Goal: Information Seeking & Learning: Learn about a topic

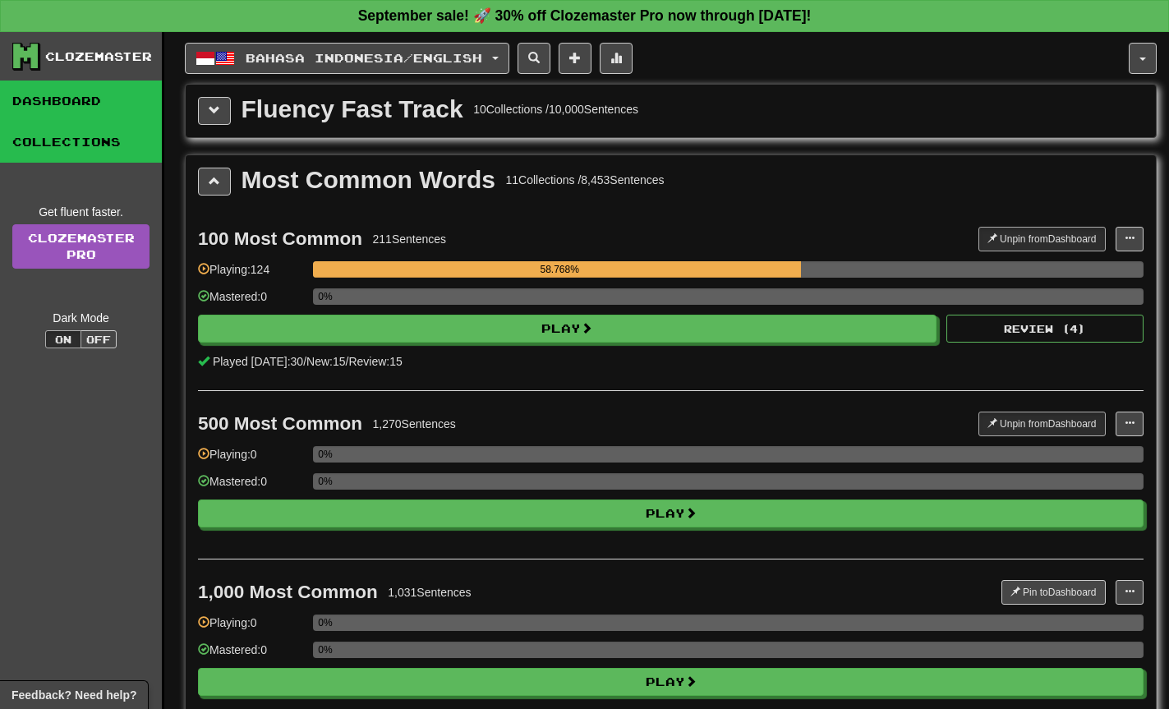
click at [81, 88] on link "Dashboard" at bounding box center [81, 101] width 162 height 41
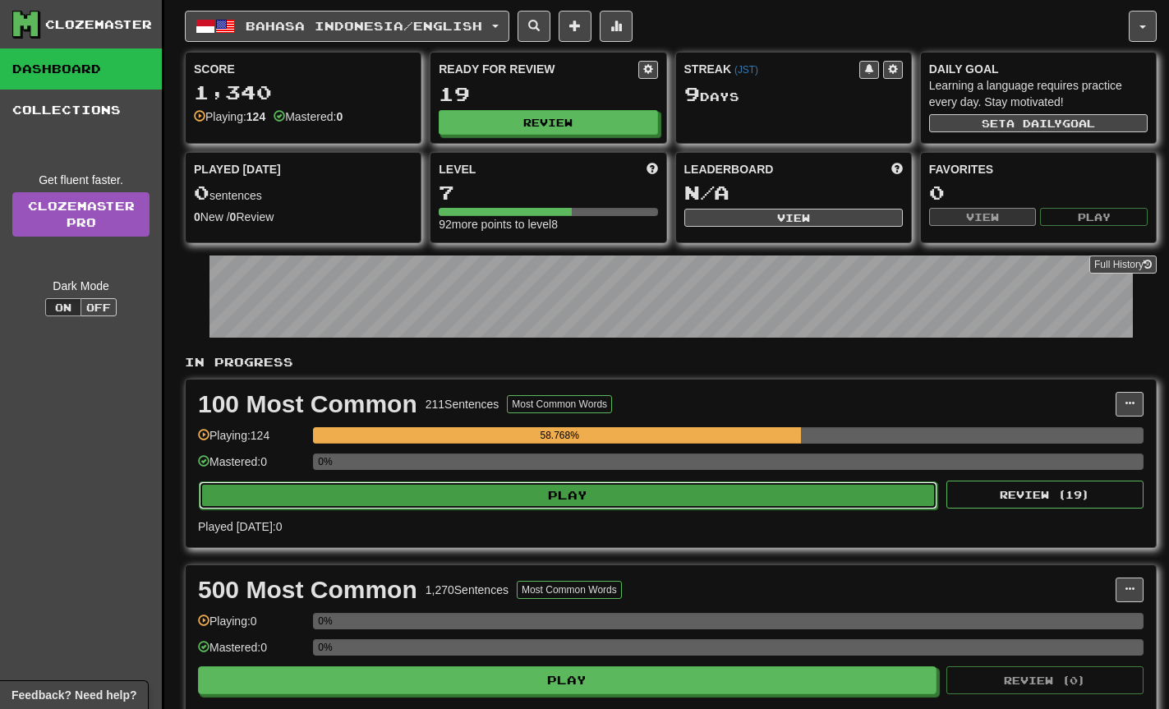
click at [651, 508] on button "Play" at bounding box center [568, 496] width 739 height 28
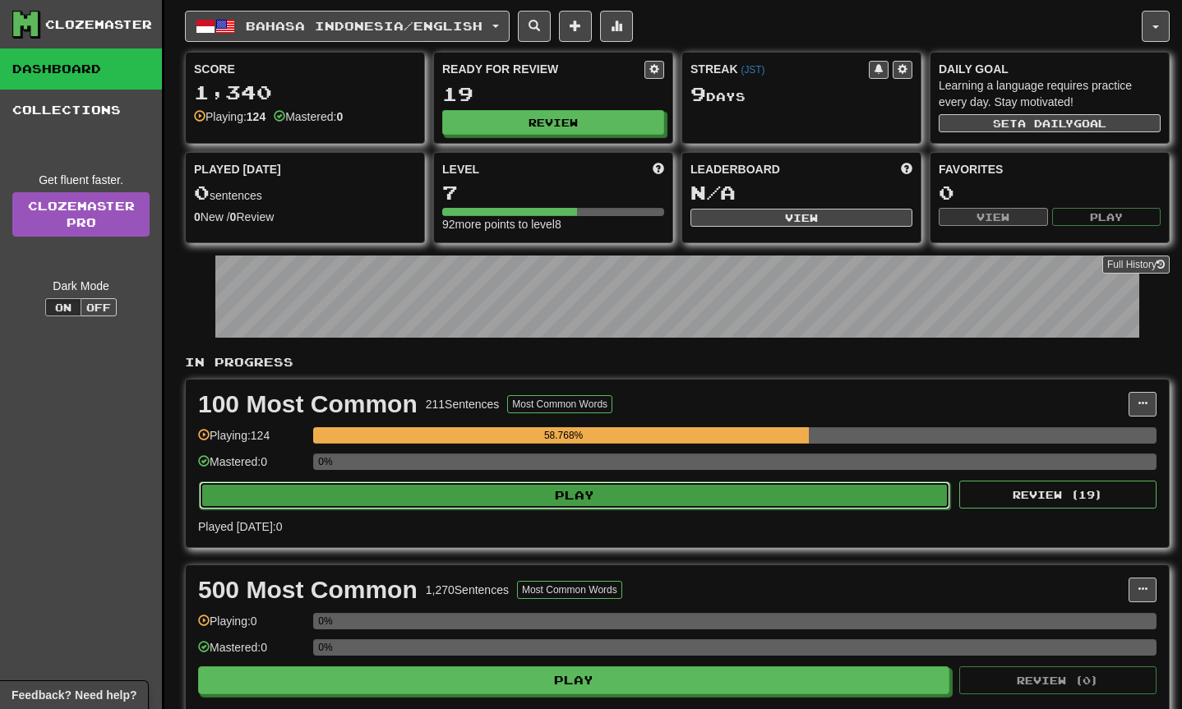
select select "**"
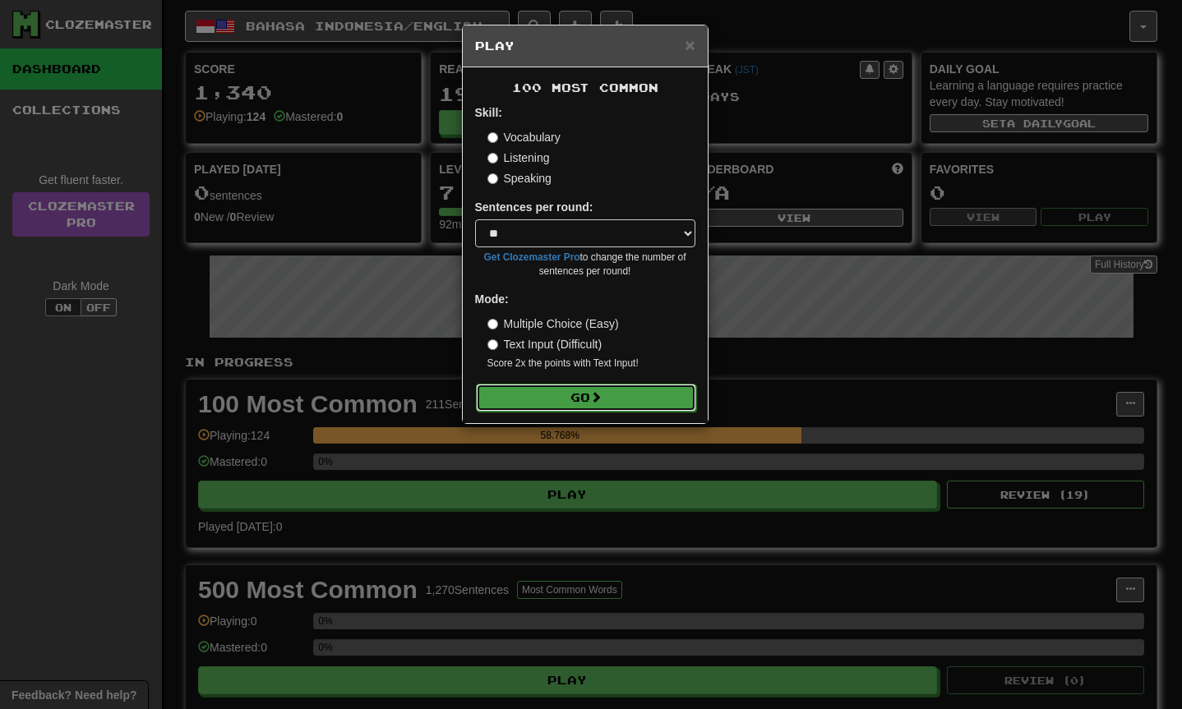
click at [623, 389] on button "Go" at bounding box center [586, 398] width 220 height 28
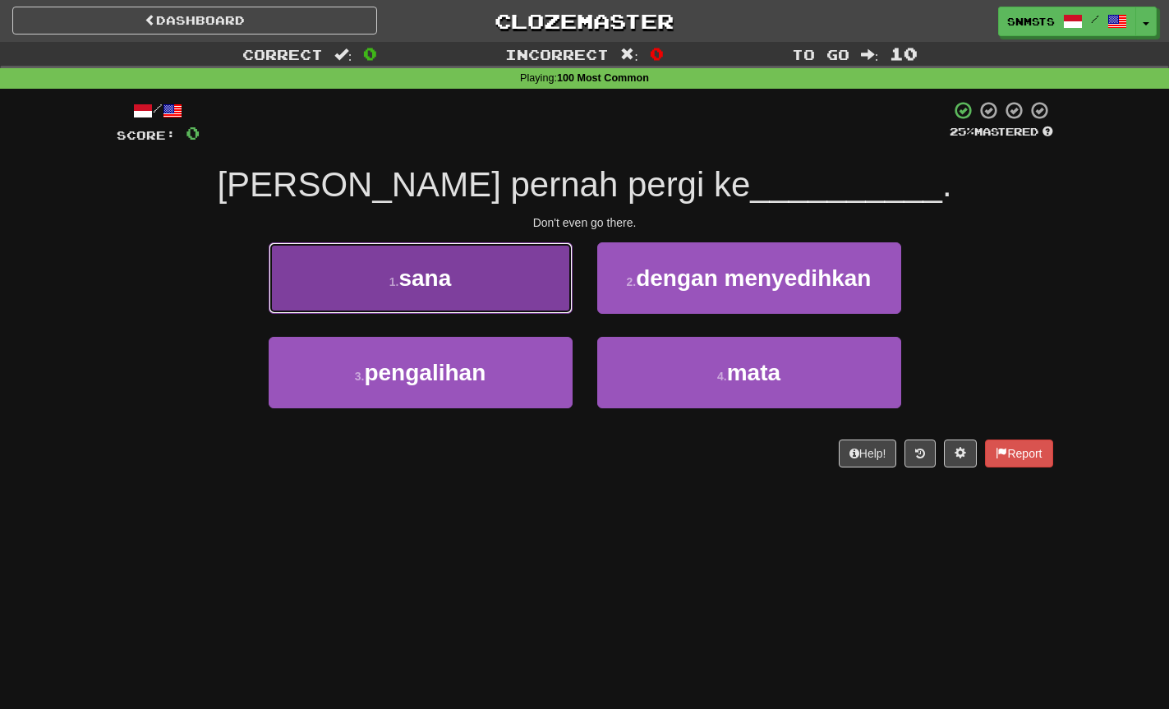
click at [546, 301] on button "1 . sana" at bounding box center [421, 277] width 304 height 71
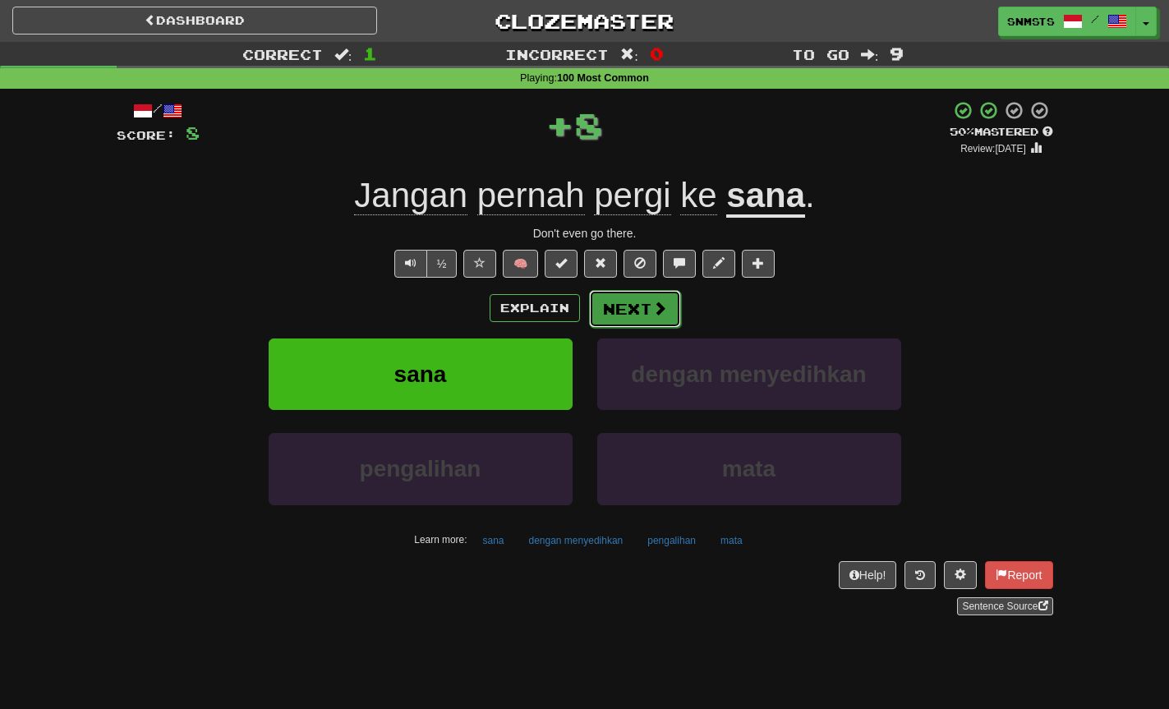
click at [629, 304] on button "Next" at bounding box center [635, 309] width 92 height 38
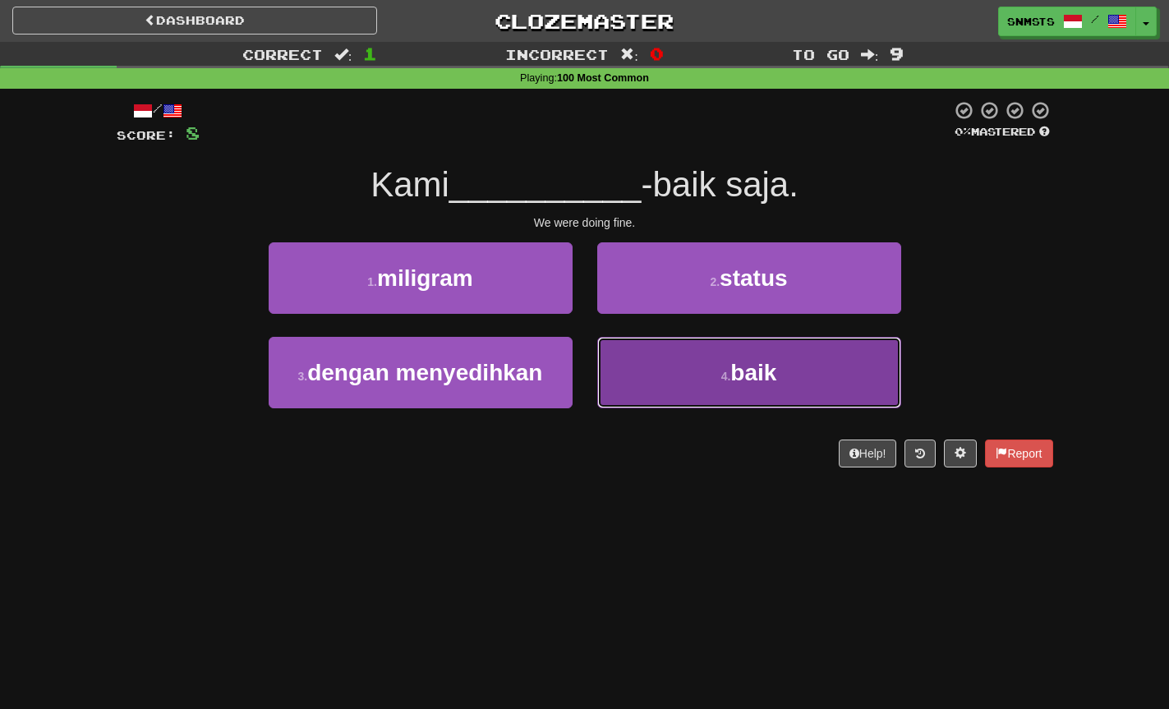
click at [664, 365] on button "4 . baik" at bounding box center [749, 372] width 304 height 71
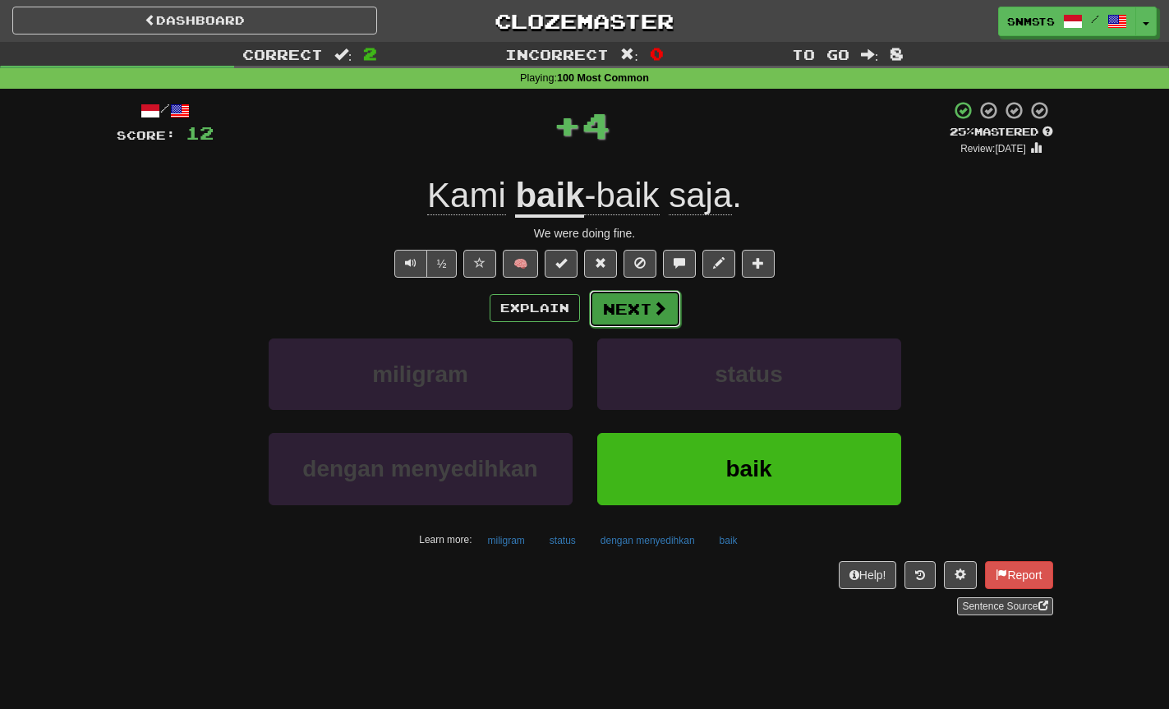
click at [634, 311] on button "Next" at bounding box center [635, 309] width 92 height 38
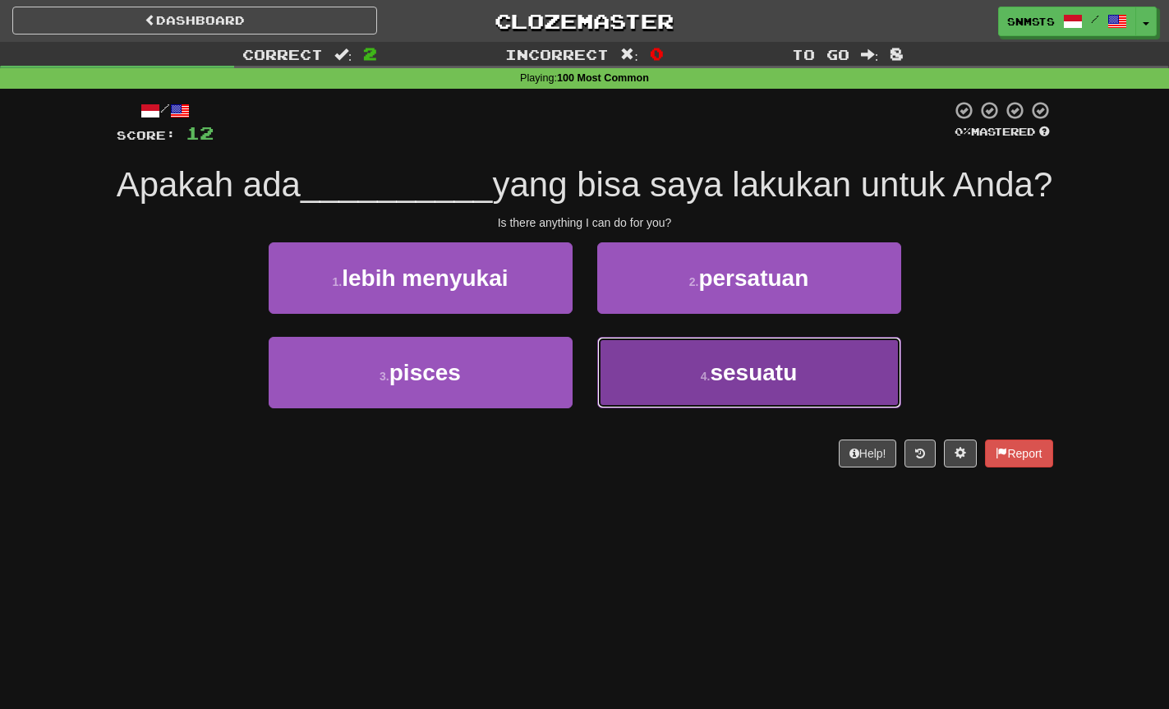
click at [657, 408] on button "4 . sesuatu" at bounding box center [749, 372] width 304 height 71
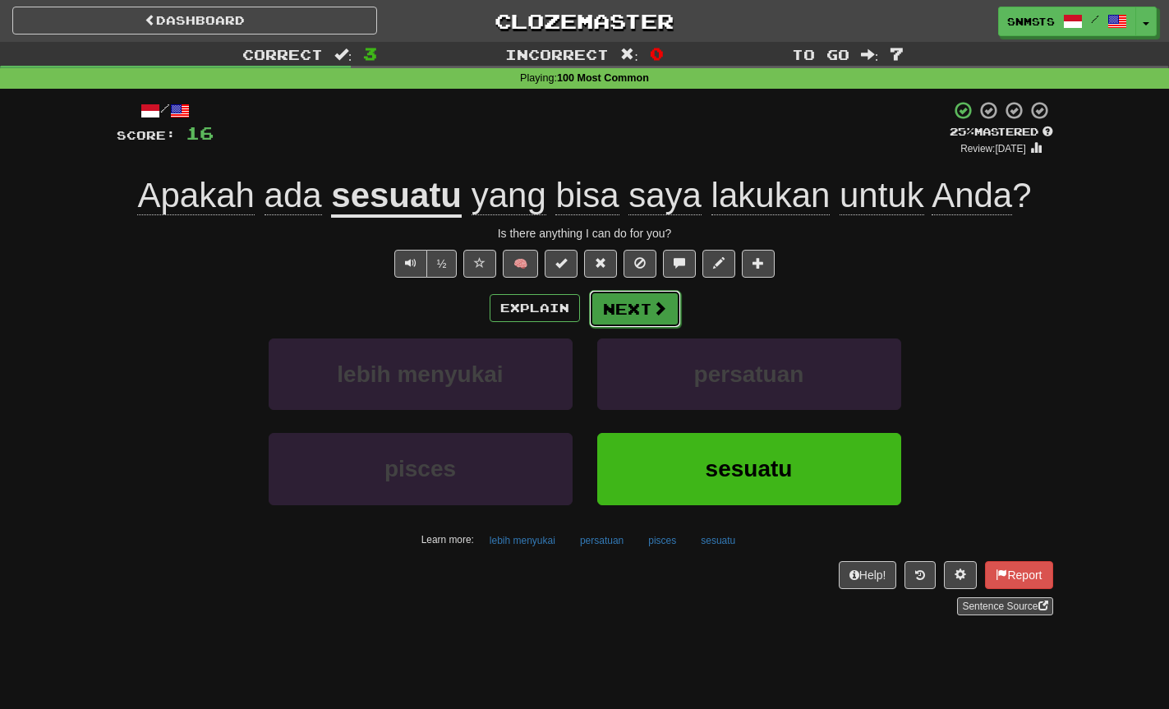
click at [655, 313] on span at bounding box center [659, 308] width 15 height 15
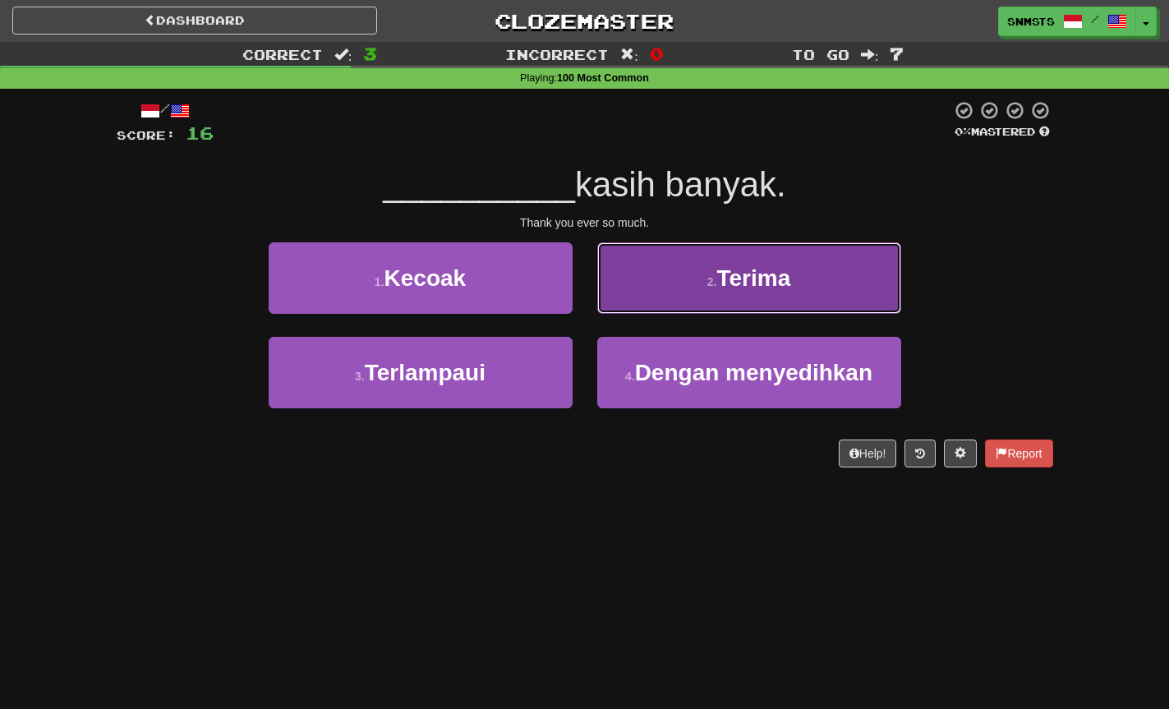
click at [671, 284] on button "2 . Terima" at bounding box center [749, 277] width 304 height 71
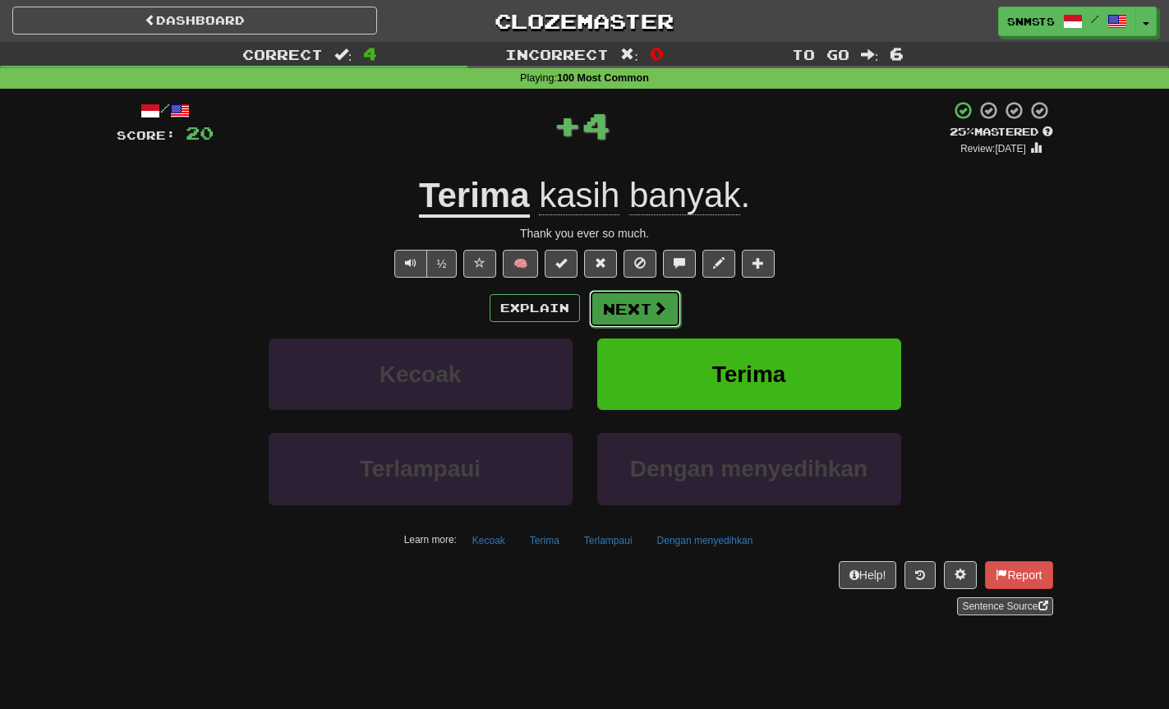
click at [652, 304] on span at bounding box center [659, 308] width 15 height 15
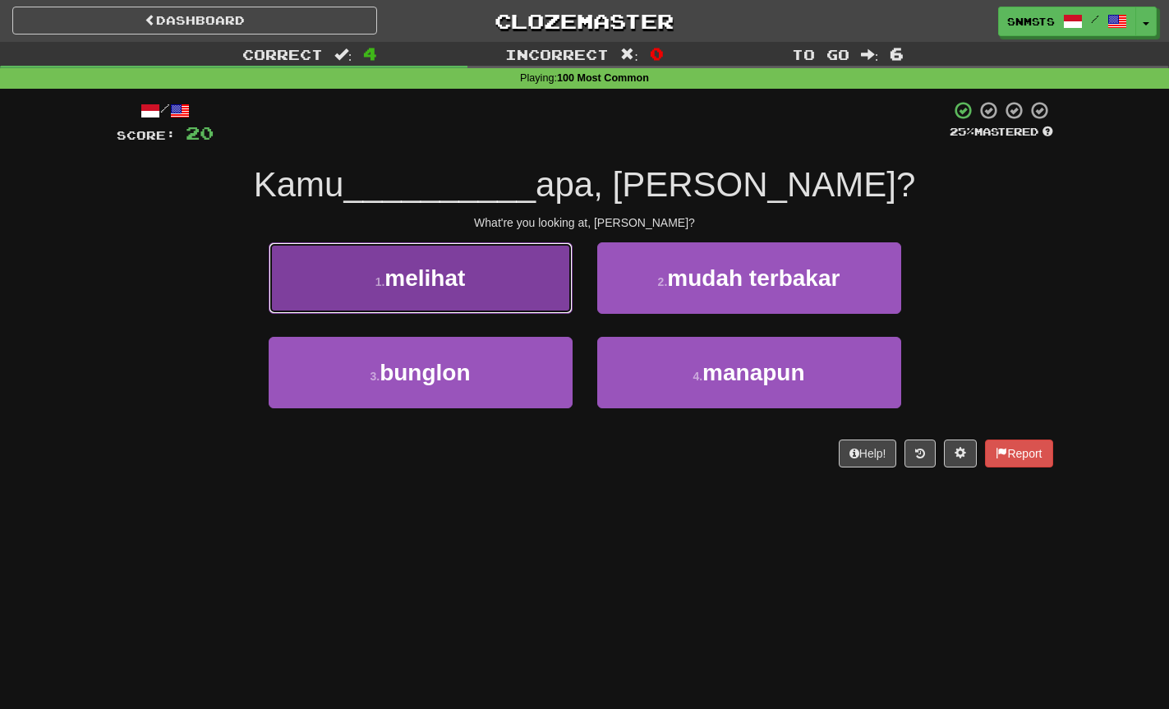
click at [490, 274] on button "1 . melihat" at bounding box center [421, 277] width 304 height 71
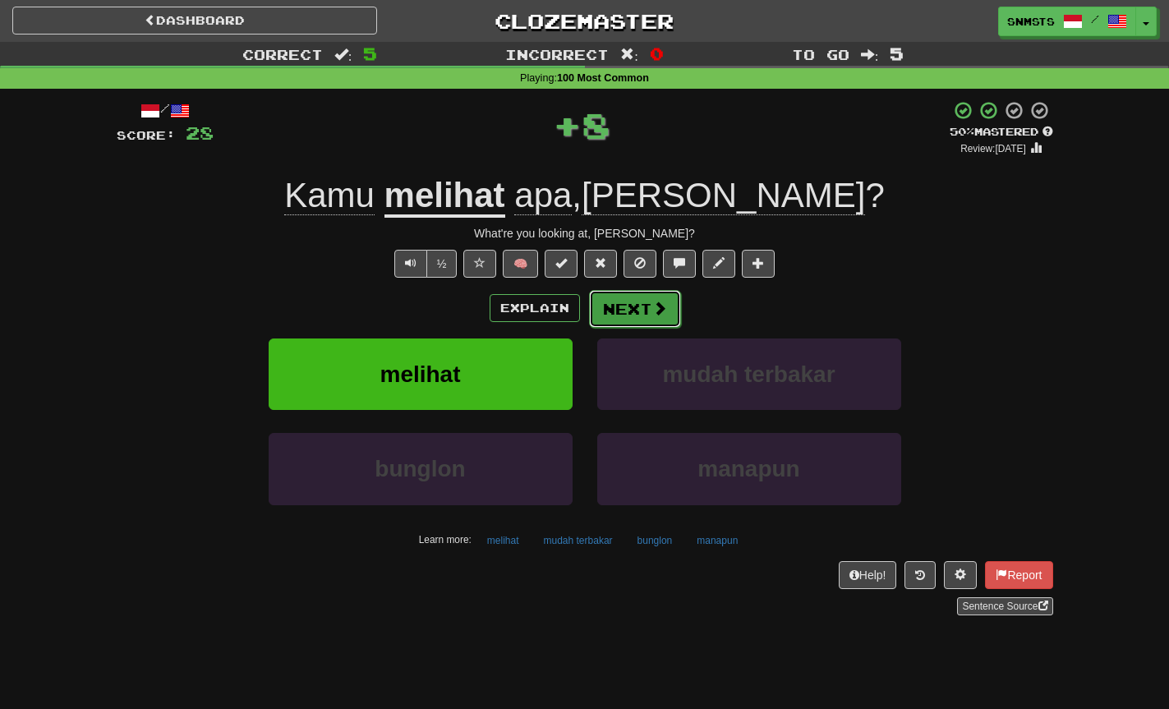
click at [619, 305] on button "Next" at bounding box center [635, 309] width 92 height 38
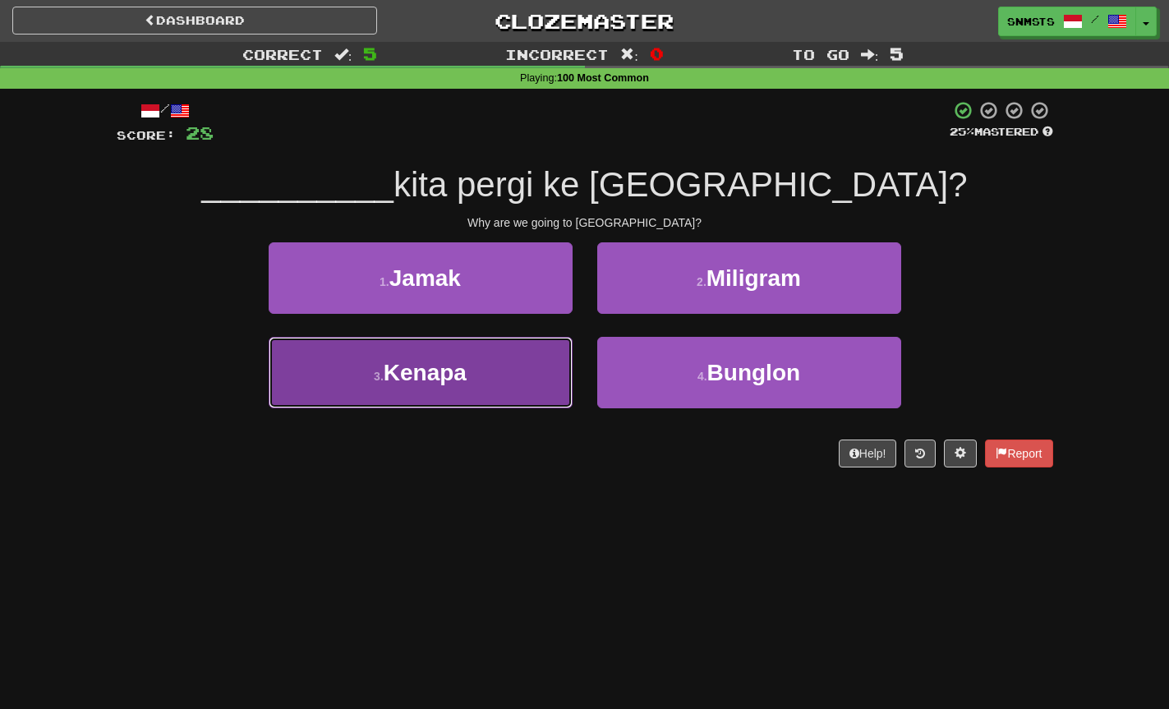
click at [529, 368] on button "3 . Kenapa" at bounding box center [421, 372] width 304 height 71
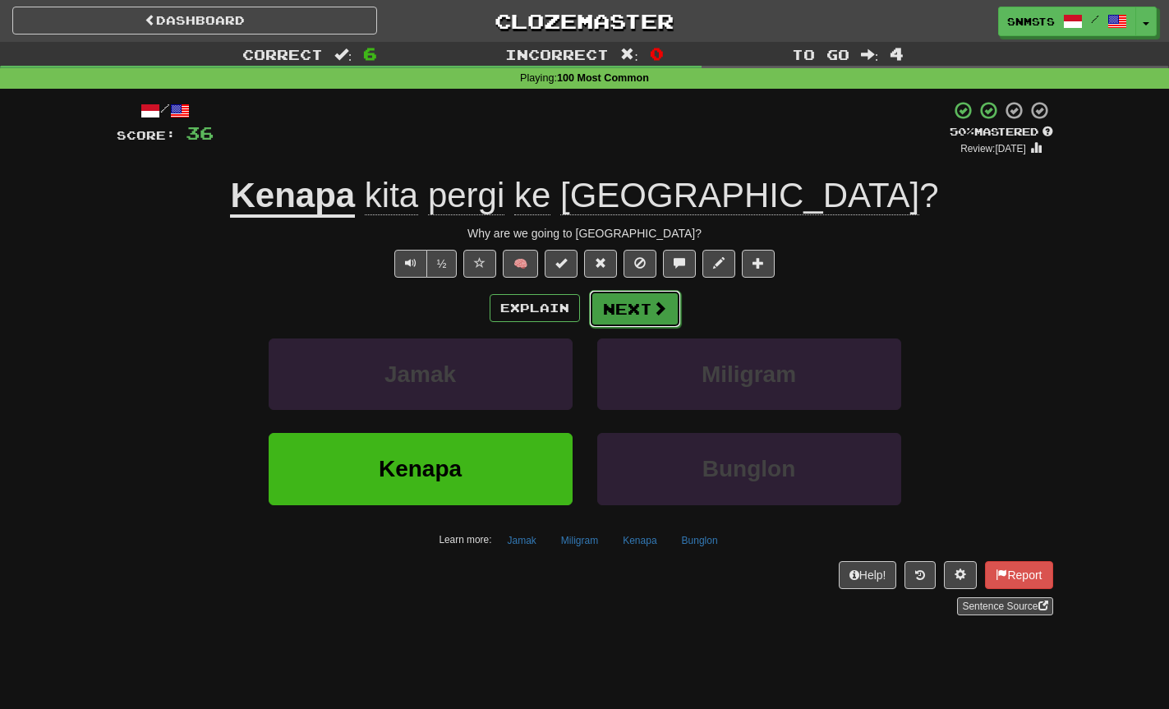
click at [672, 316] on button "Next" at bounding box center [635, 309] width 92 height 38
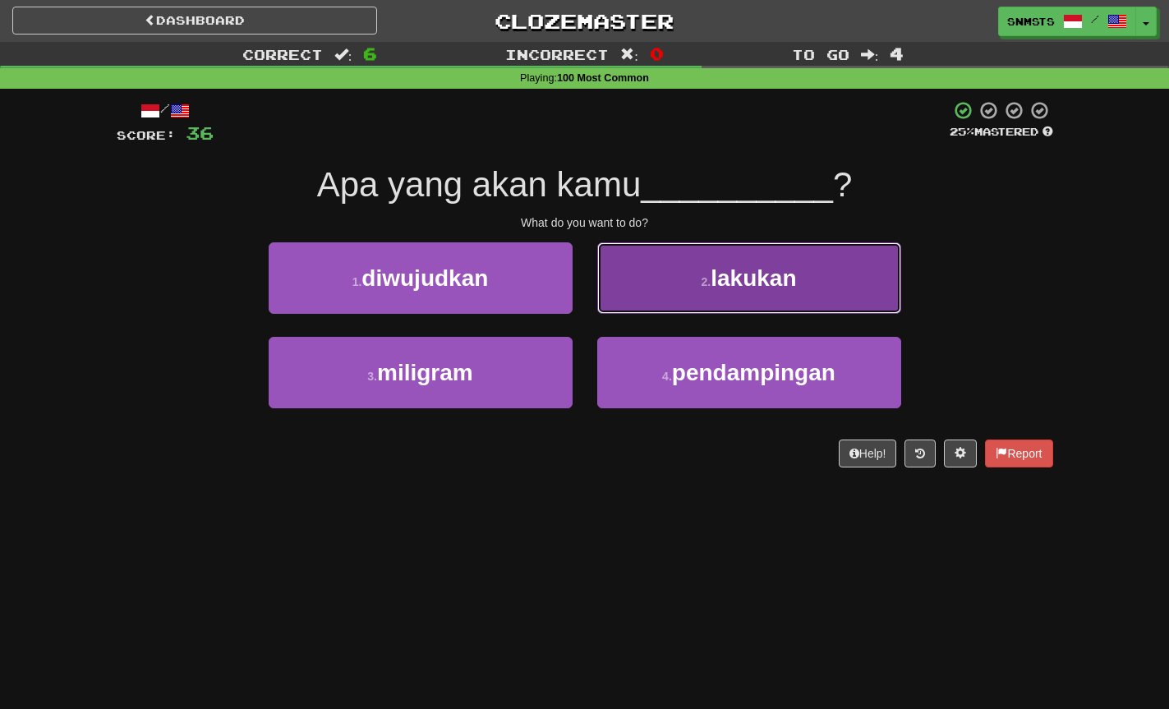
click at [661, 295] on button "2 . lakukan" at bounding box center [749, 277] width 304 height 71
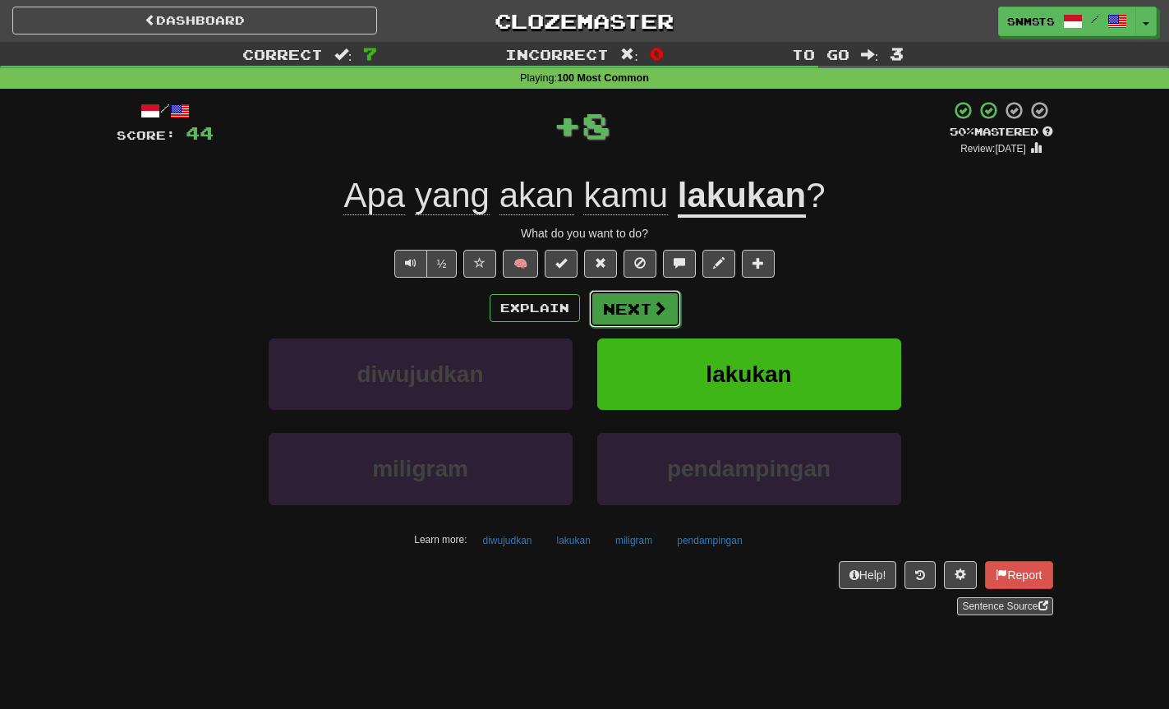
click at [638, 311] on button "Next" at bounding box center [635, 309] width 92 height 38
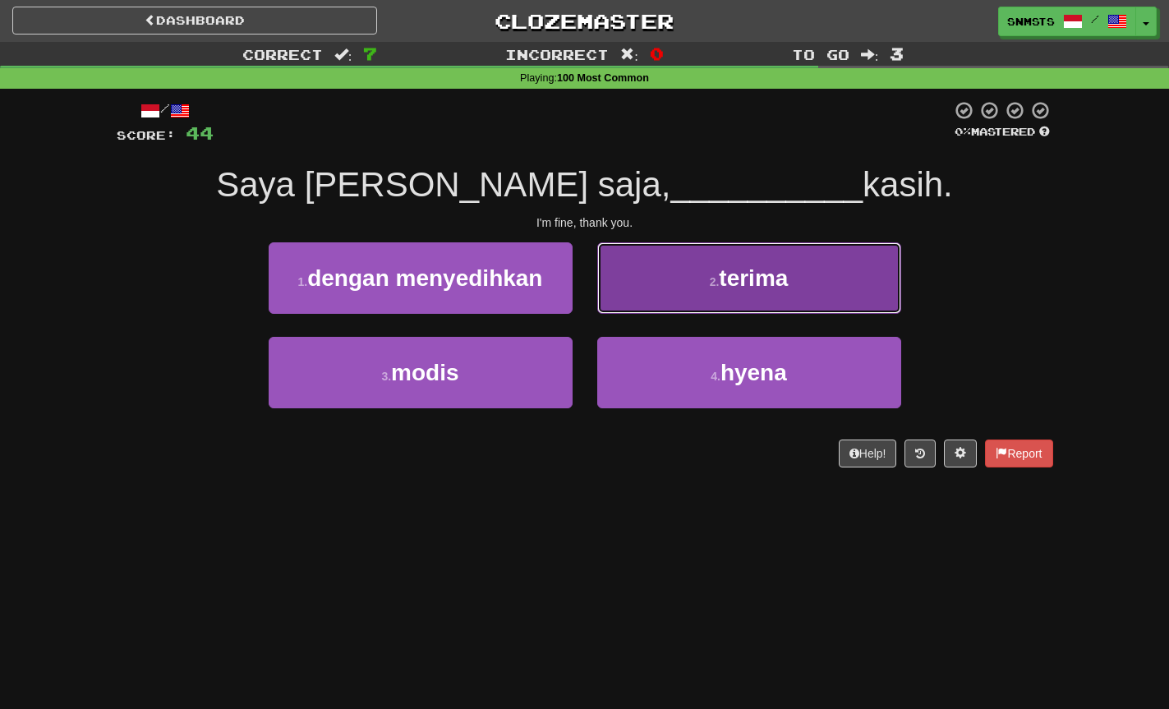
click at [648, 302] on button "2 . terima" at bounding box center [749, 277] width 304 height 71
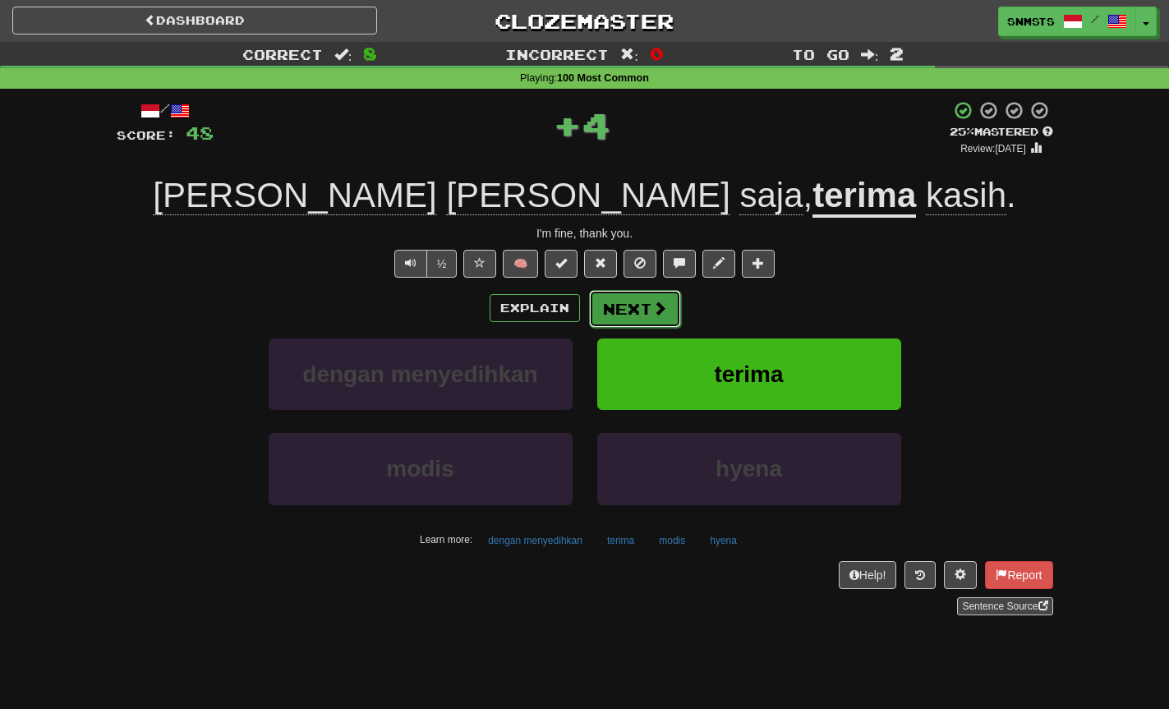
click at [642, 306] on button "Next" at bounding box center [635, 309] width 92 height 38
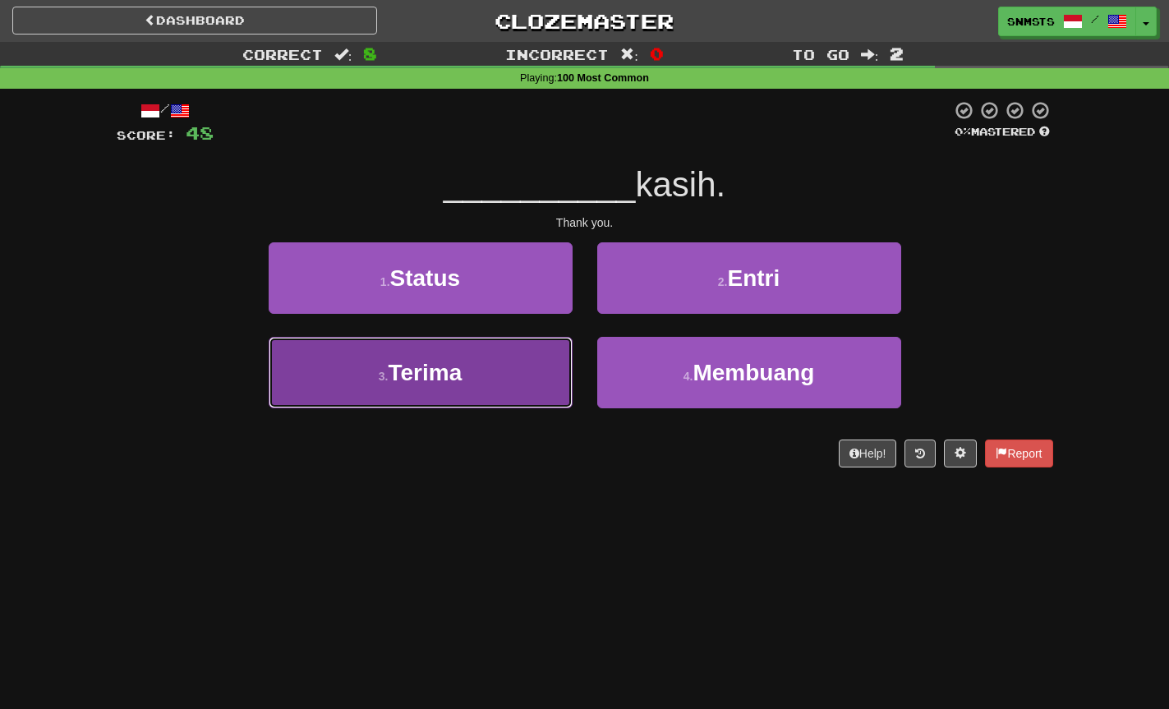
click at [517, 372] on button "3 . Terima" at bounding box center [421, 372] width 304 height 71
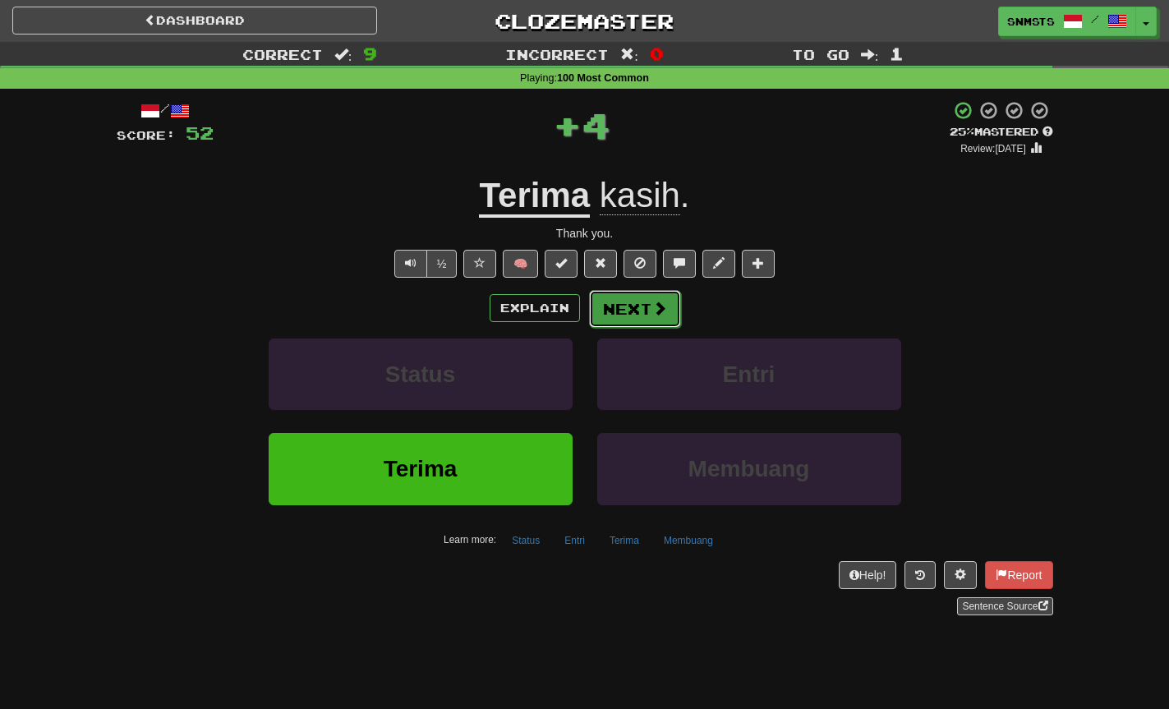
click at [629, 309] on button "Next" at bounding box center [635, 309] width 92 height 38
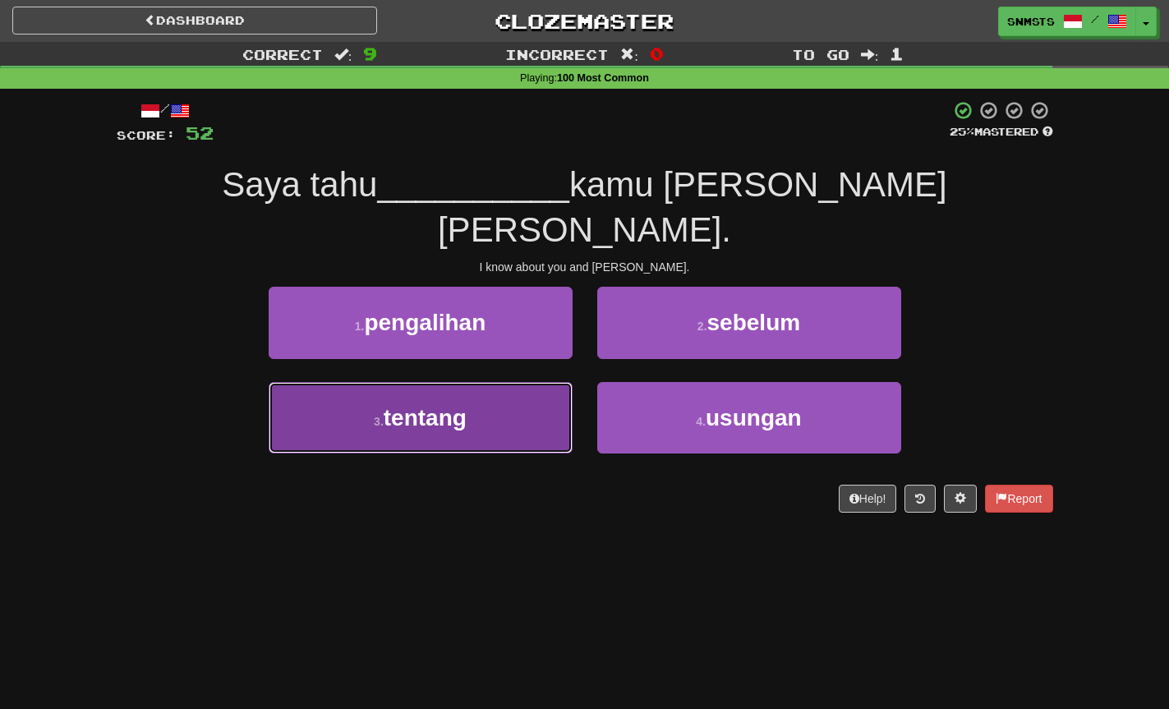
click at [519, 382] on button "3 . tentang" at bounding box center [421, 417] width 304 height 71
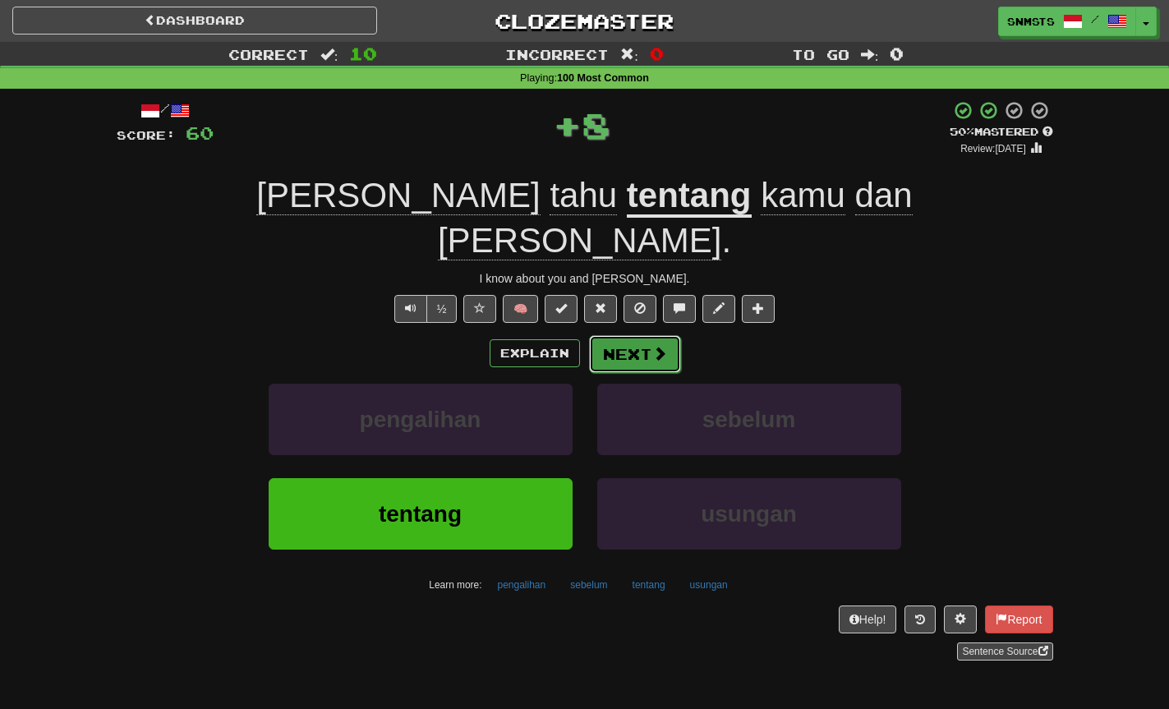
click at [611, 335] on button "Next" at bounding box center [635, 354] width 92 height 38
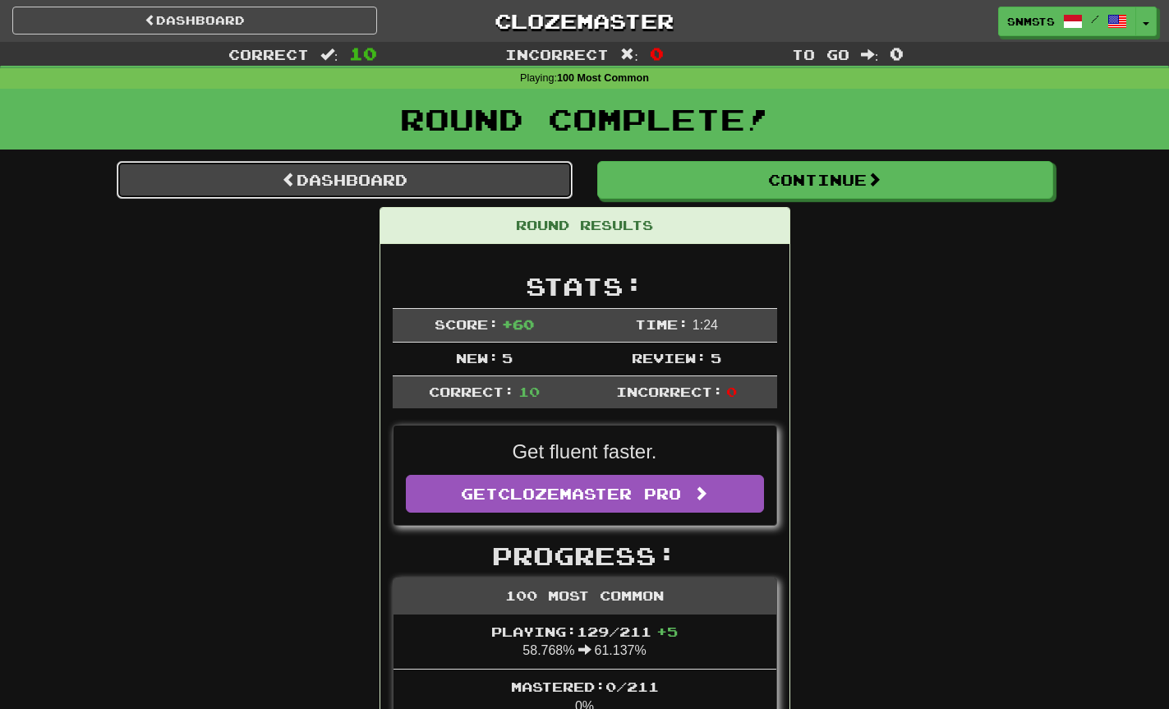
click at [523, 196] on link "Dashboard" at bounding box center [345, 180] width 456 height 38
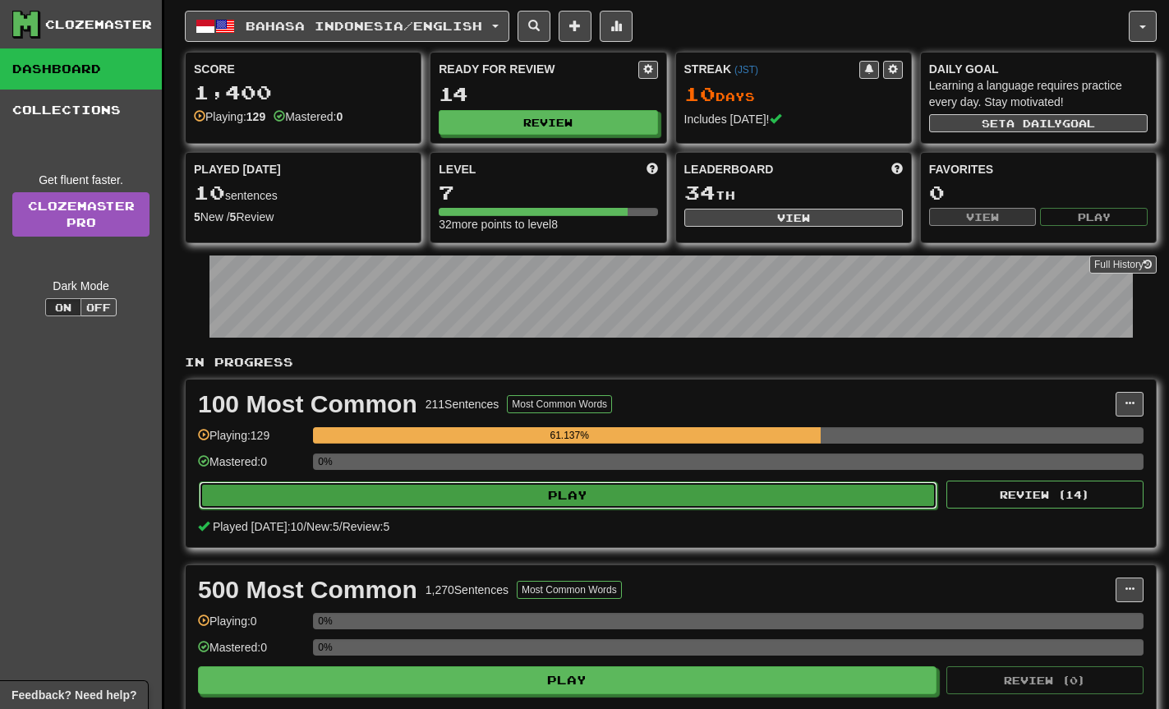
click at [604, 491] on button "Play" at bounding box center [568, 496] width 739 height 28
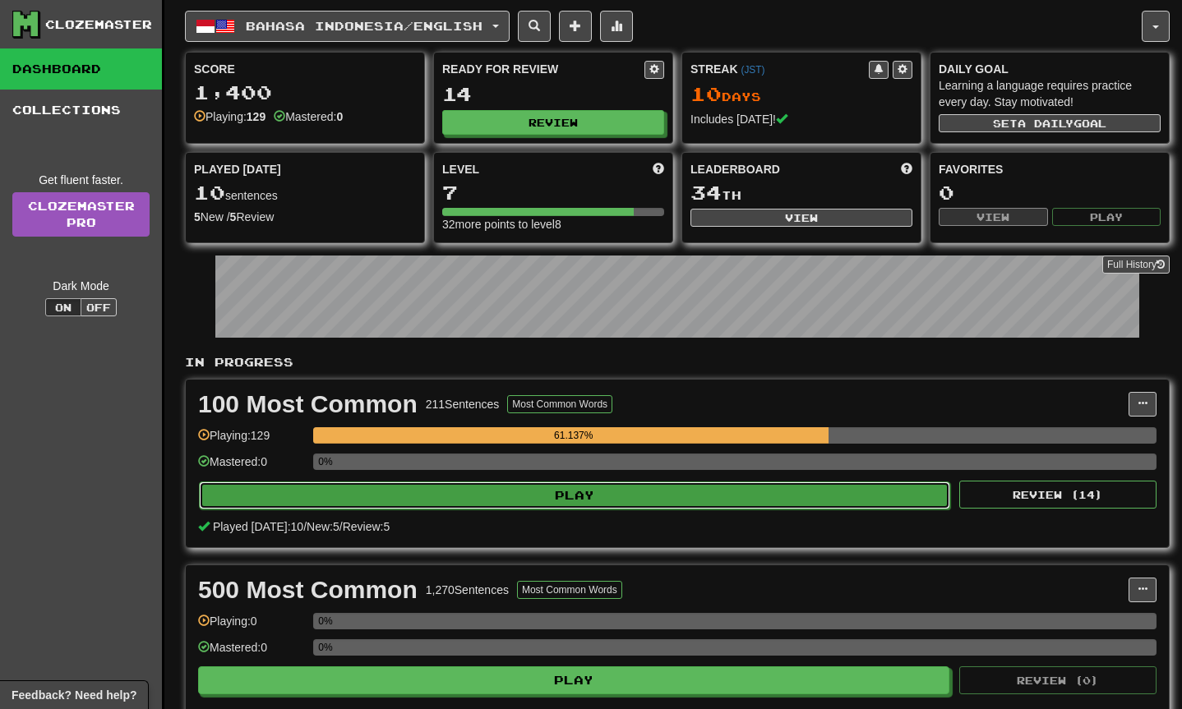
select select "**"
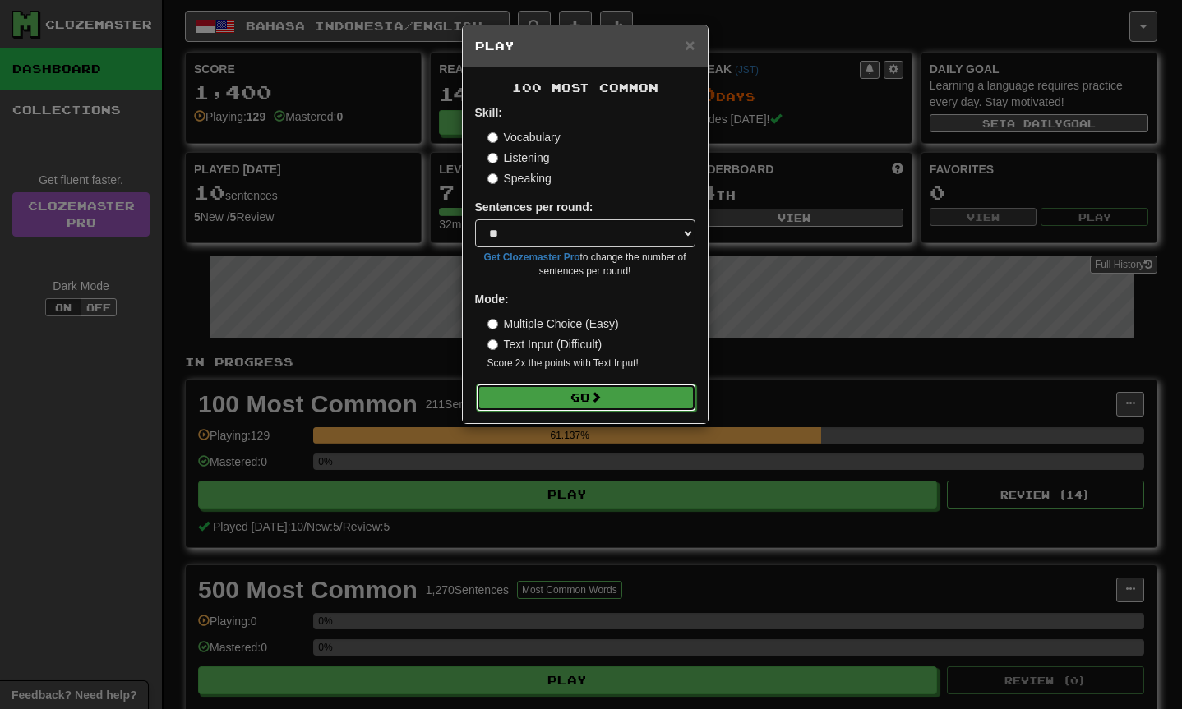
click at [608, 398] on button "Go" at bounding box center [586, 398] width 220 height 28
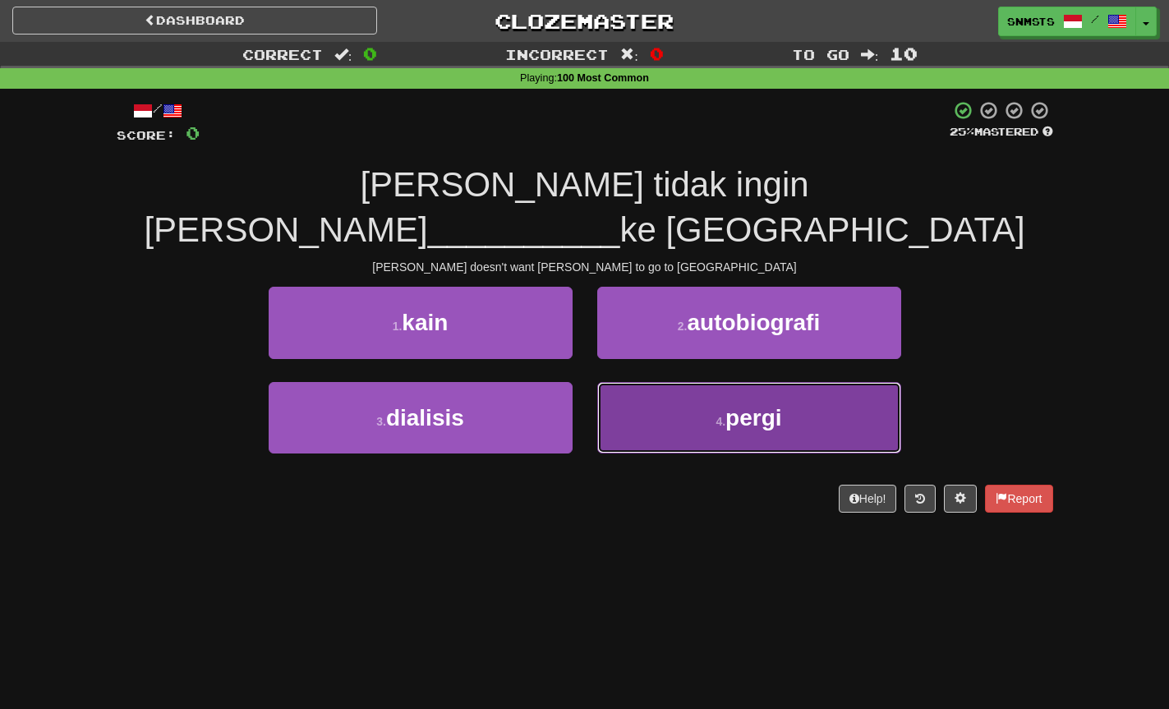
click at [644, 382] on button "4 . pergi" at bounding box center [749, 417] width 304 height 71
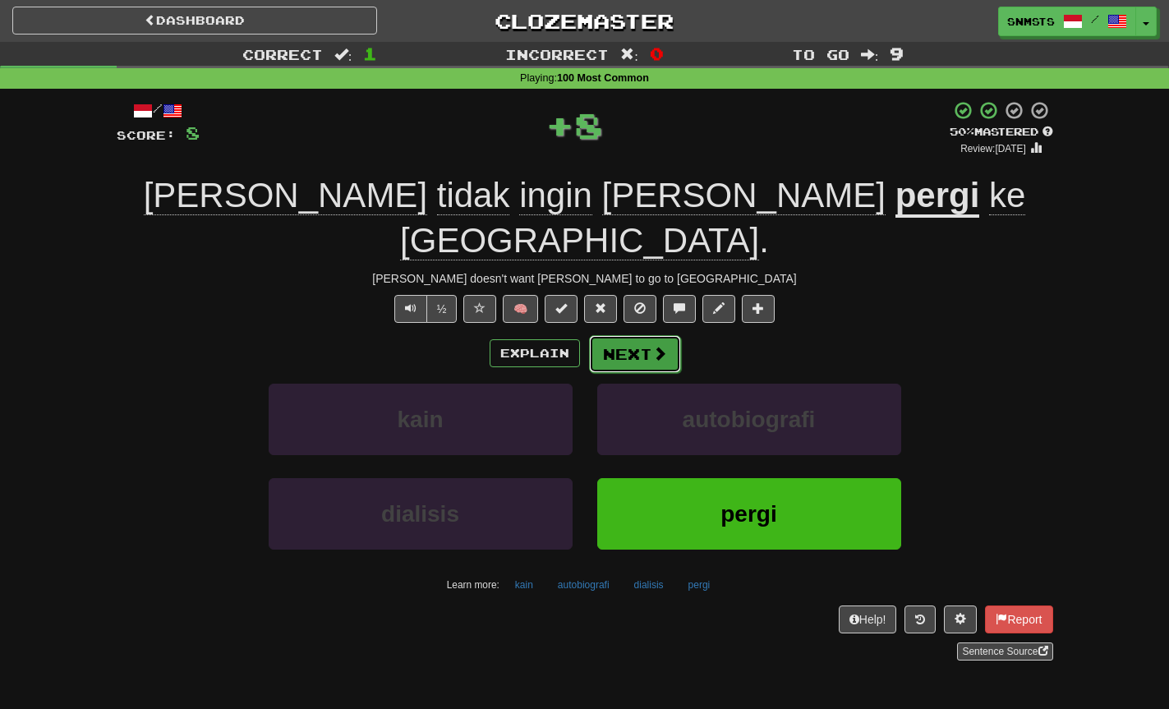
click at [631, 335] on button "Next" at bounding box center [635, 354] width 92 height 38
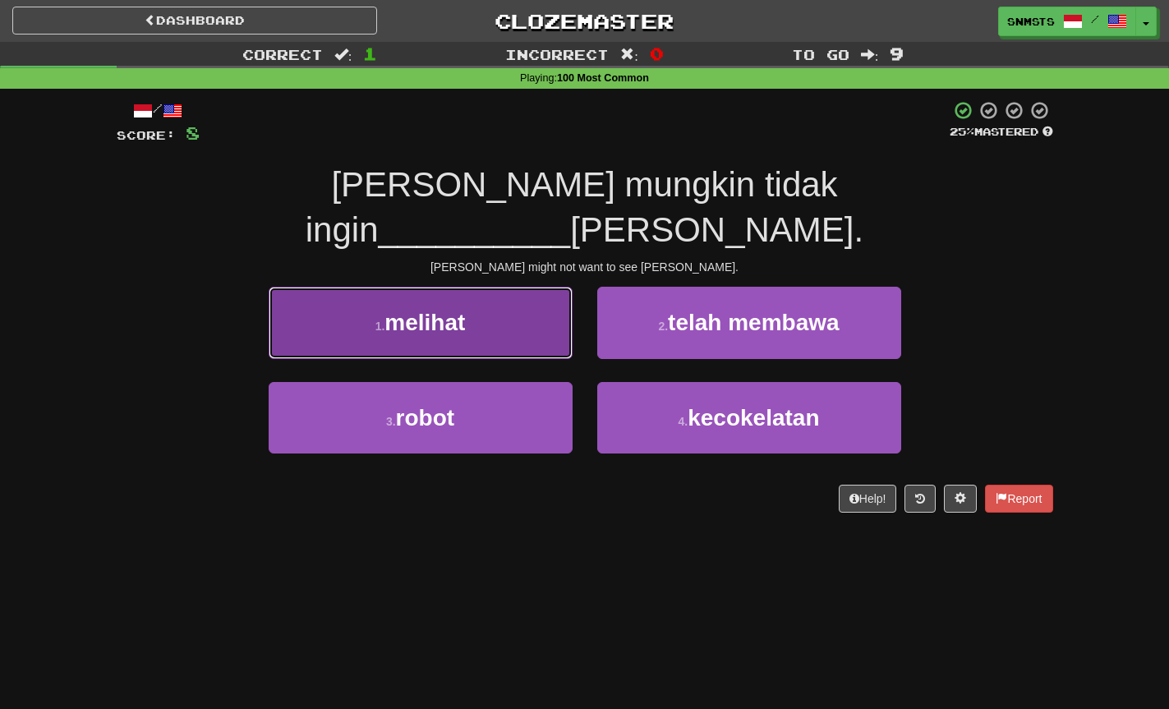
click at [562, 310] on button "1 . melihat" at bounding box center [421, 322] width 304 height 71
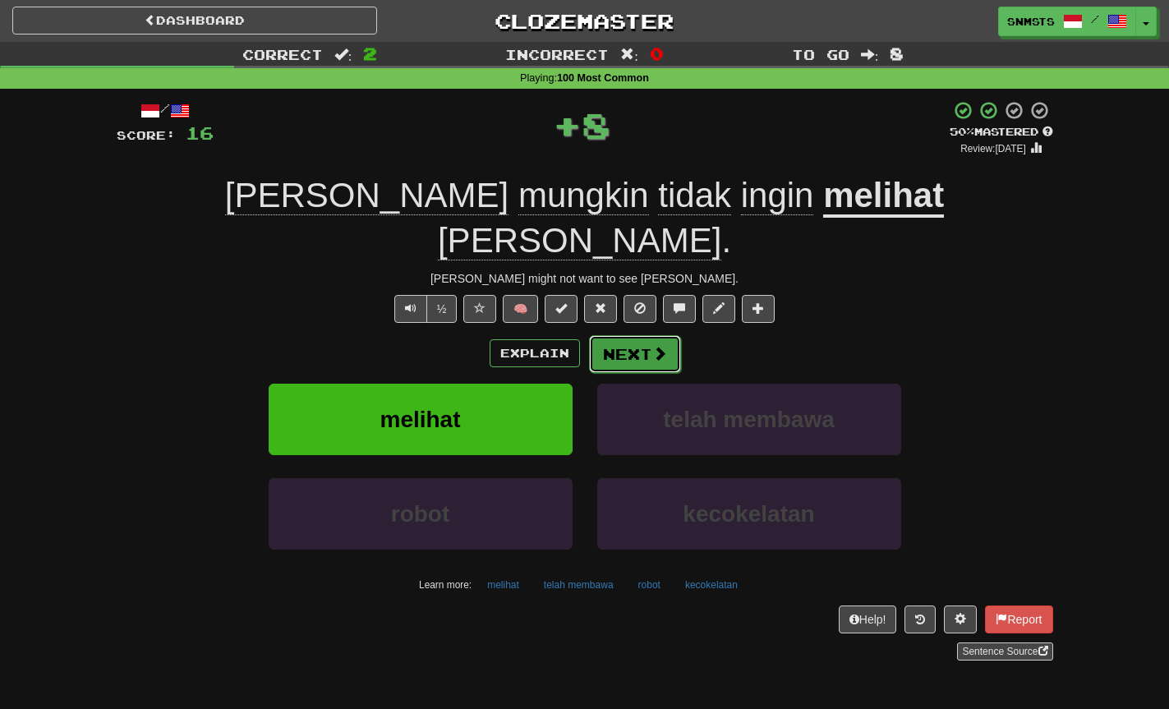
click at [638, 335] on button "Next" at bounding box center [635, 354] width 92 height 38
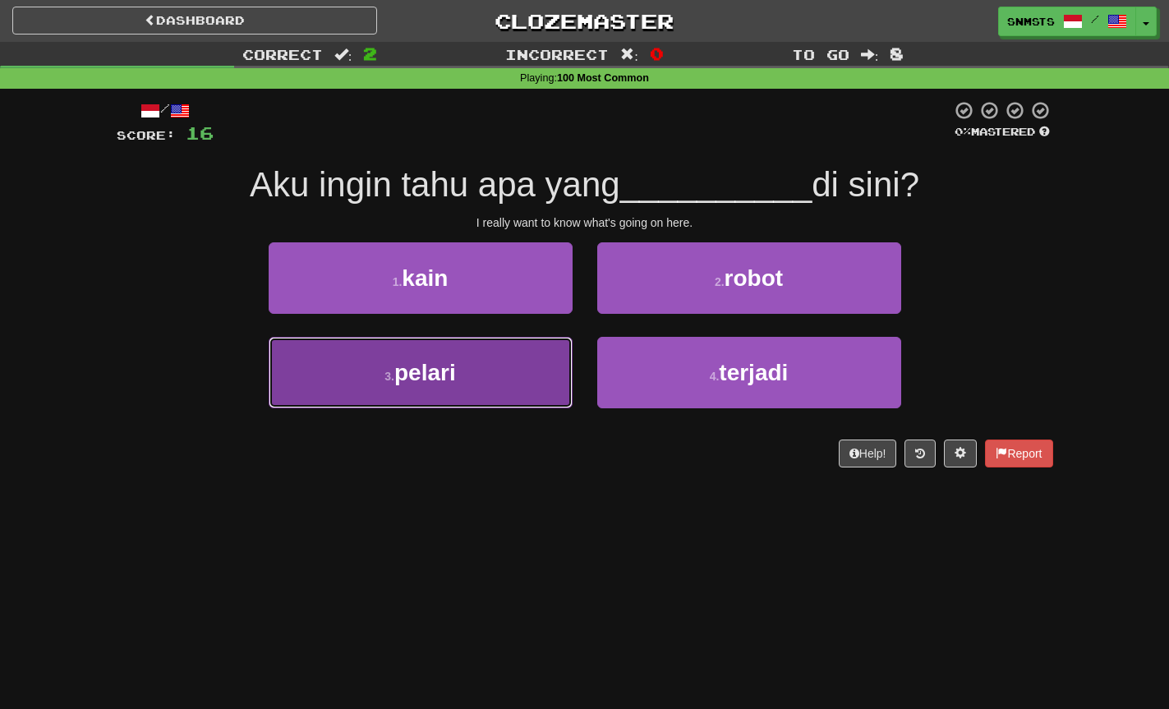
click at [541, 376] on button "3 . pelari" at bounding box center [421, 372] width 304 height 71
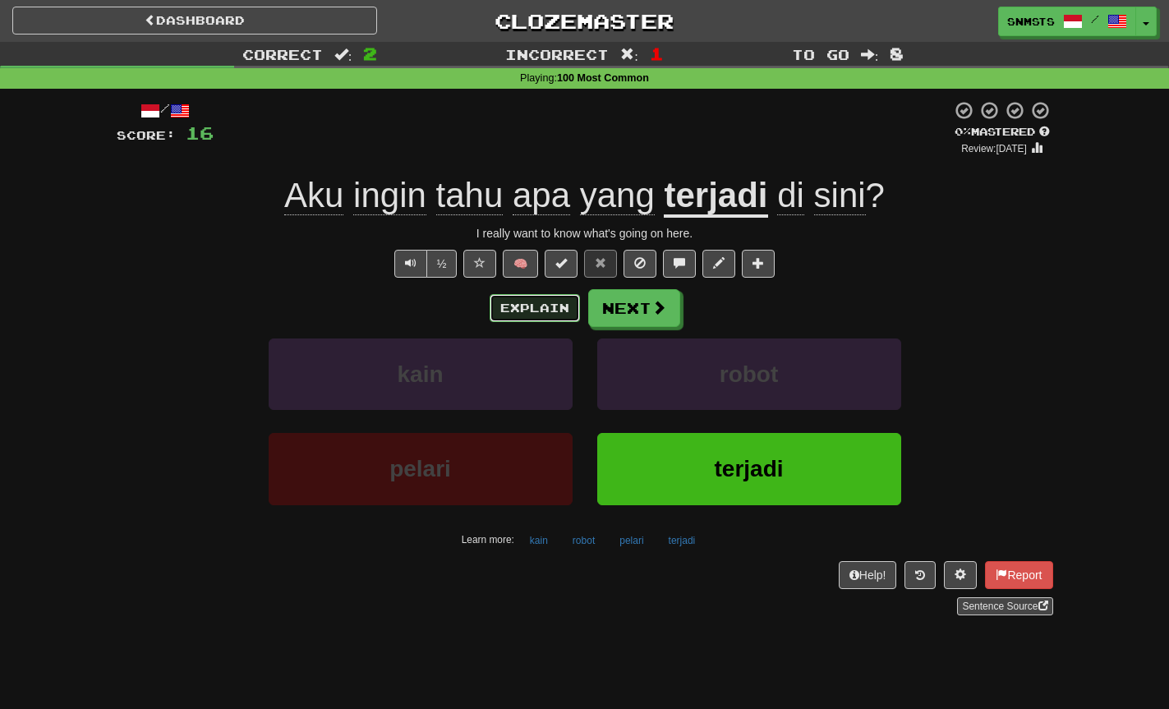
click at [550, 306] on button "Explain" at bounding box center [535, 308] width 90 height 28
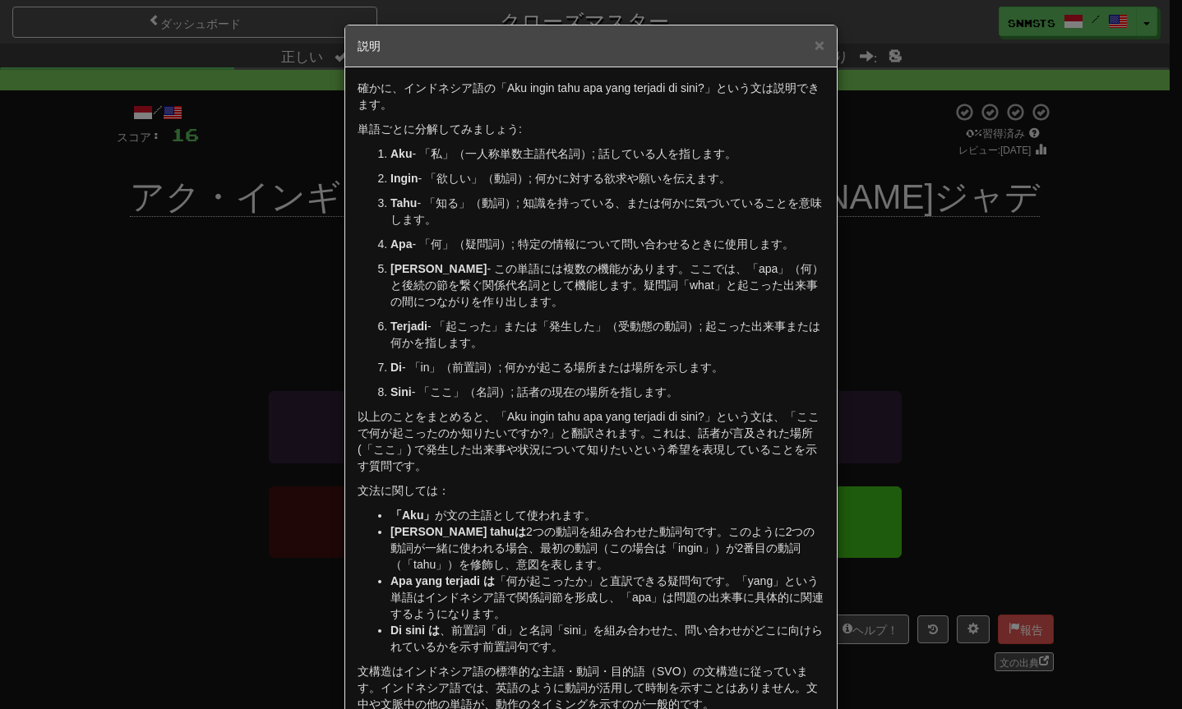
click at [964, 244] on div "× 説明 確かに、インドネシア語の「Aku ingin tahu apa yang terjadi di sini?」という文は説明できます。 単語ごとに分解…" at bounding box center [591, 354] width 1182 height 709
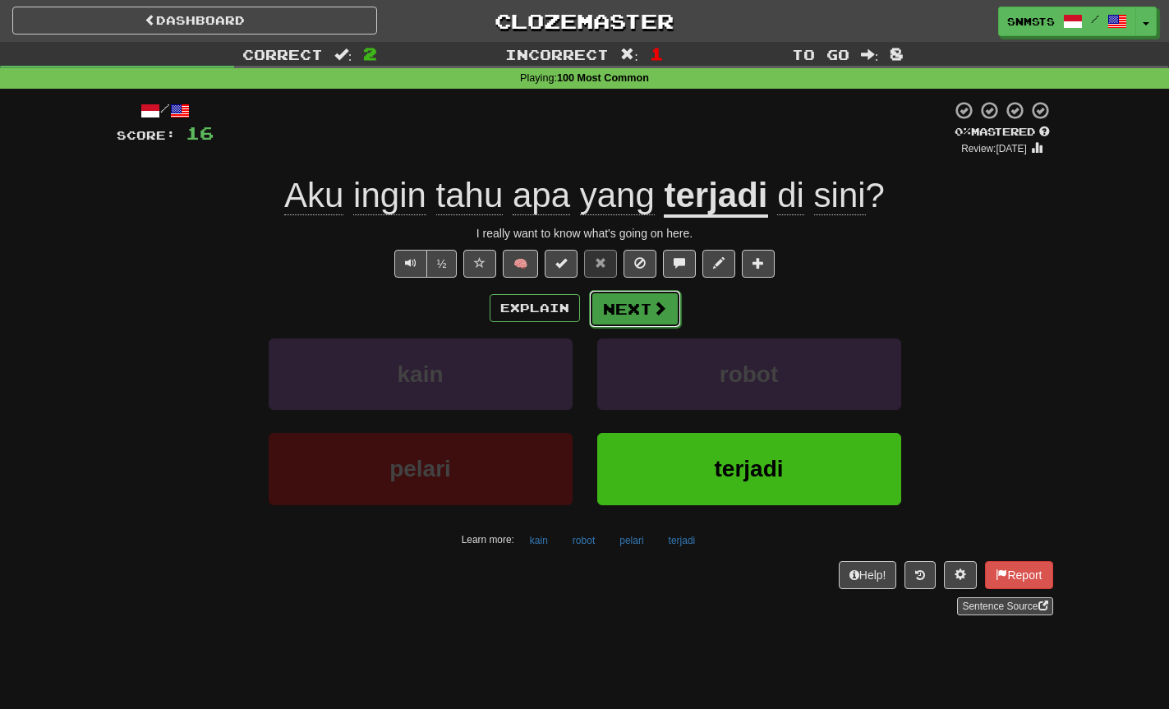
click at [675, 311] on button "Next" at bounding box center [635, 309] width 92 height 38
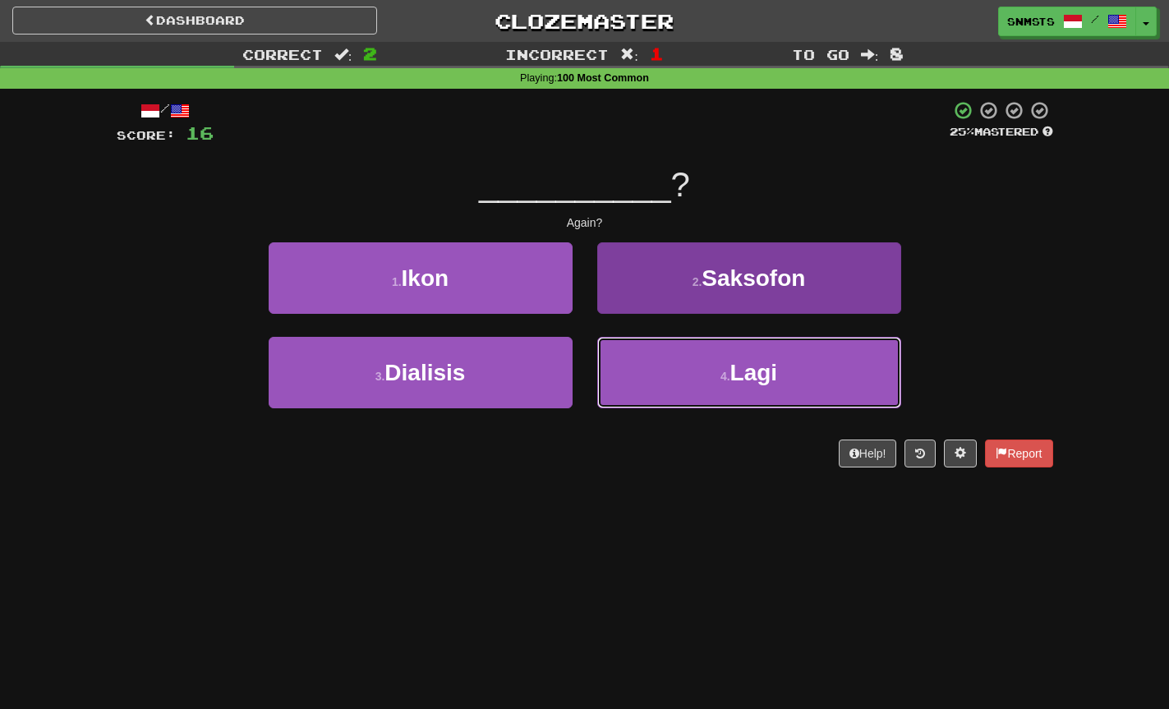
click at [654, 366] on button "4 . Lagi" at bounding box center [749, 372] width 304 height 71
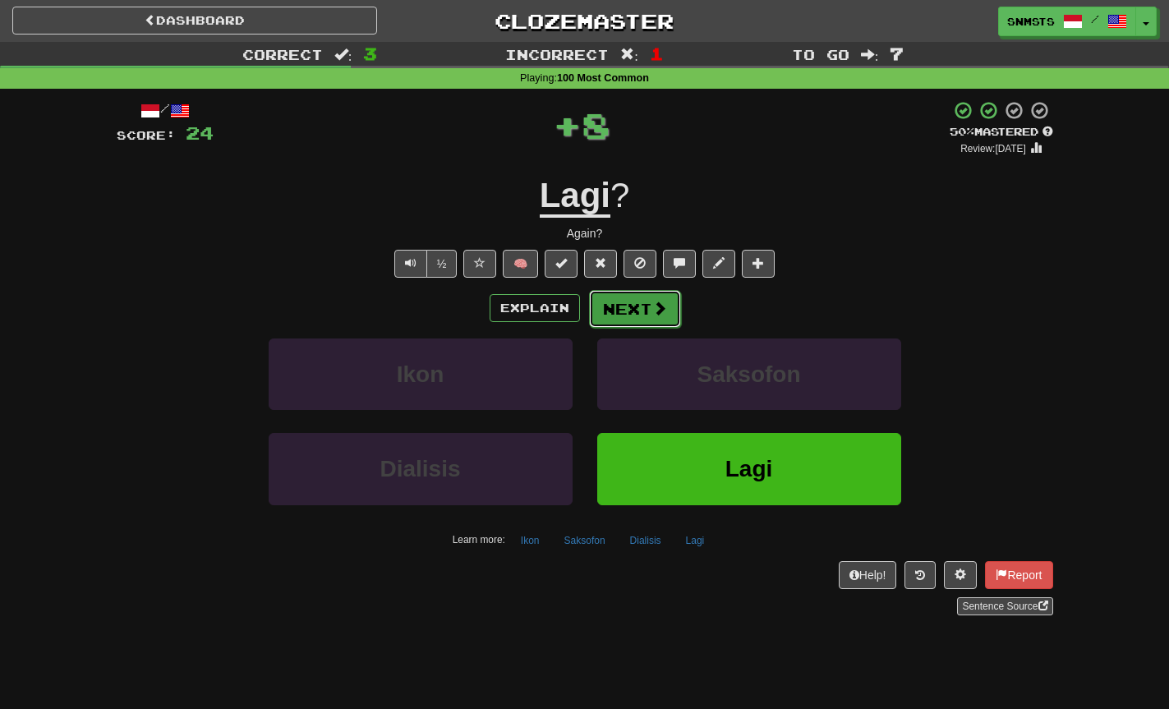
click at [627, 303] on button "Next" at bounding box center [635, 309] width 92 height 38
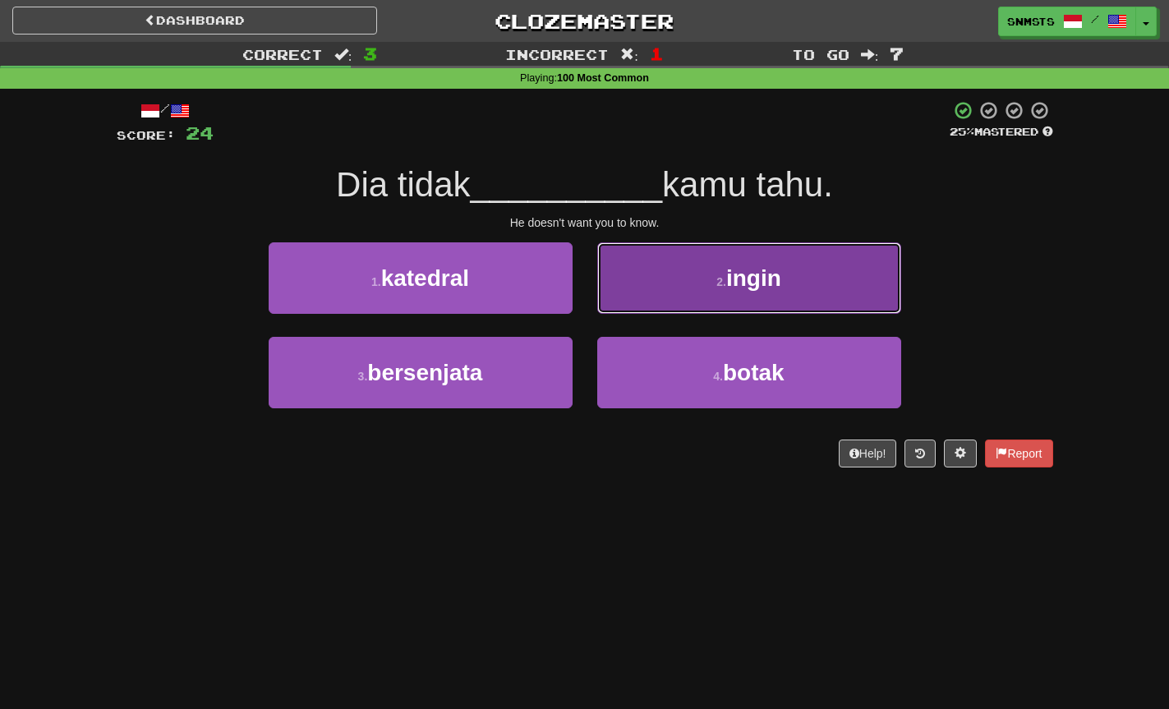
click at [656, 278] on button "2 . ingin" at bounding box center [749, 277] width 304 height 71
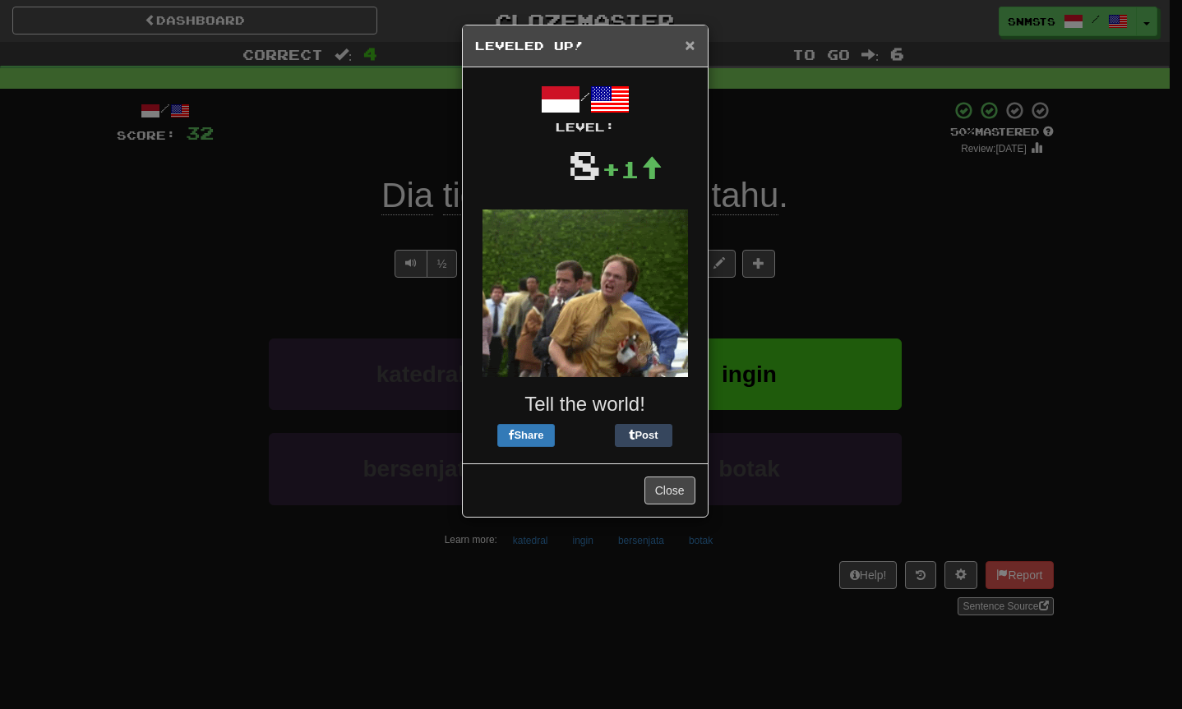
click at [690, 48] on span "×" at bounding box center [689, 44] width 10 height 19
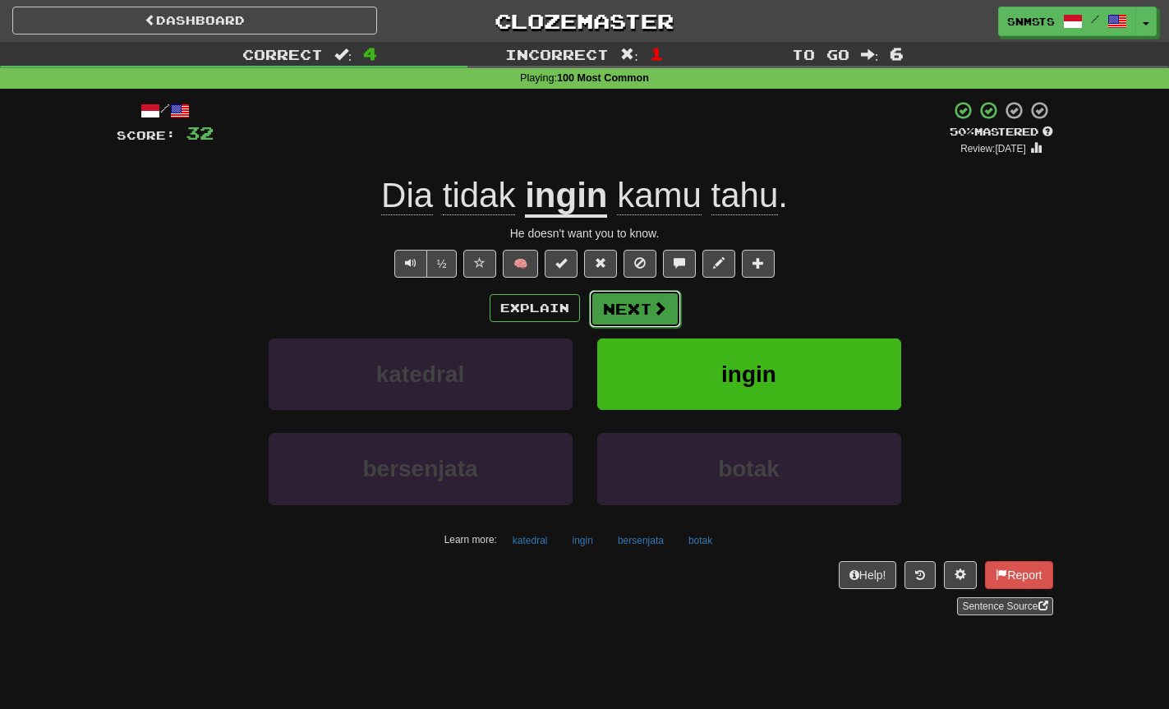
click at [654, 306] on span at bounding box center [659, 308] width 15 height 15
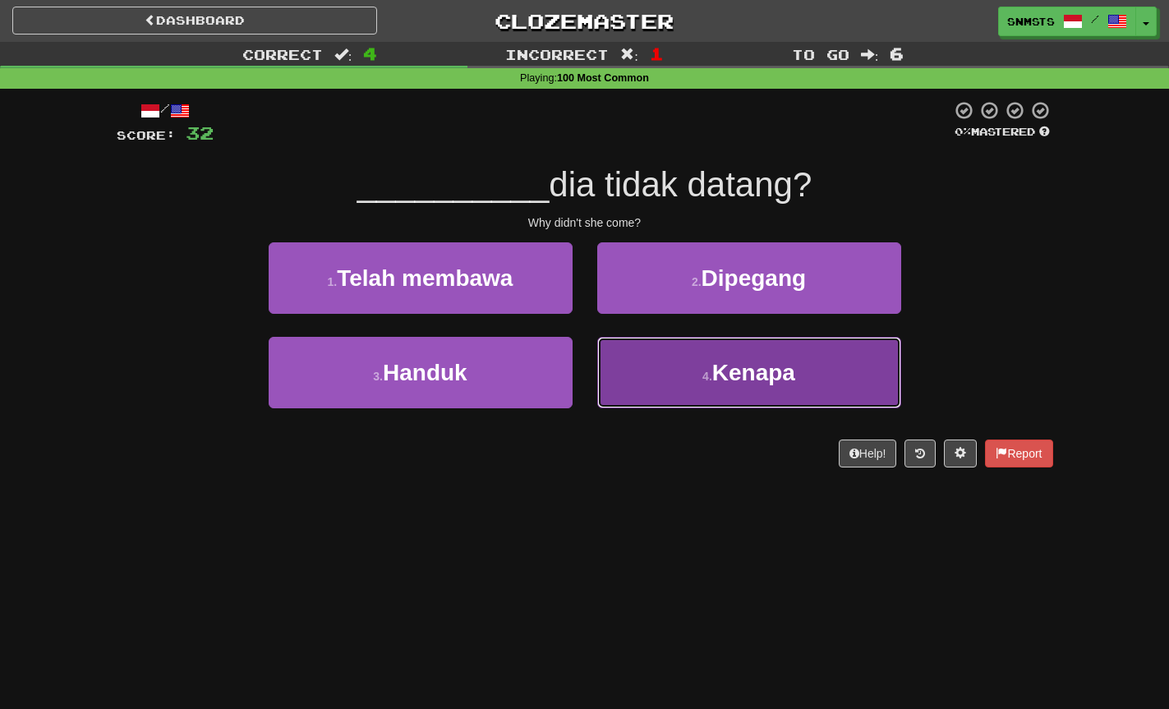
click at [670, 366] on button "4 . Kenapa" at bounding box center [749, 372] width 304 height 71
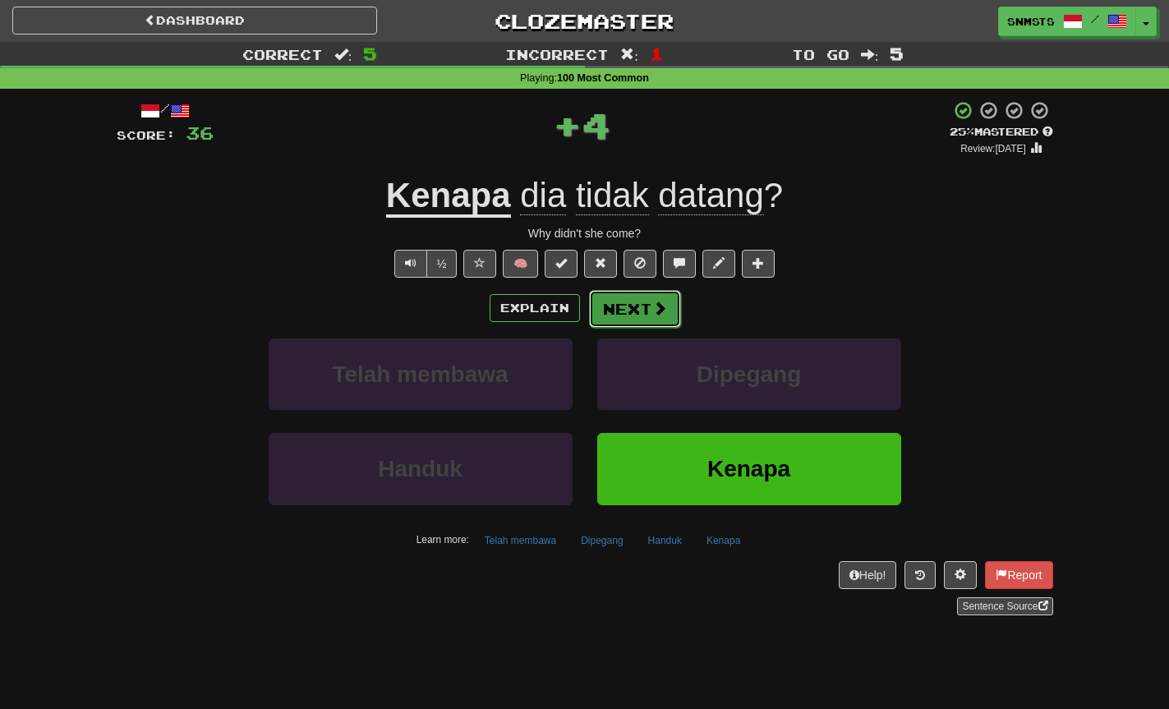
click at [657, 320] on button "Next" at bounding box center [635, 309] width 92 height 38
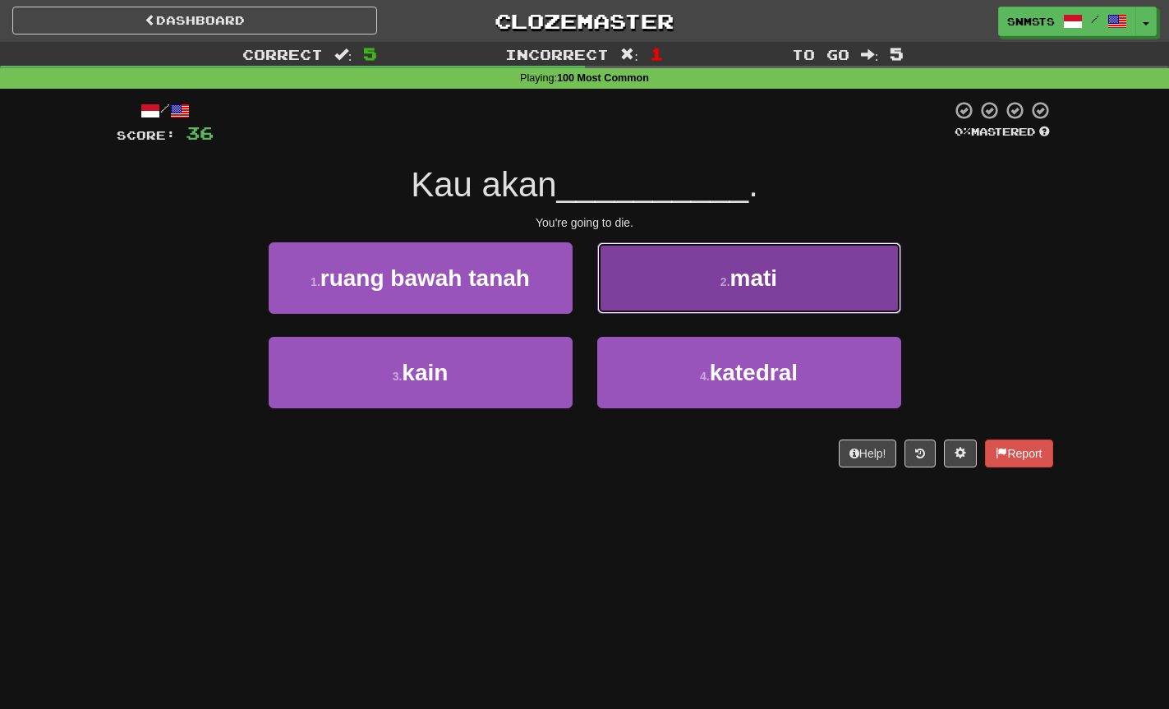
click at [670, 286] on button "2 . mati" at bounding box center [749, 277] width 304 height 71
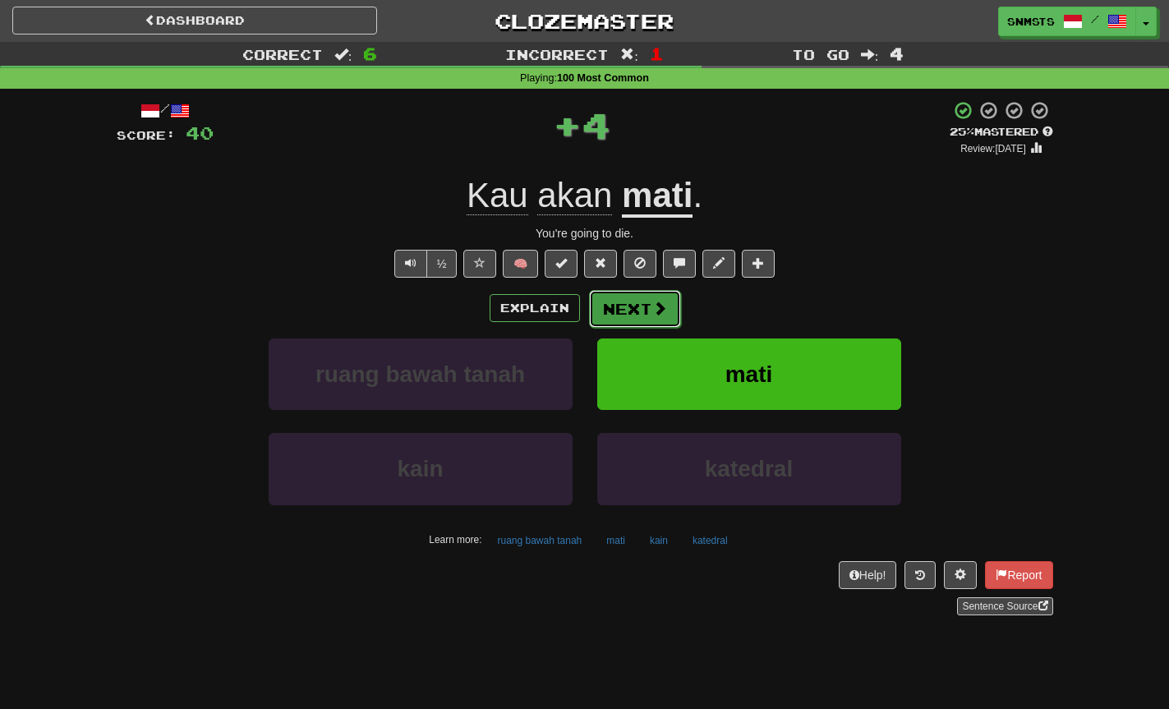
click at [648, 306] on button "Next" at bounding box center [635, 309] width 92 height 38
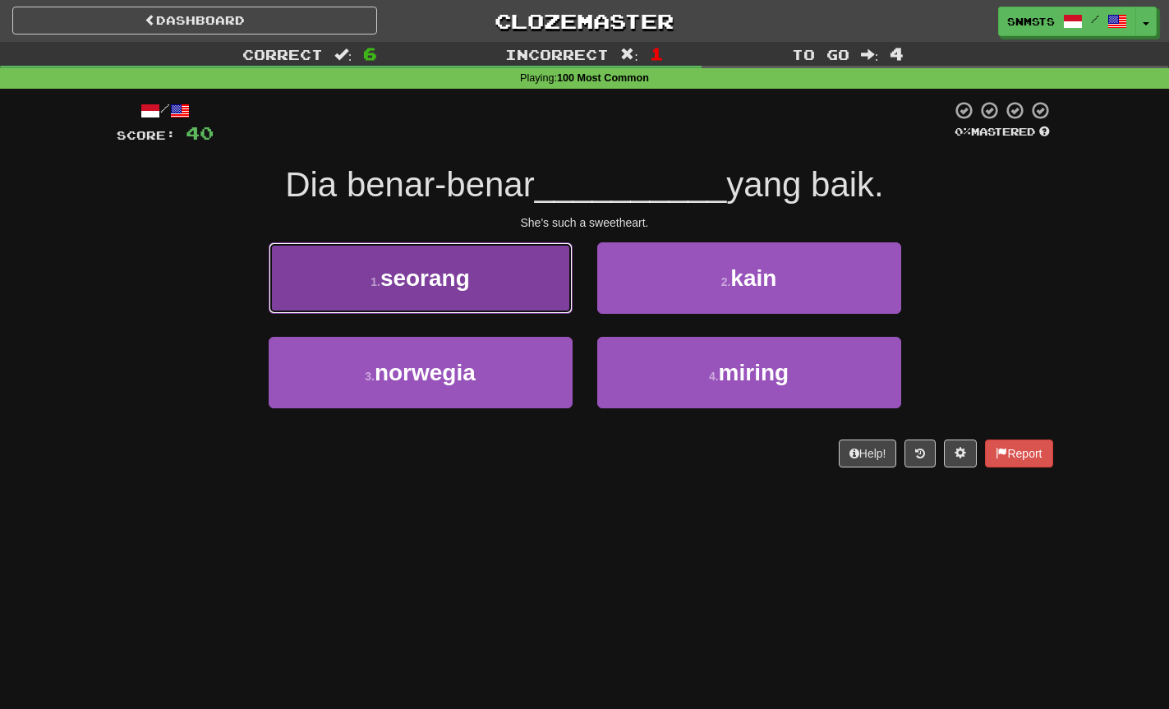
click at [537, 278] on button "1 . seorang" at bounding box center [421, 277] width 304 height 71
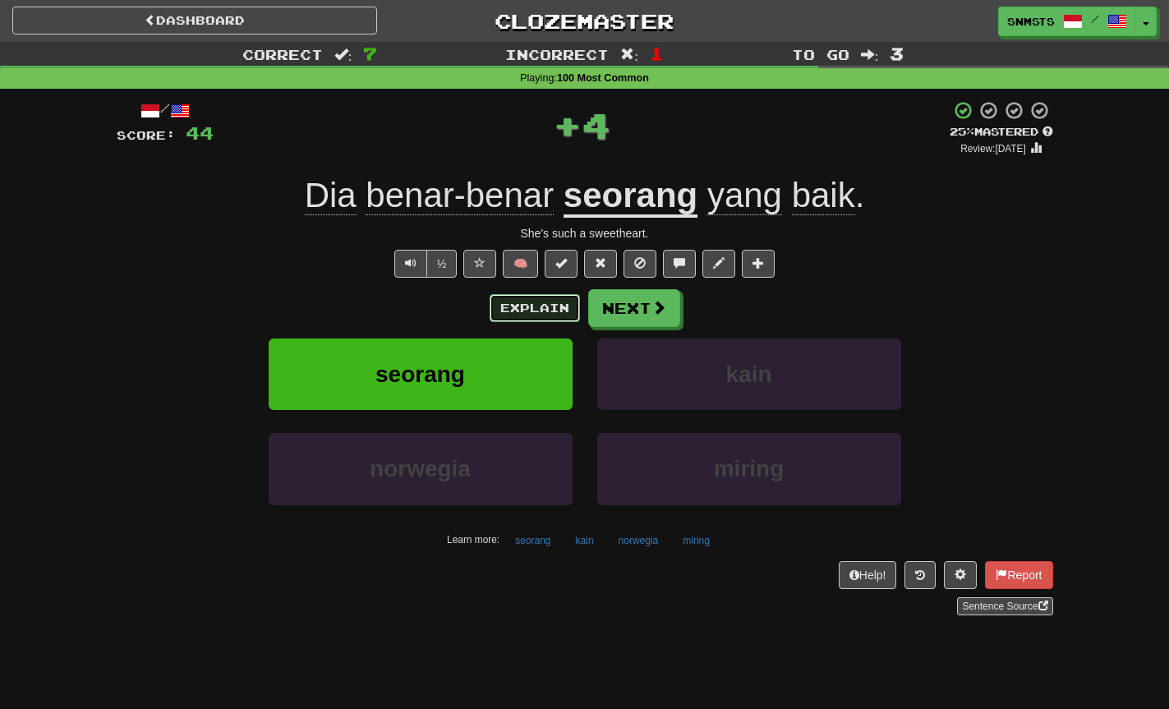
click at [549, 300] on button "Explain" at bounding box center [535, 308] width 90 height 28
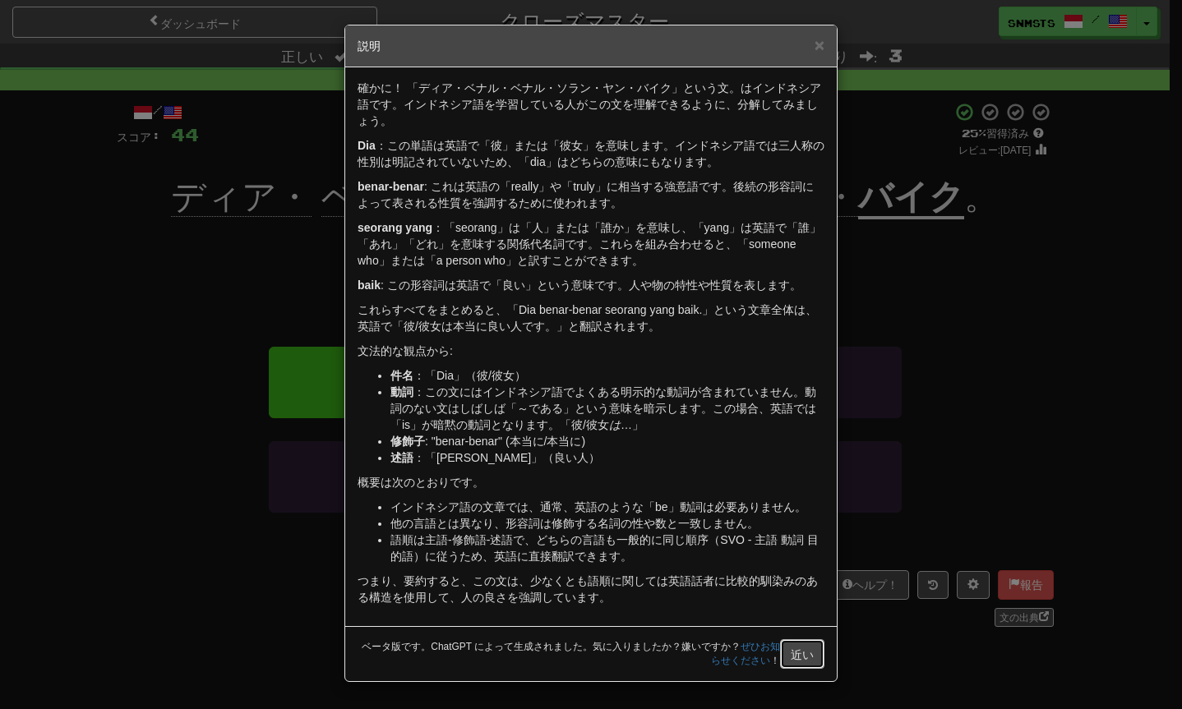
click at [812, 653] on font "近い" at bounding box center [801, 654] width 23 height 13
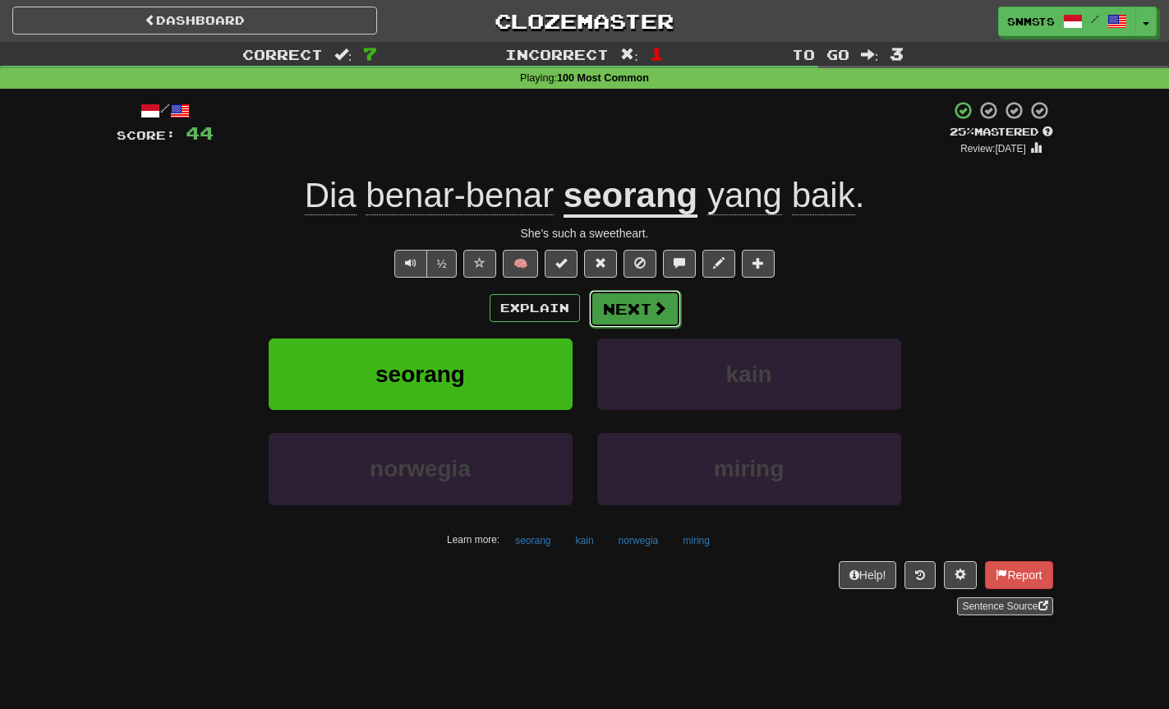
click at [658, 294] on button "Next" at bounding box center [635, 309] width 92 height 38
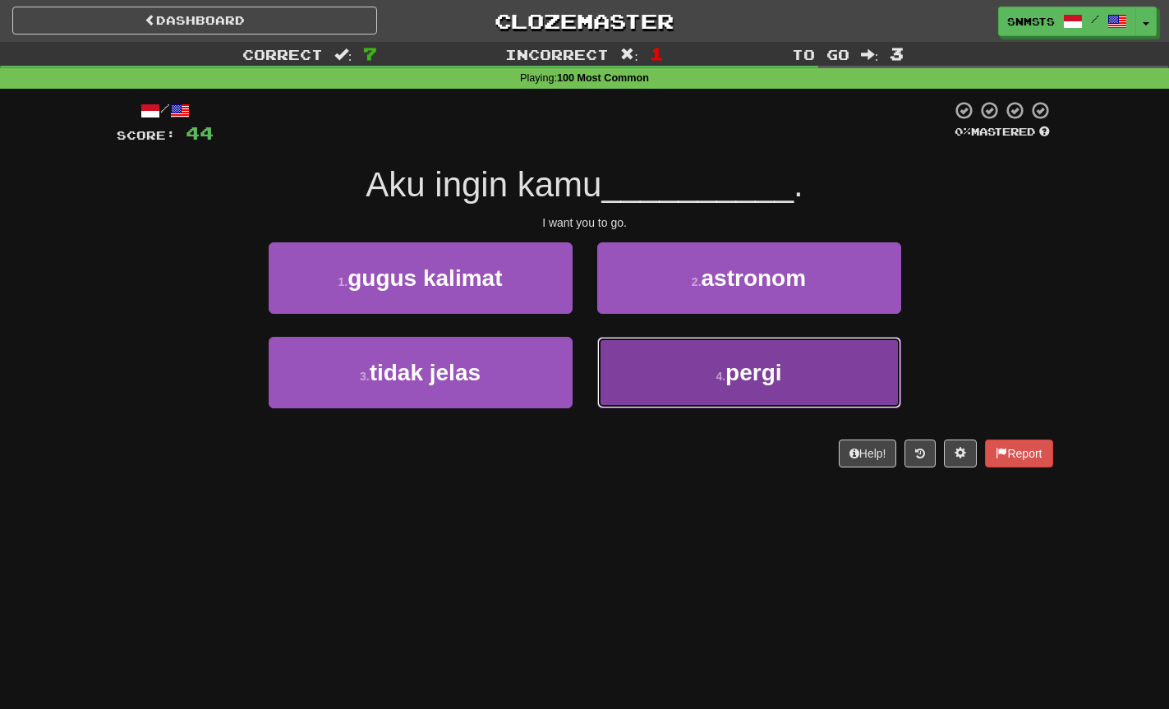
click at [639, 346] on button "4 . pergi" at bounding box center [749, 372] width 304 height 71
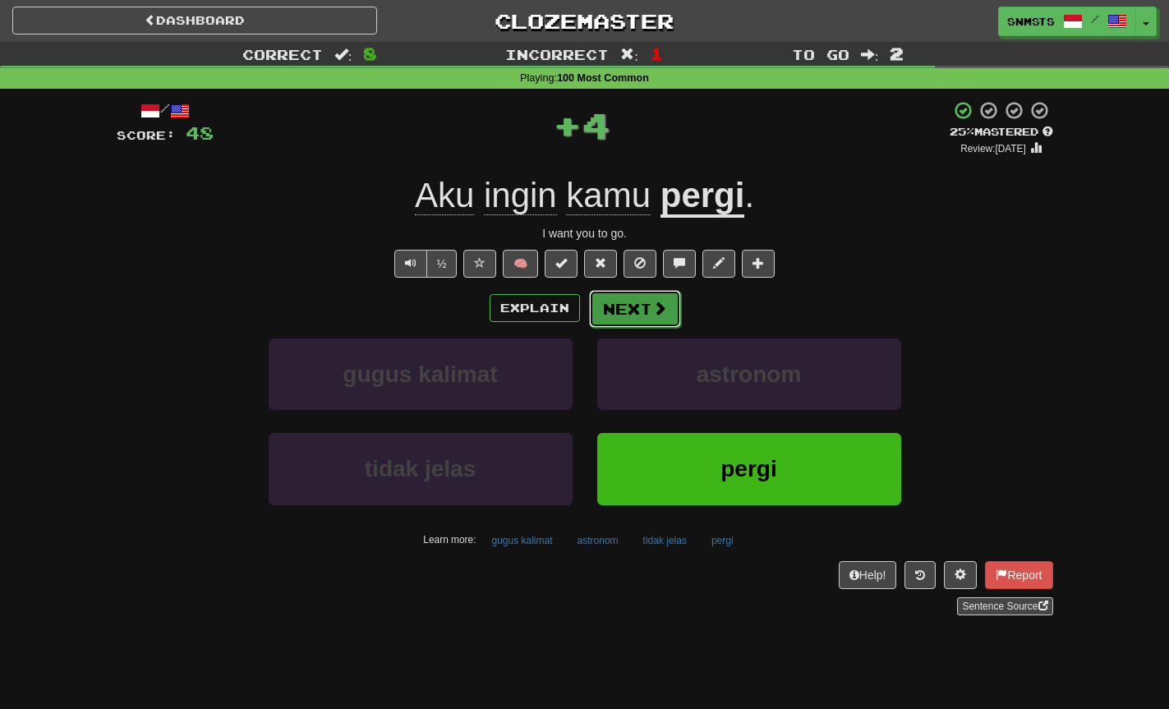
click at [621, 297] on button "Next" at bounding box center [635, 309] width 92 height 38
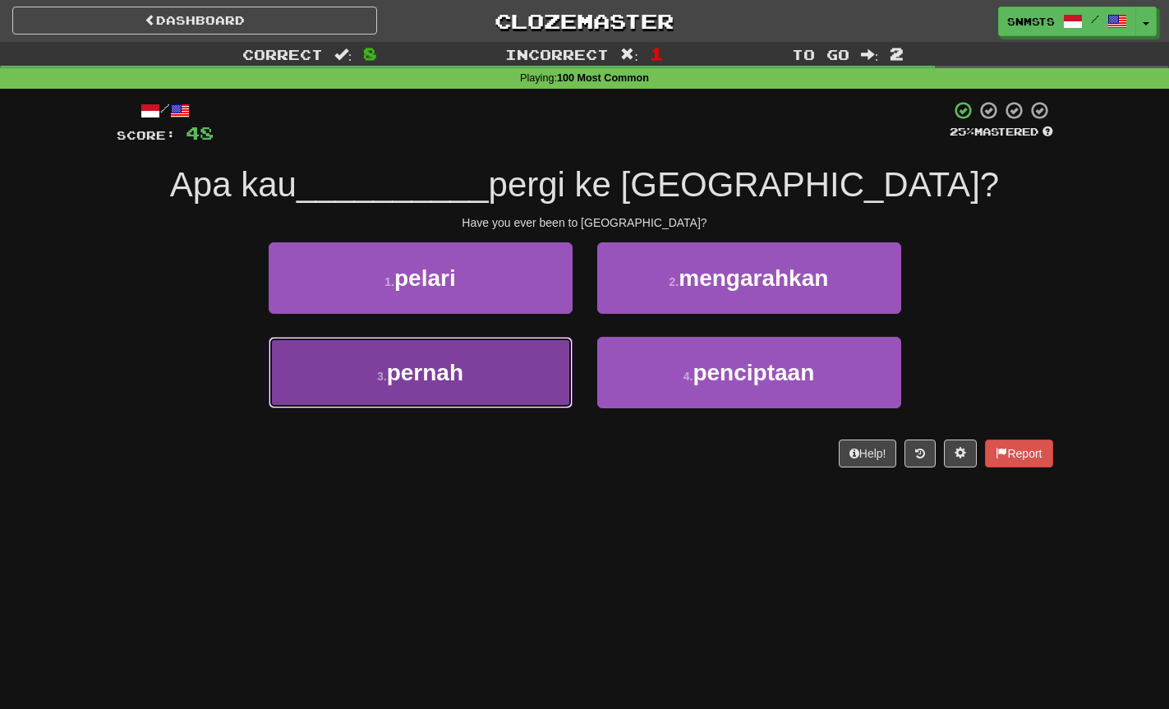
click at [484, 375] on button "3 . pernah" at bounding box center [421, 372] width 304 height 71
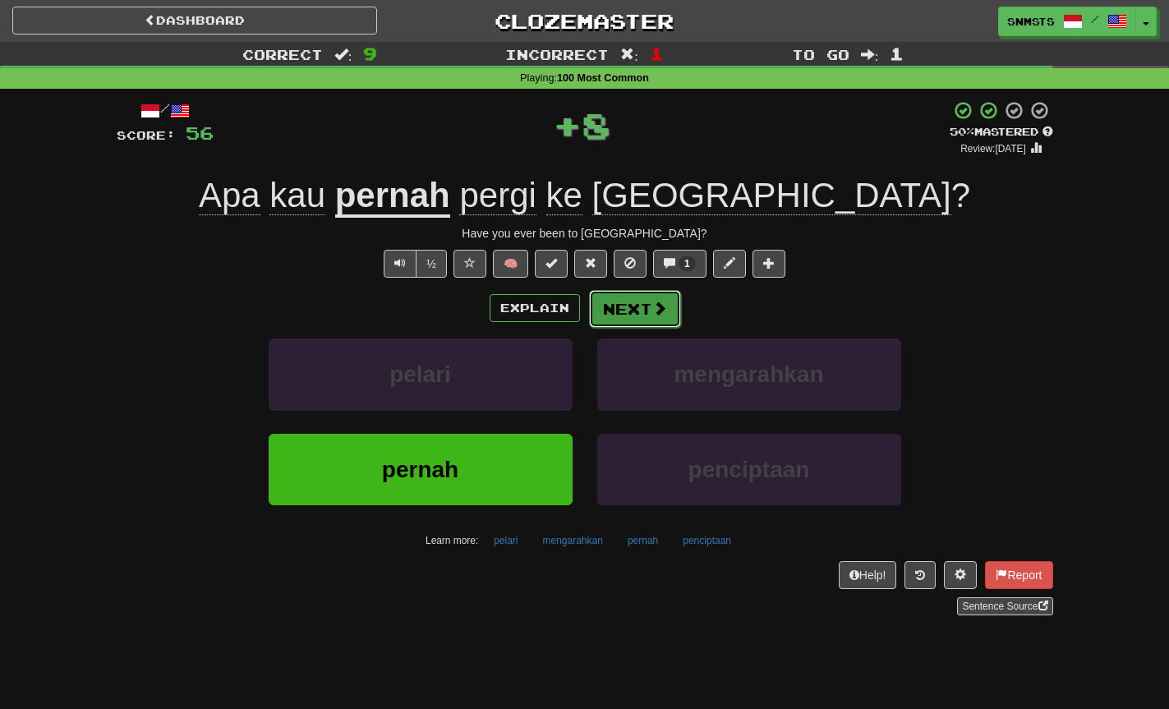
click at [651, 318] on button "Next" at bounding box center [635, 309] width 92 height 38
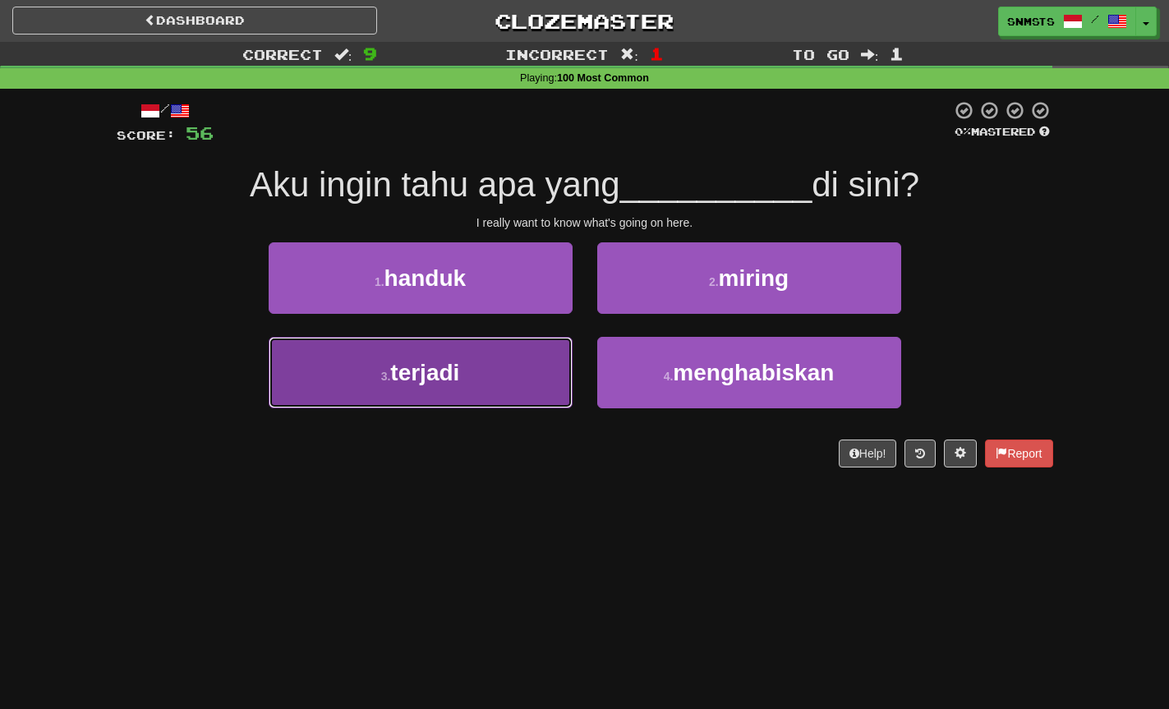
click at [486, 369] on button "3 . terjadi" at bounding box center [421, 372] width 304 height 71
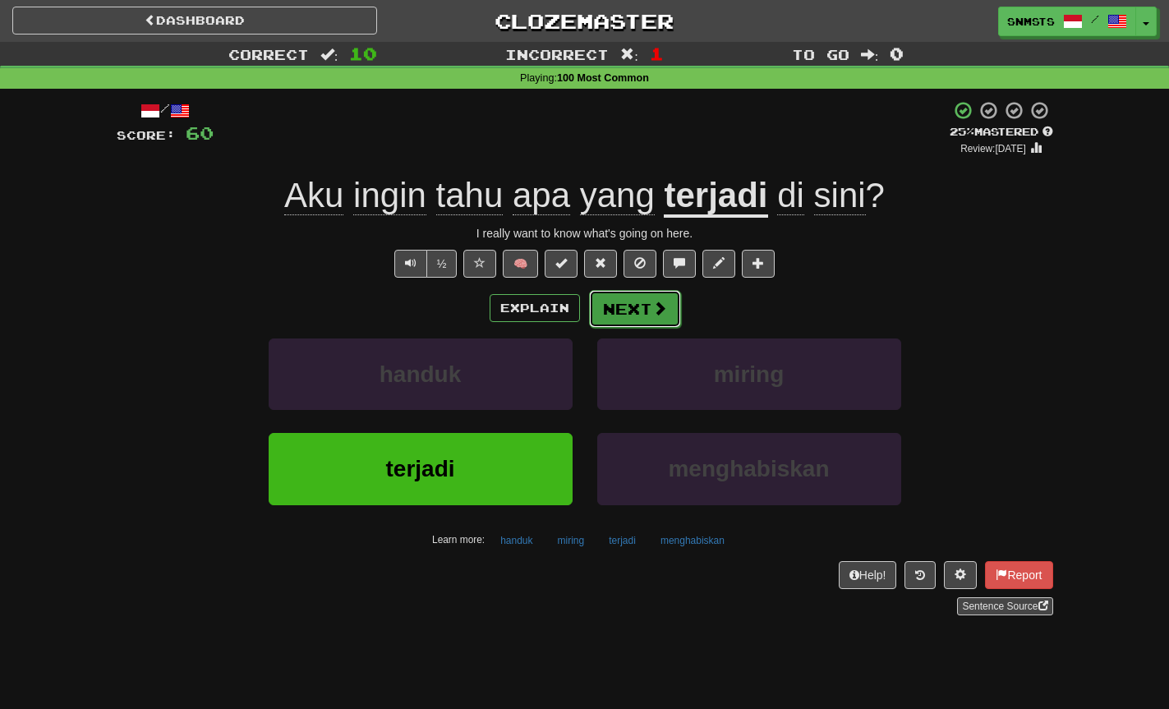
click at [647, 303] on button "Next" at bounding box center [635, 309] width 92 height 38
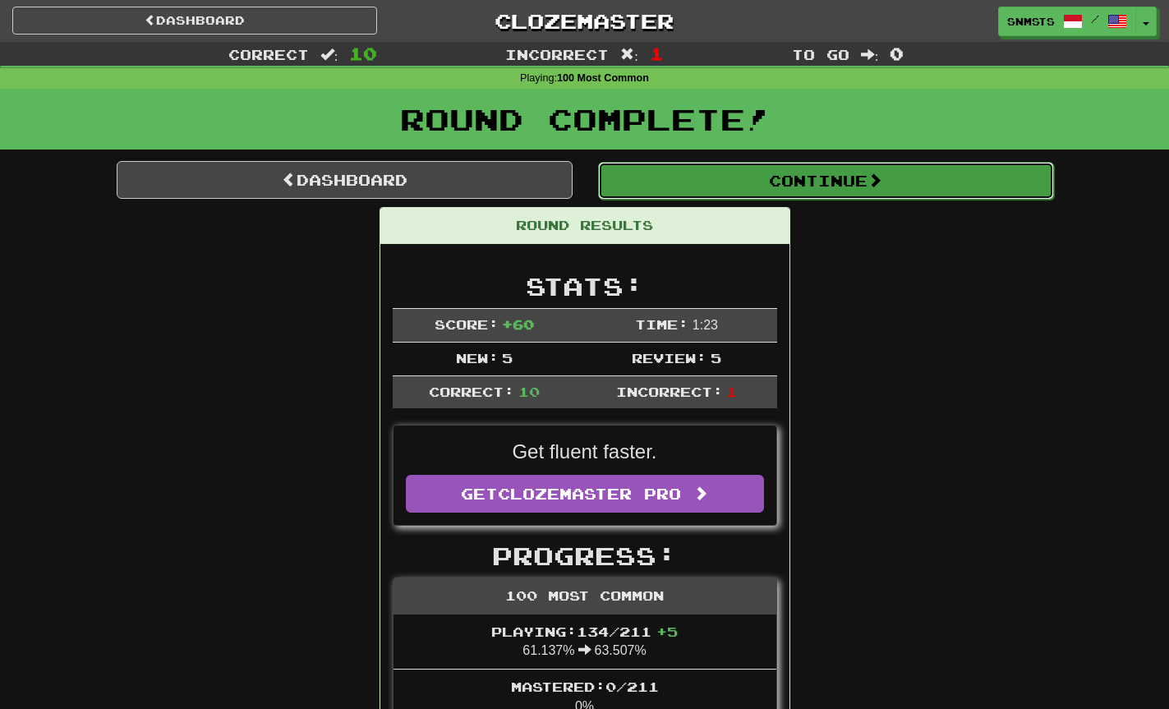
click at [651, 188] on button "Continue" at bounding box center [826, 181] width 456 height 38
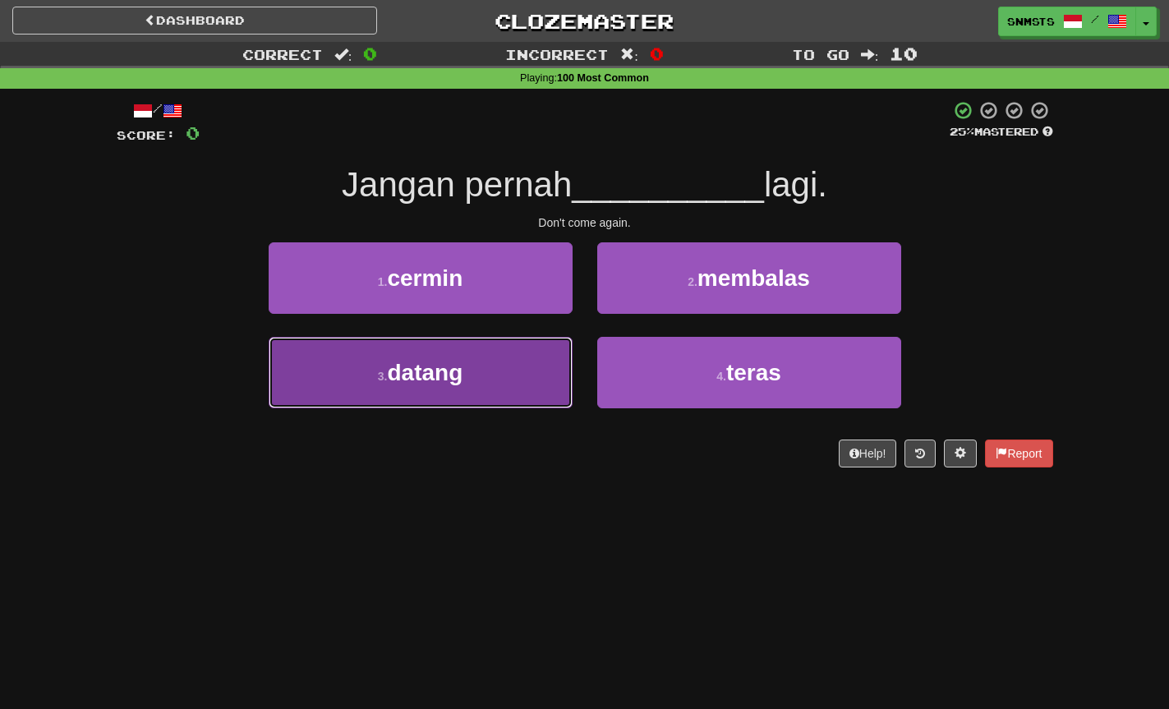
click at [508, 366] on button "3 . datang" at bounding box center [421, 372] width 304 height 71
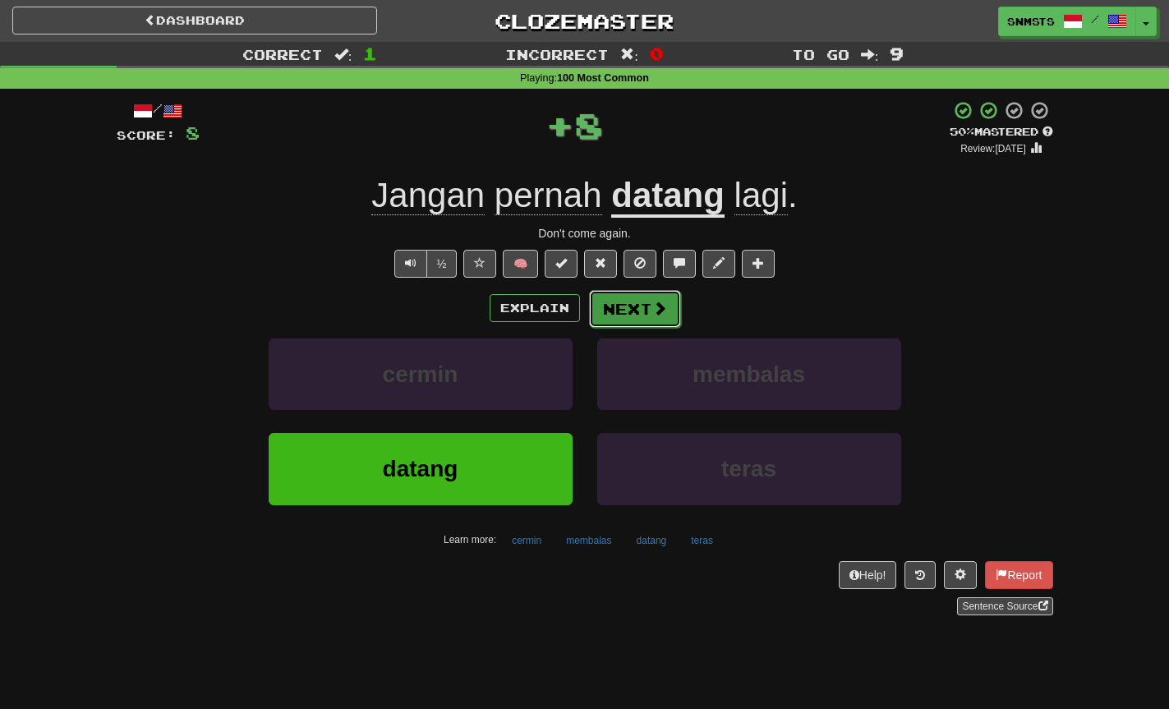
click at [633, 313] on button "Next" at bounding box center [635, 309] width 92 height 38
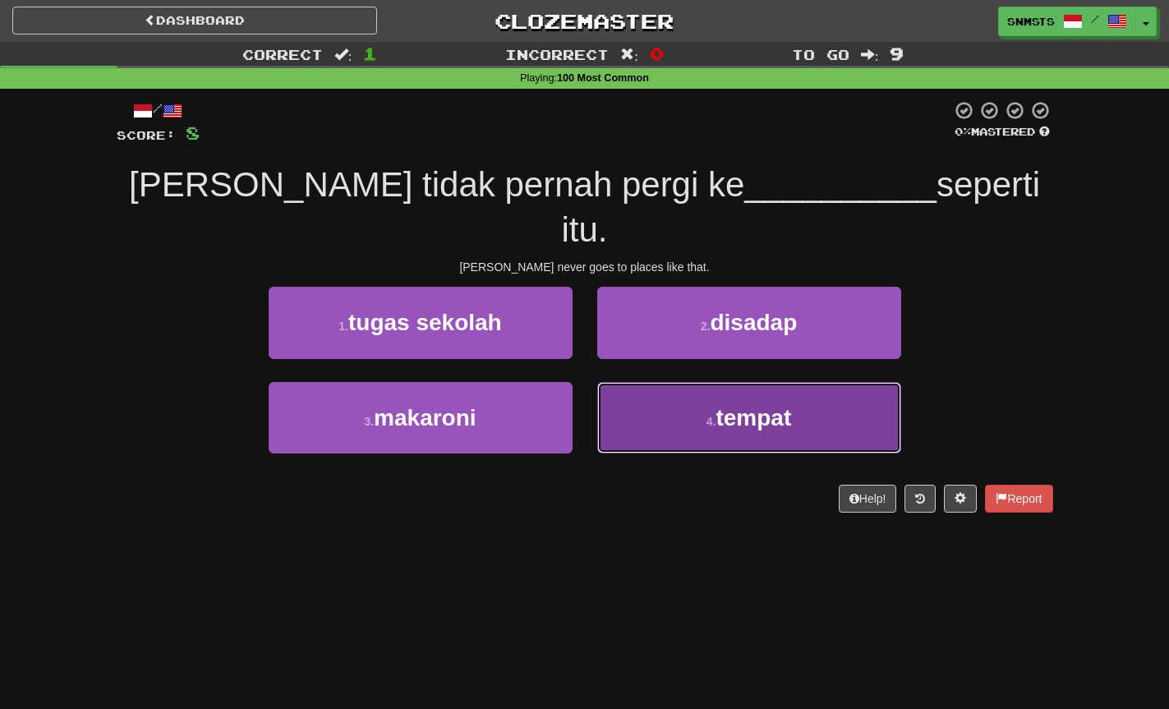
click at [661, 382] on button "4 . tempat" at bounding box center [749, 417] width 304 height 71
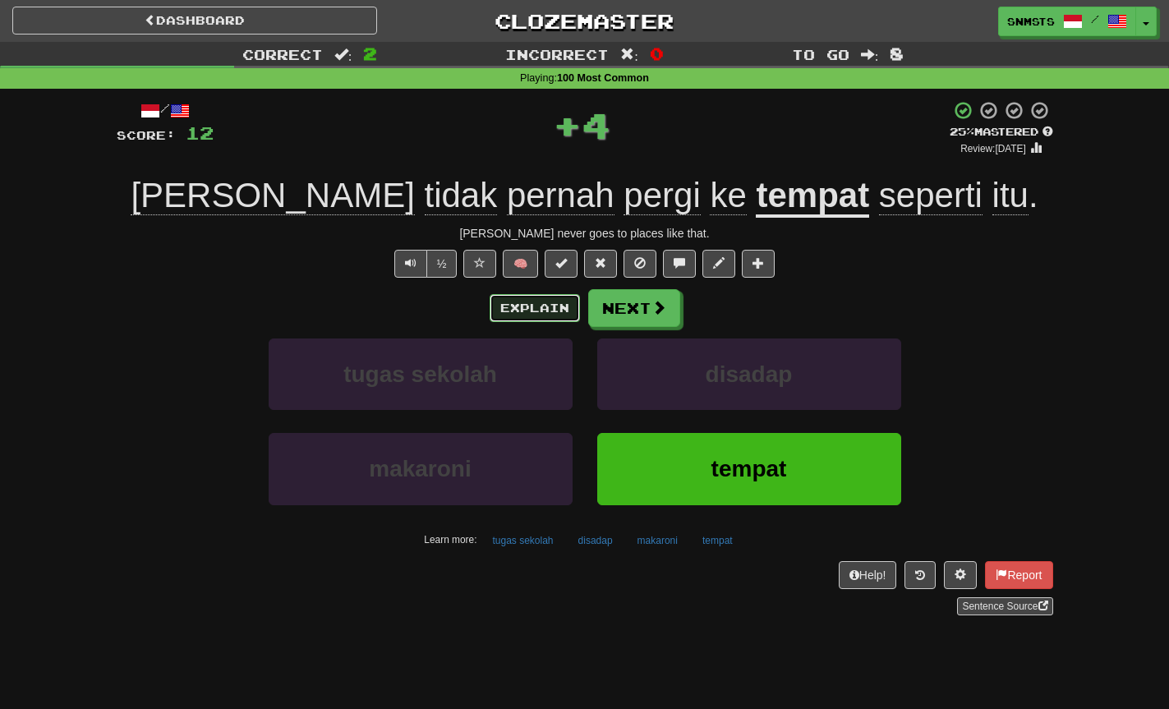
click at [546, 301] on button "Explain" at bounding box center [535, 308] width 90 height 28
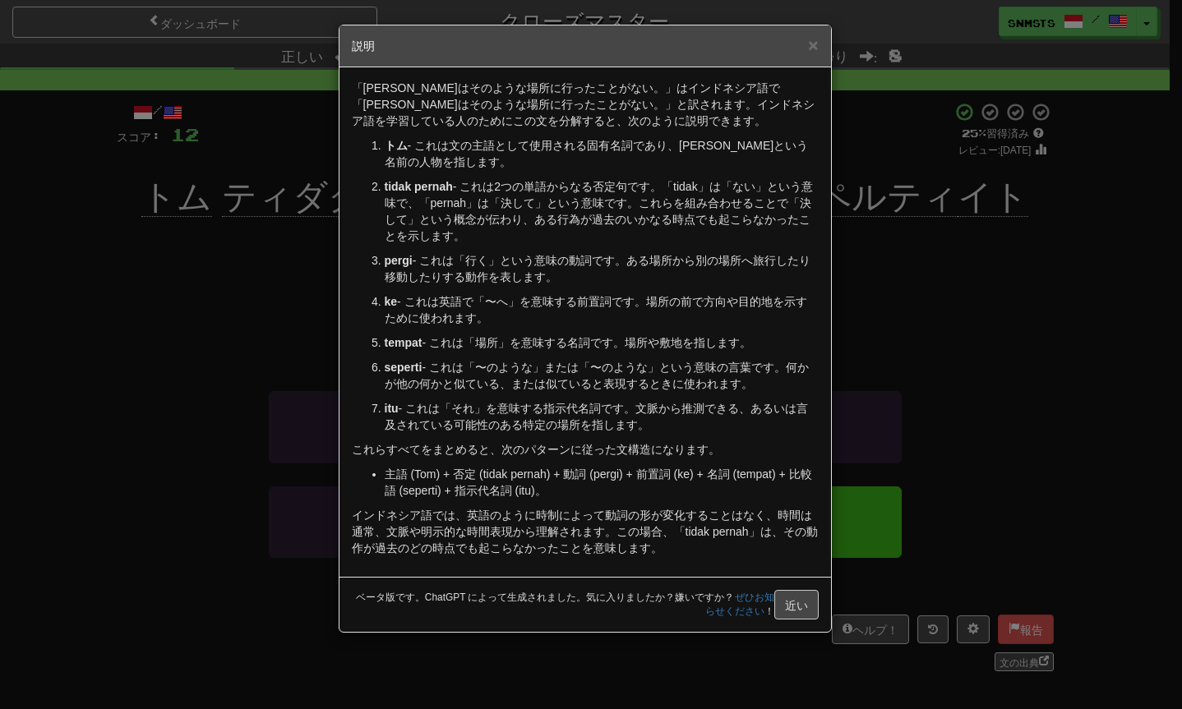
click at [953, 224] on div "× 説明 「トムはそのような場所に行ったことがない。」はインドネシア語で「トムはそのような場所に行ったことがない。」と訳されます。インドネシア語を学習している…" at bounding box center [591, 354] width 1182 height 709
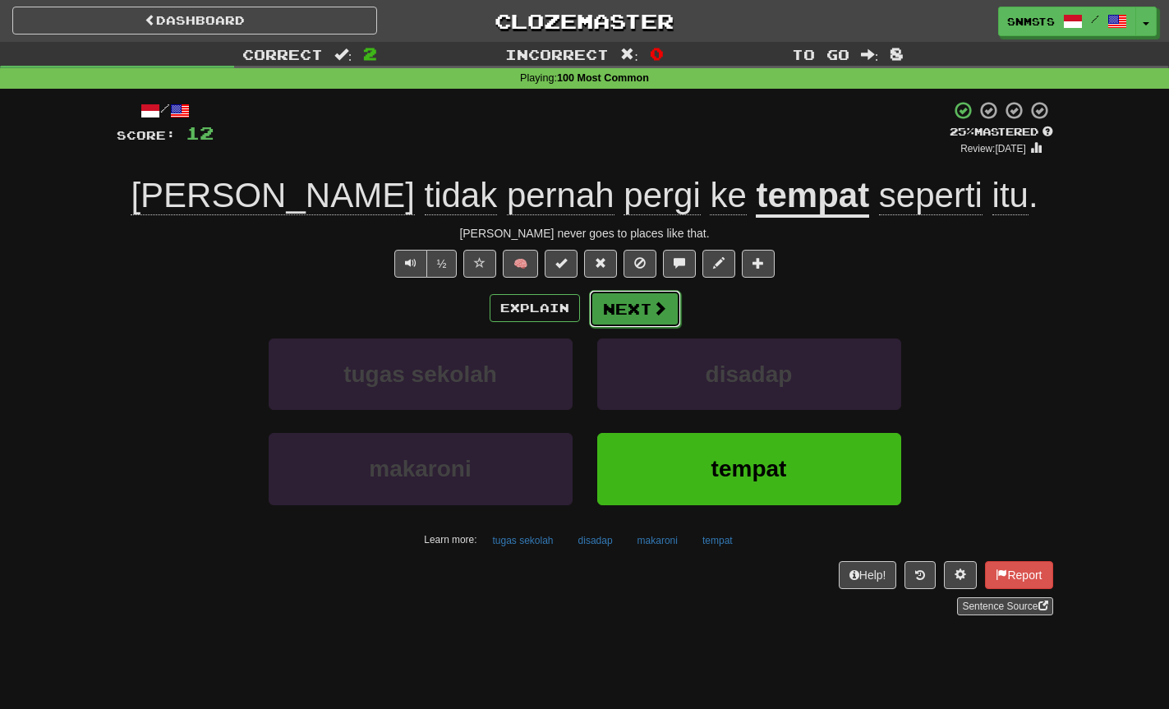
click at [641, 304] on button "Next" at bounding box center [635, 309] width 92 height 38
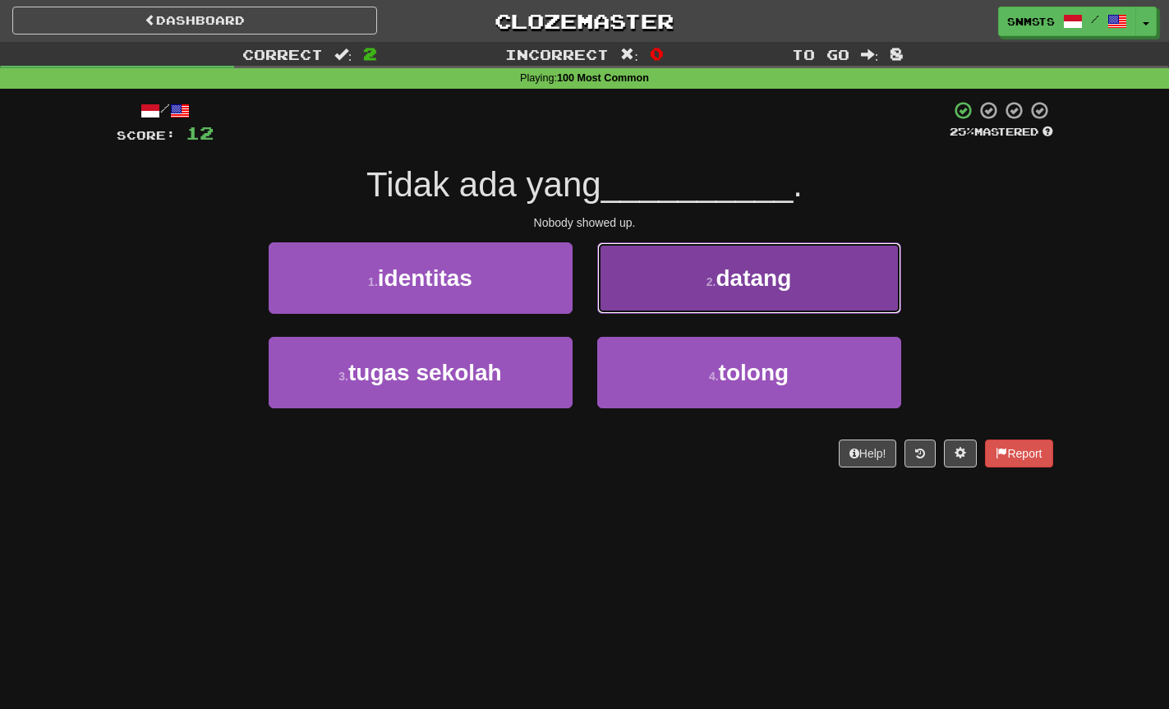
click at [637, 256] on button "2 . datang" at bounding box center [749, 277] width 304 height 71
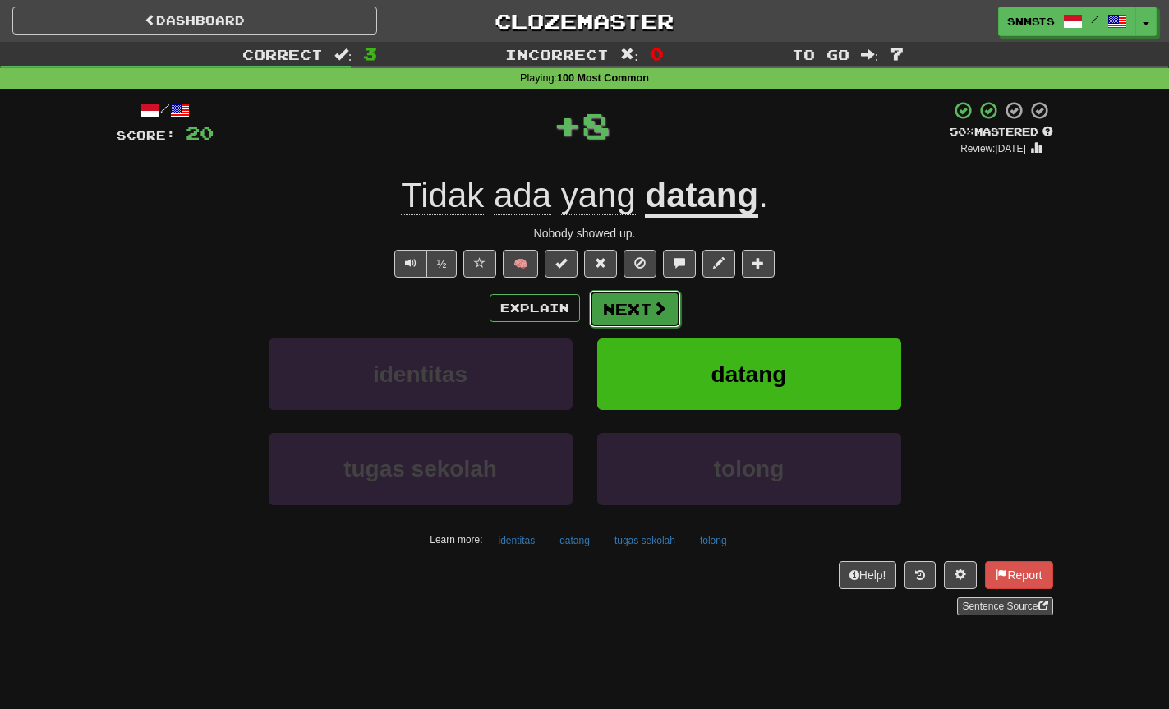
click at [624, 314] on button "Next" at bounding box center [635, 309] width 92 height 38
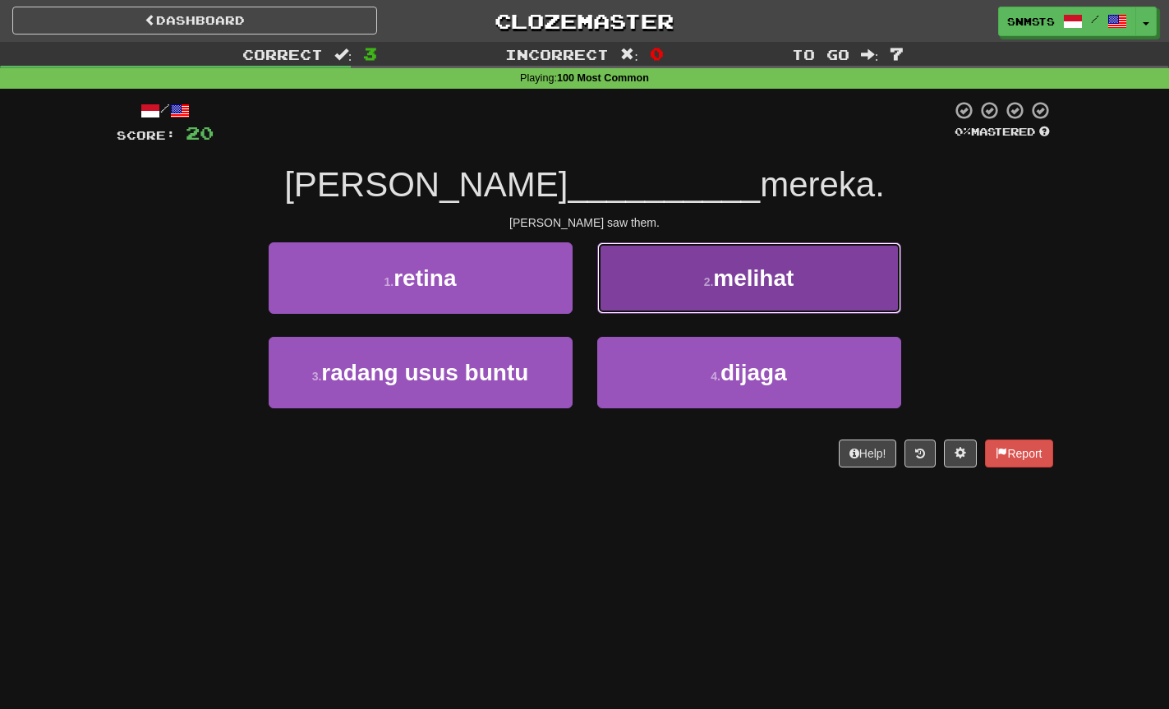
click at [688, 269] on button "2 . melihat" at bounding box center [749, 277] width 304 height 71
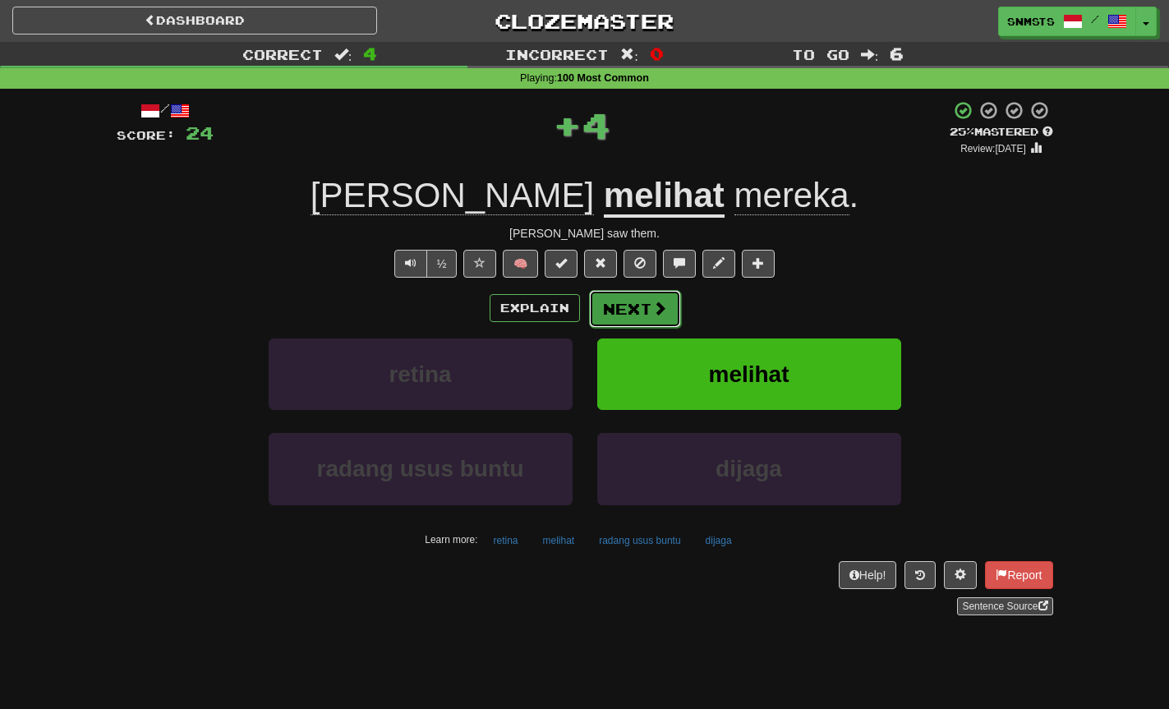
click at [658, 307] on span at bounding box center [659, 308] width 15 height 15
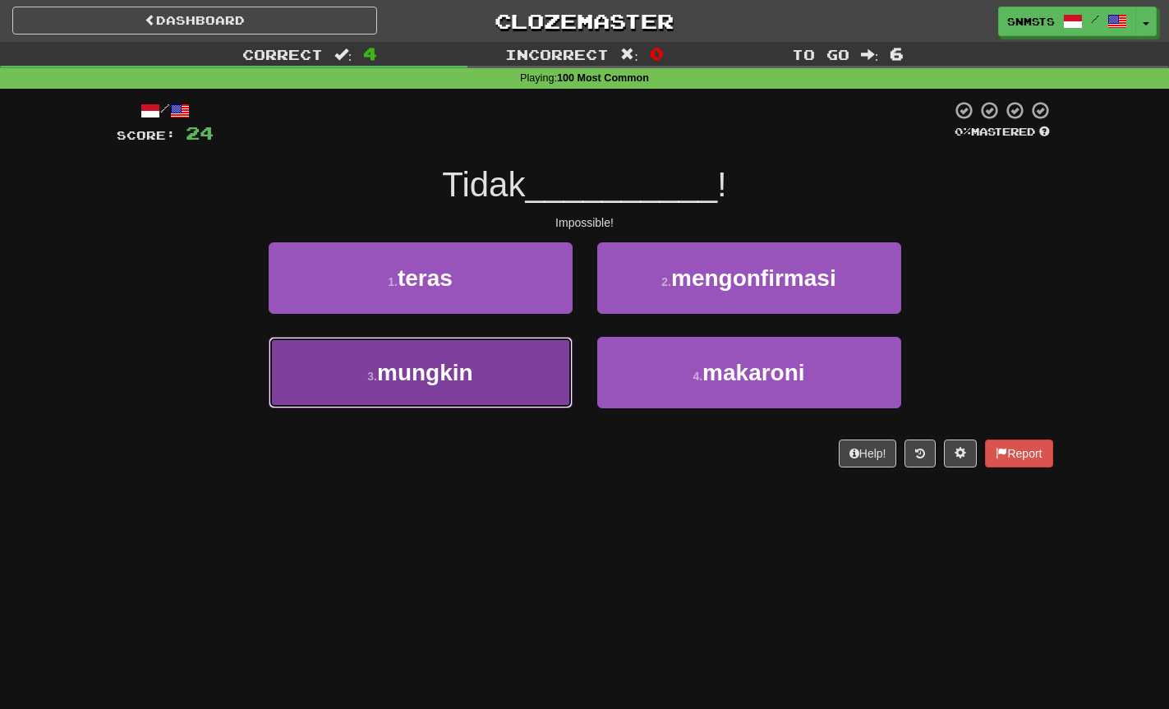
click at [518, 367] on button "3 . mungkin" at bounding box center [421, 372] width 304 height 71
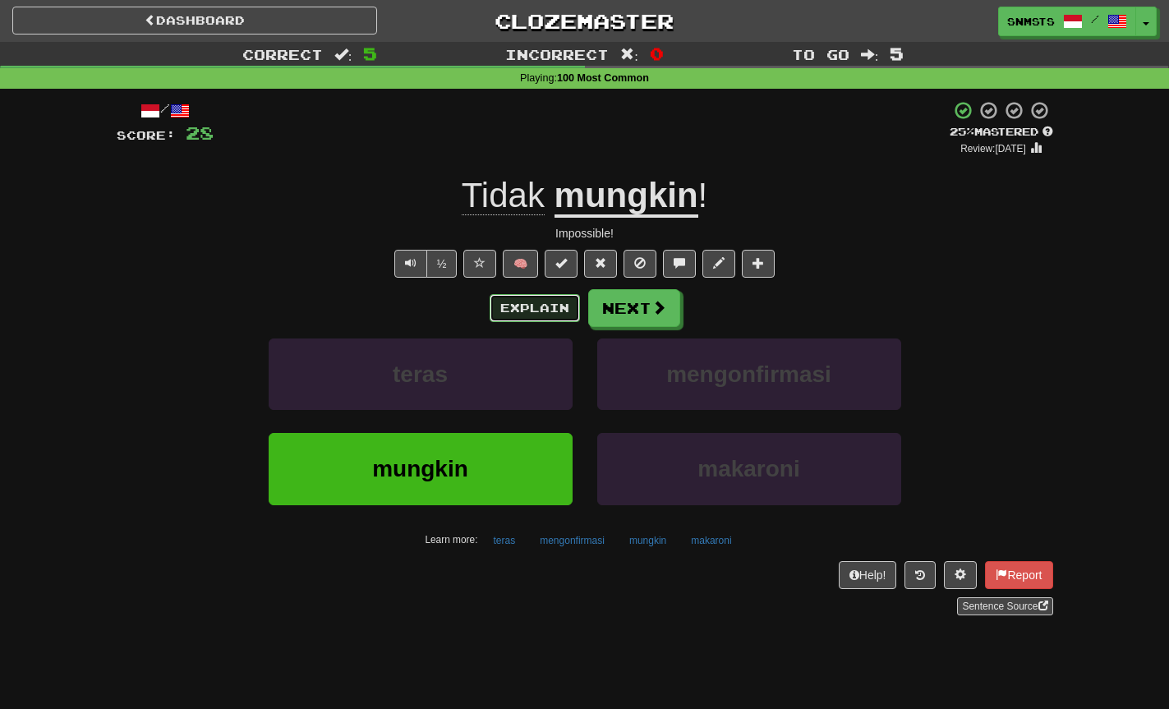
click at [543, 315] on button "Explain" at bounding box center [535, 308] width 90 height 28
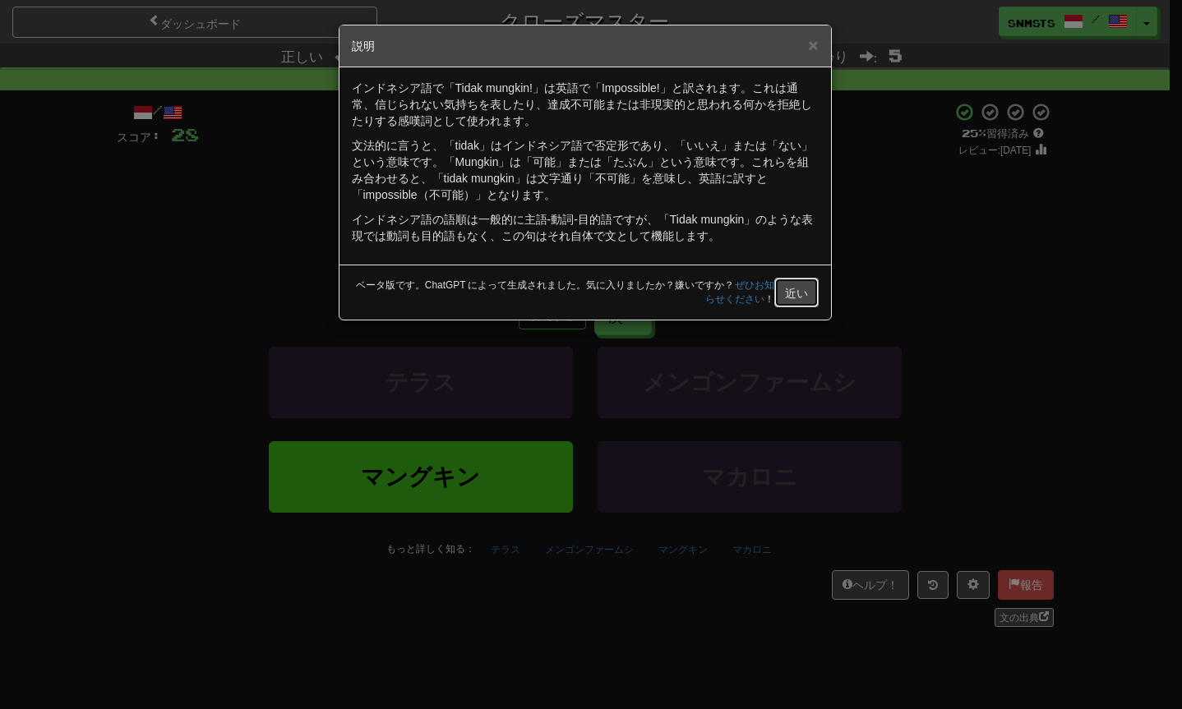
click at [790, 288] on font "近い" at bounding box center [796, 293] width 23 height 13
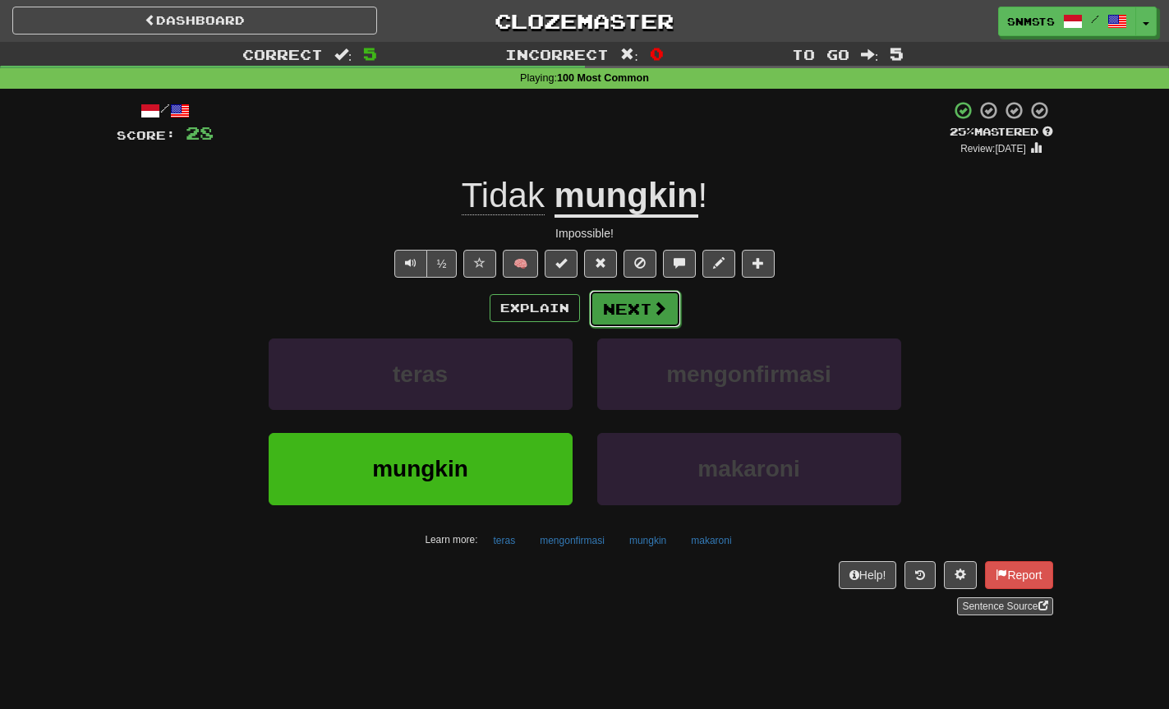
click at [646, 313] on button "Next" at bounding box center [635, 309] width 92 height 38
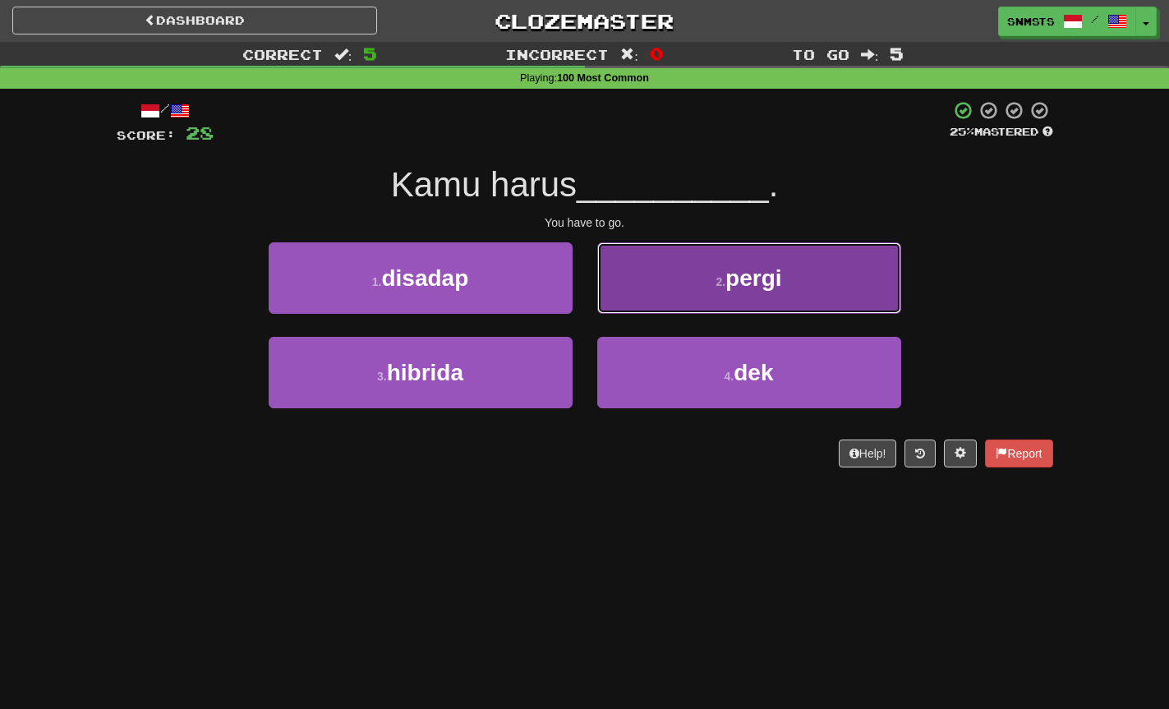
click at [687, 279] on button "2 . pergi" at bounding box center [749, 277] width 304 height 71
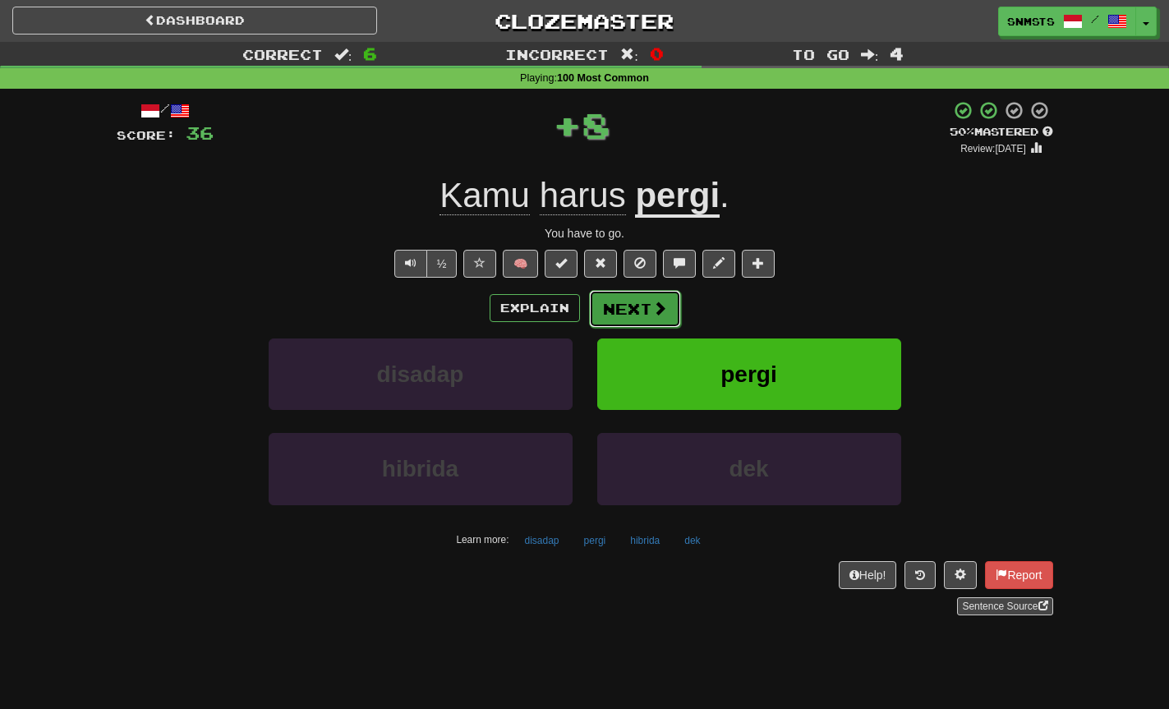
click at [637, 307] on button "Next" at bounding box center [635, 309] width 92 height 38
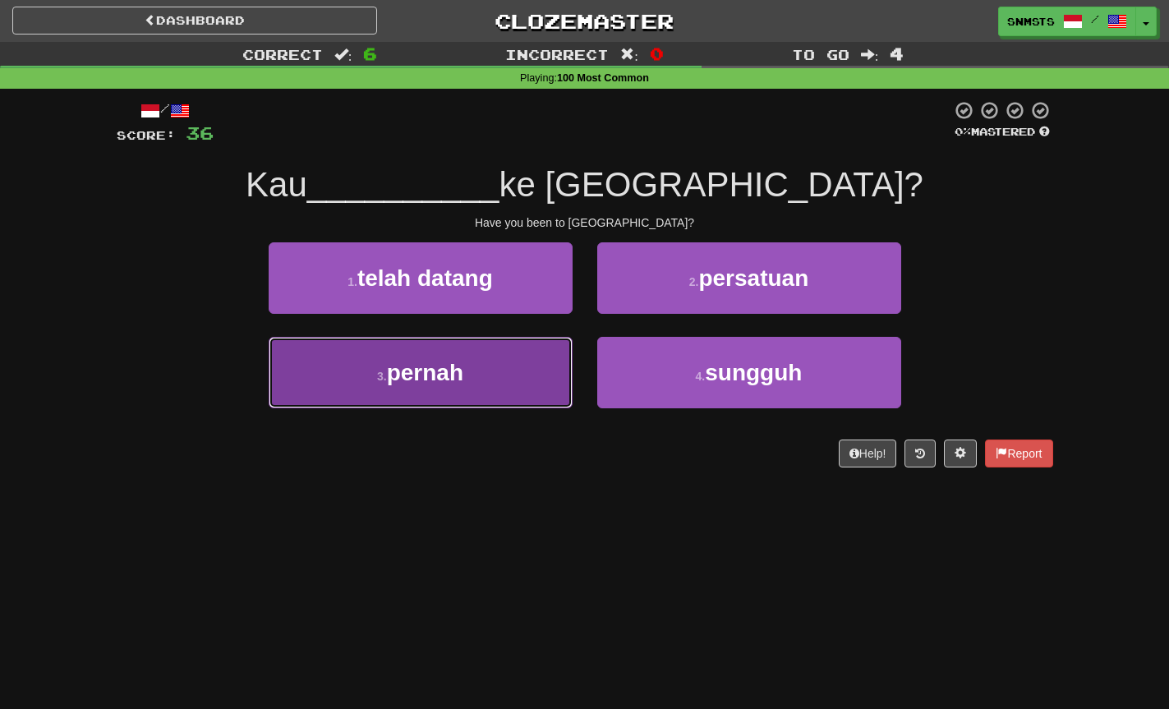
click at [484, 399] on button "3 . pernah" at bounding box center [421, 372] width 304 height 71
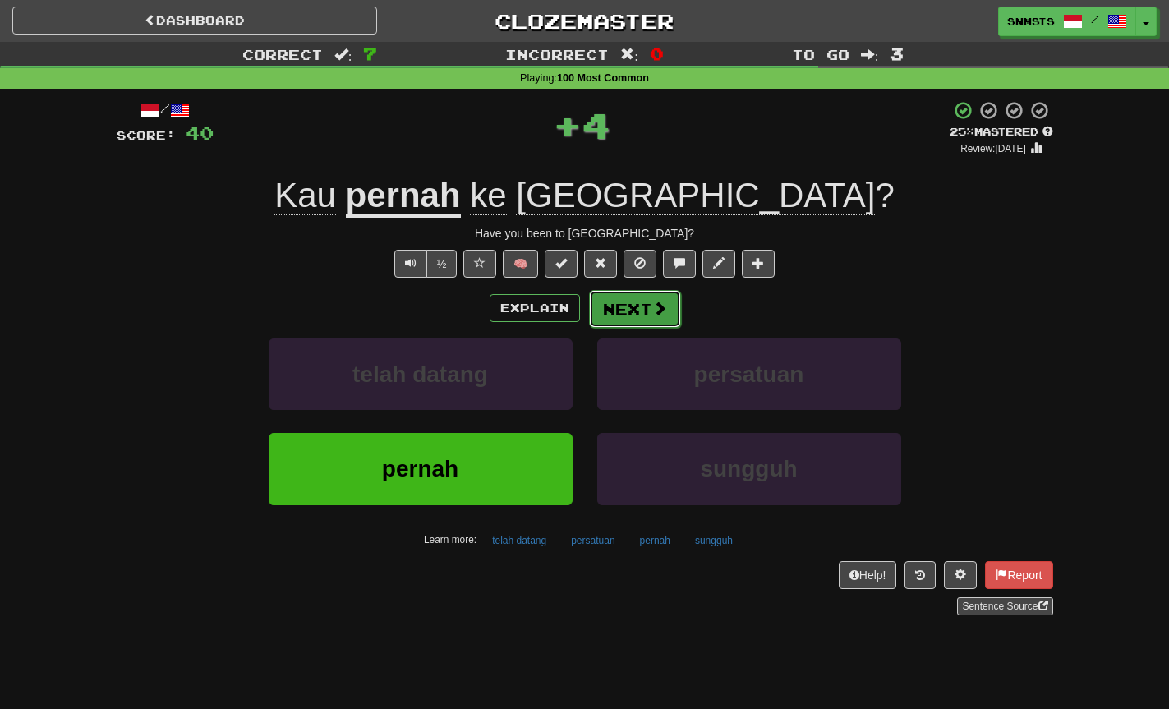
click at [635, 304] on button "Next" at bounding box center [635, 309] width 92 height 38
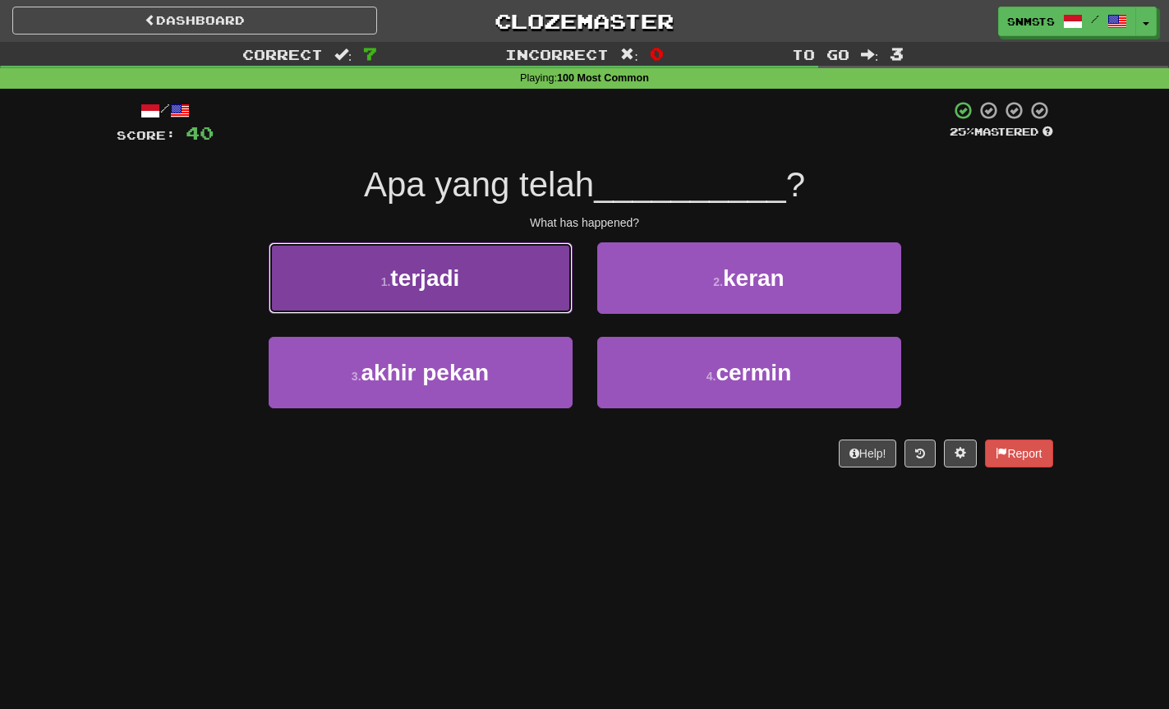
click at [528, 277] on button "1 . terjadi" at bounding box center [421, 277] width 304 height 71
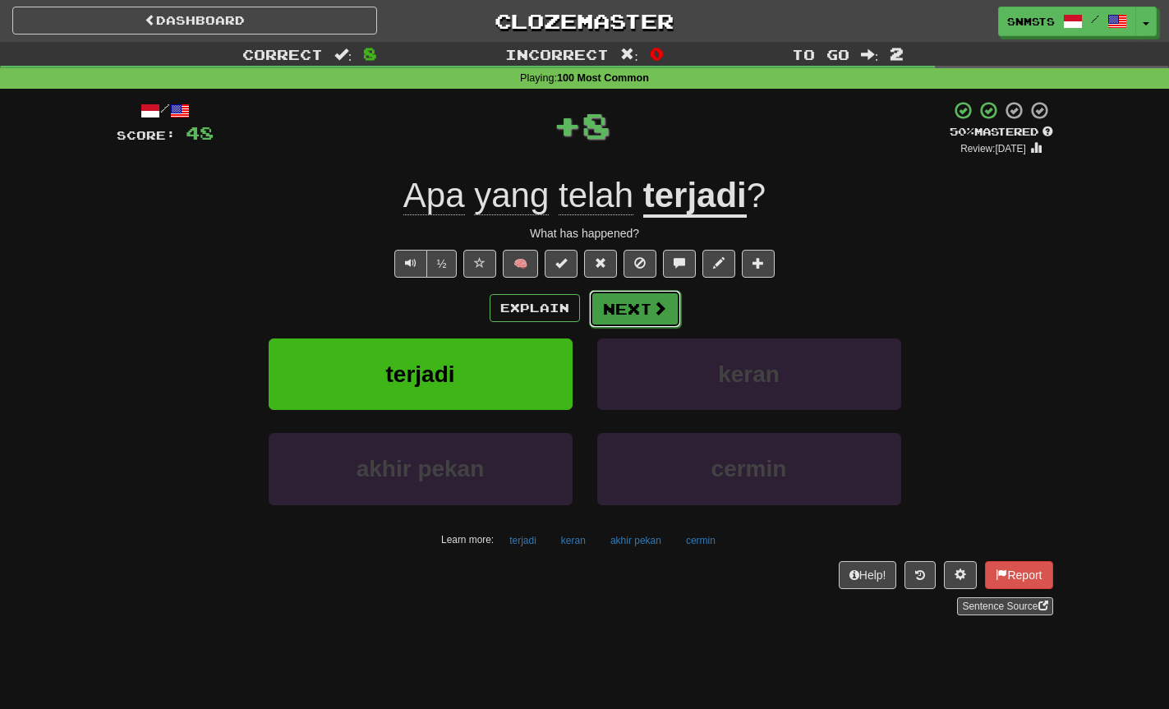
click at [625, 302] on button "Next" at bounding box center [635, 309] width 92 height 38
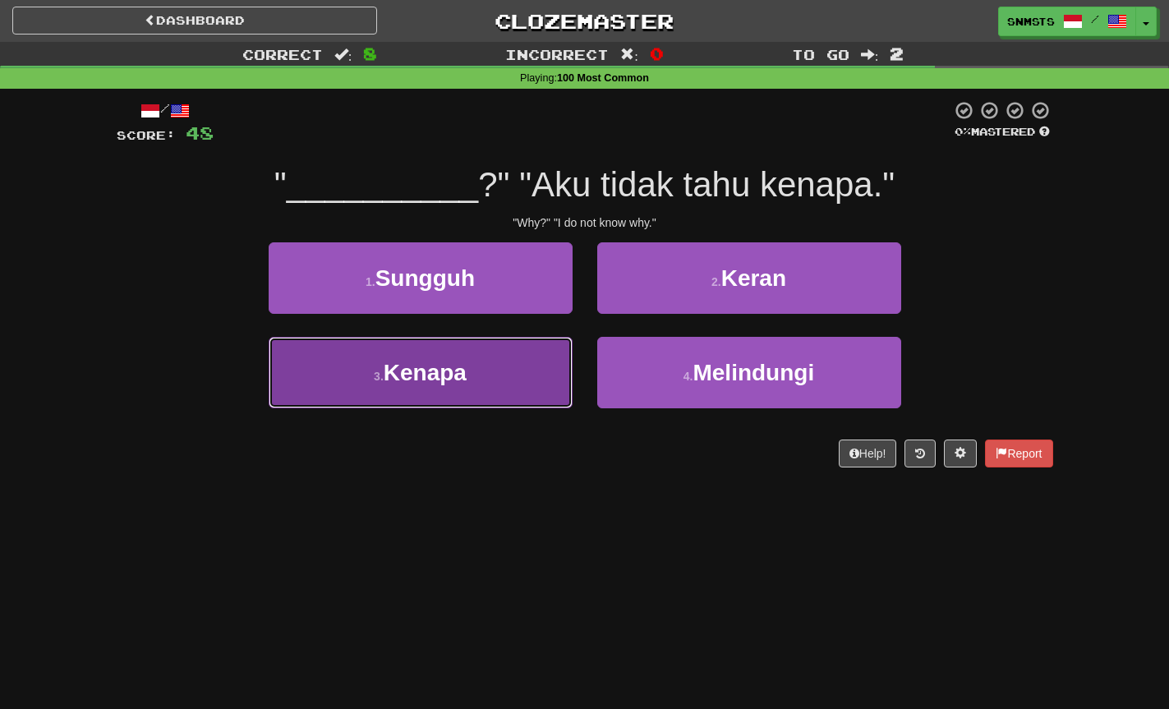
click at [466, 389] on button "3 . Kenapa" at bounding box center [421, 372] width 304 height 71
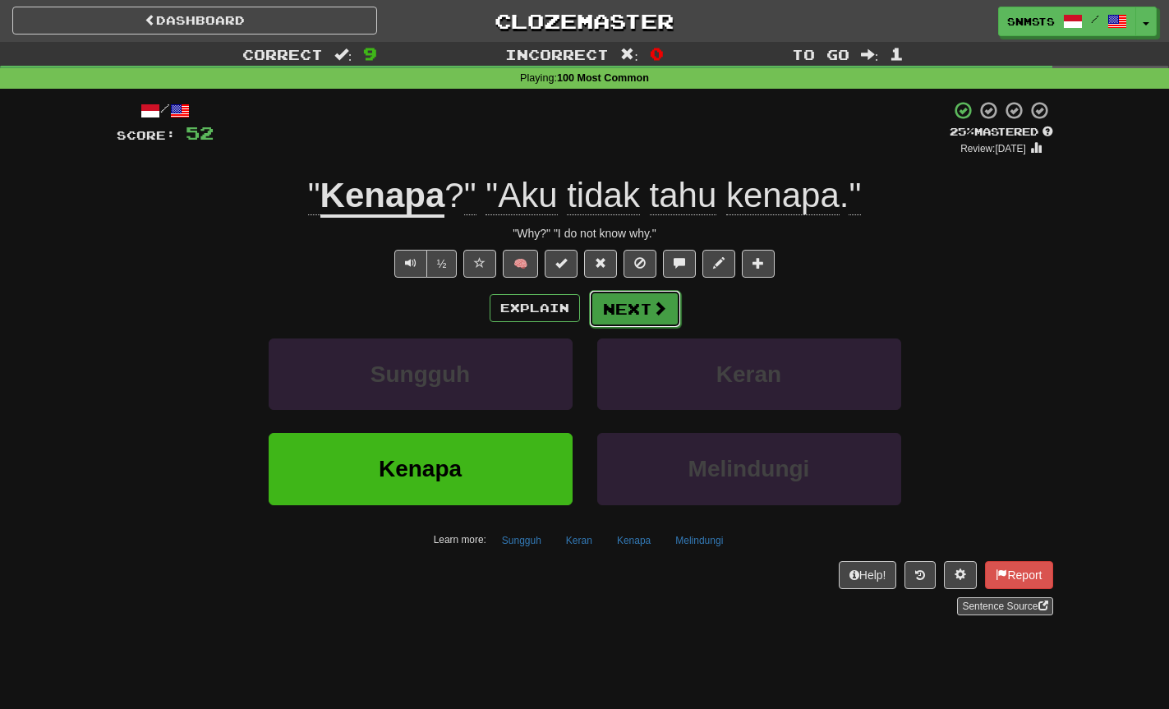
click at [647, 306] on button "Next" at bounding box center [635, 309] width 92 height 38
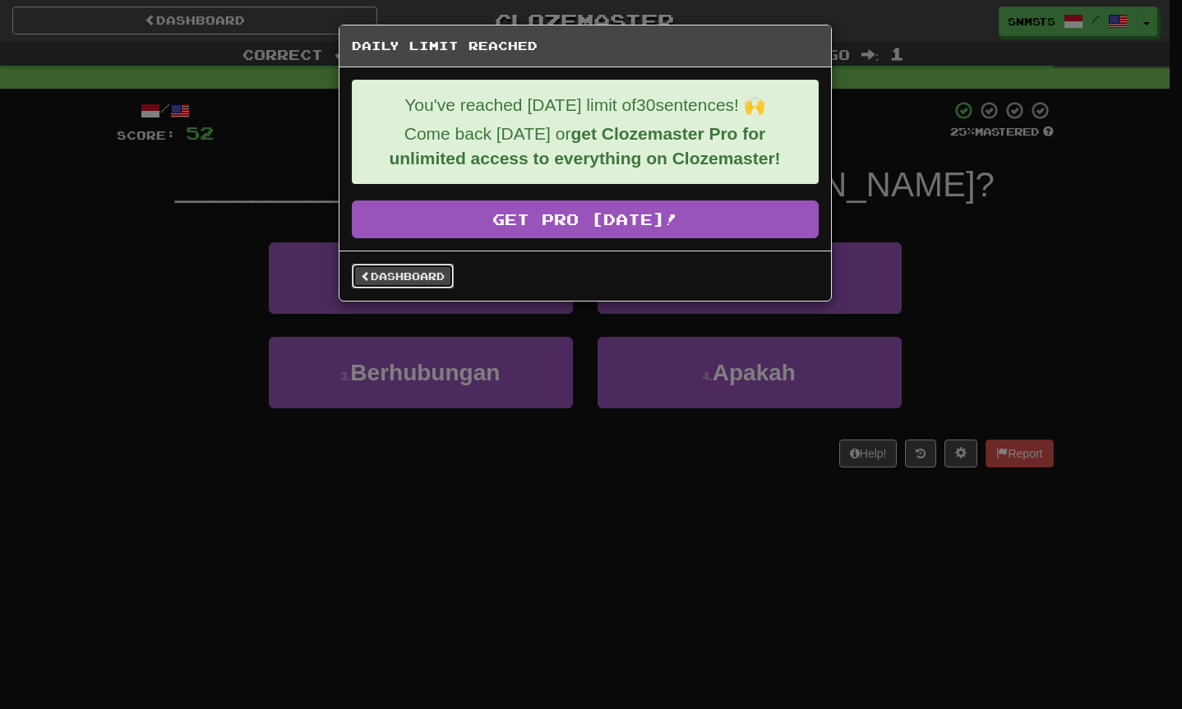
click at [405, 275] on link "Dashboard" at bounding box center [403, 276] width 102 height 25
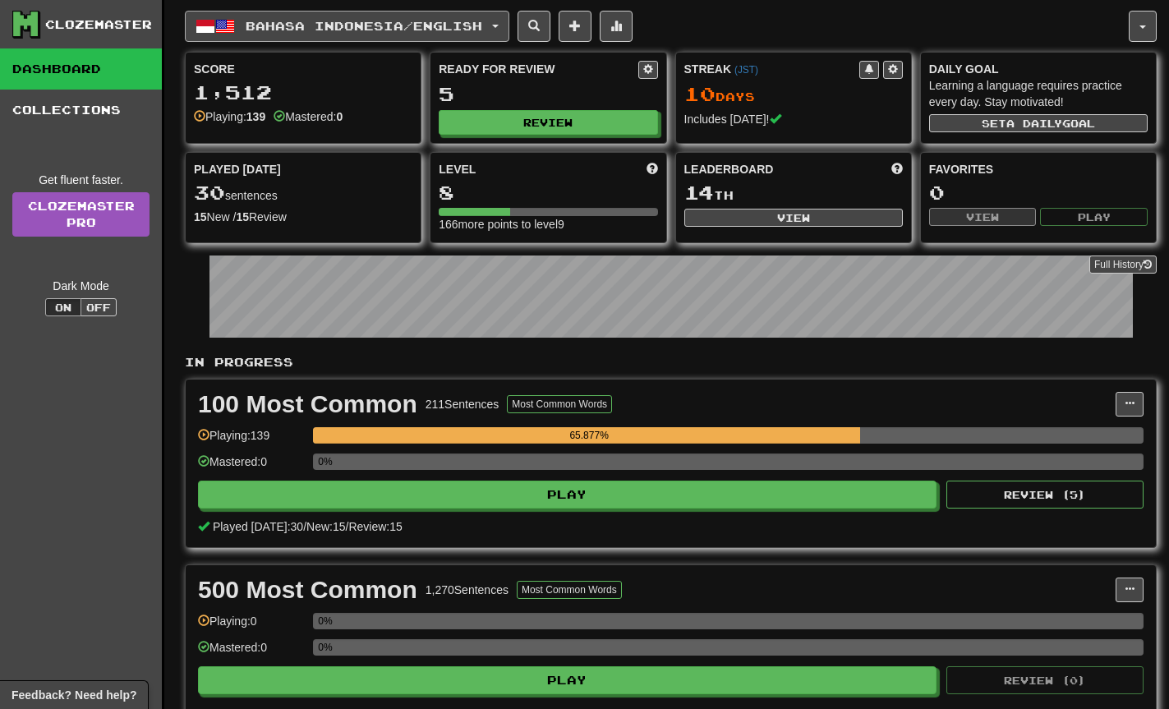
click at [401, 29] on span "Bahasa Indonesia / English" at bounding box center [364, 26] width 237 height 14
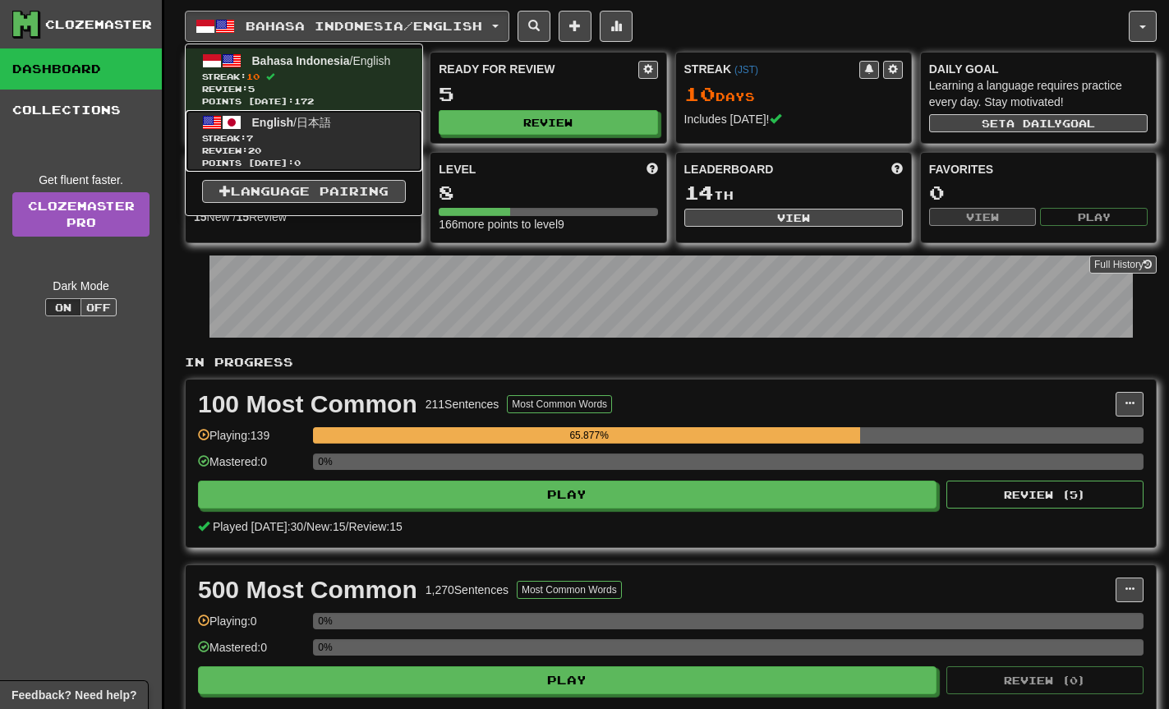
click at [353, 127] on link "English / 日本語 Streak: 7 Review: 20 Points today: 0" at bounding box center [304, 141] width 237 height 62
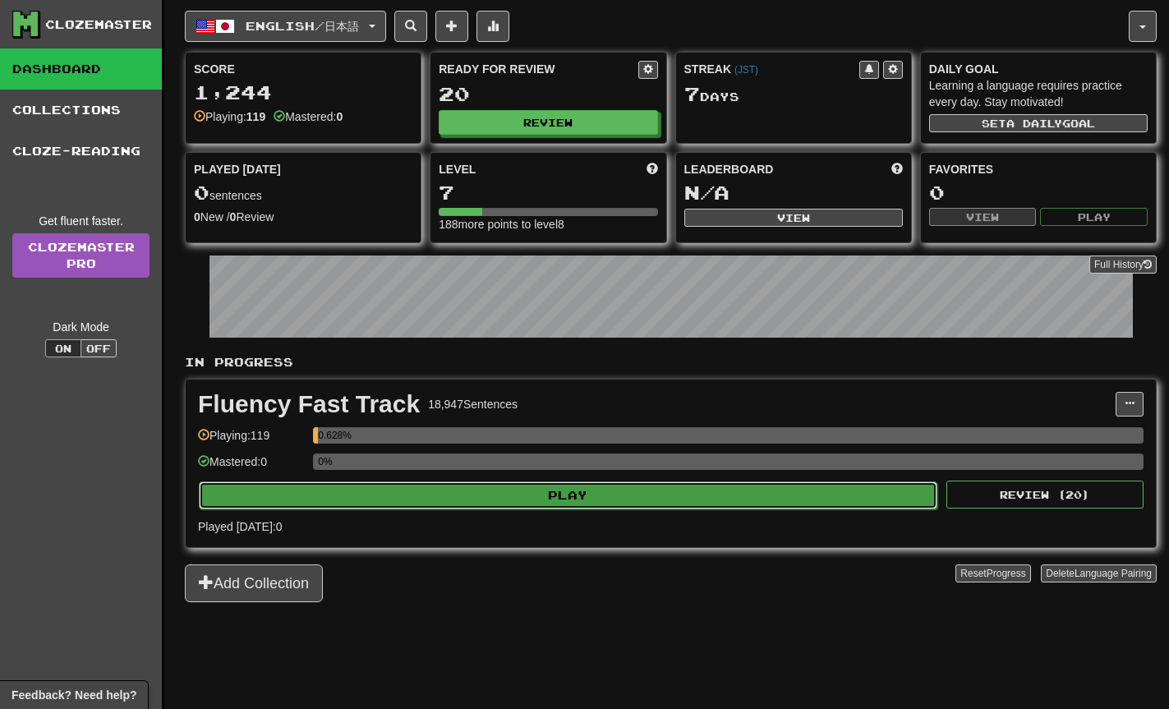
click at [426, 493] on button "Play" at bounding box center [568, 496] width 739 height 28
select select "**"
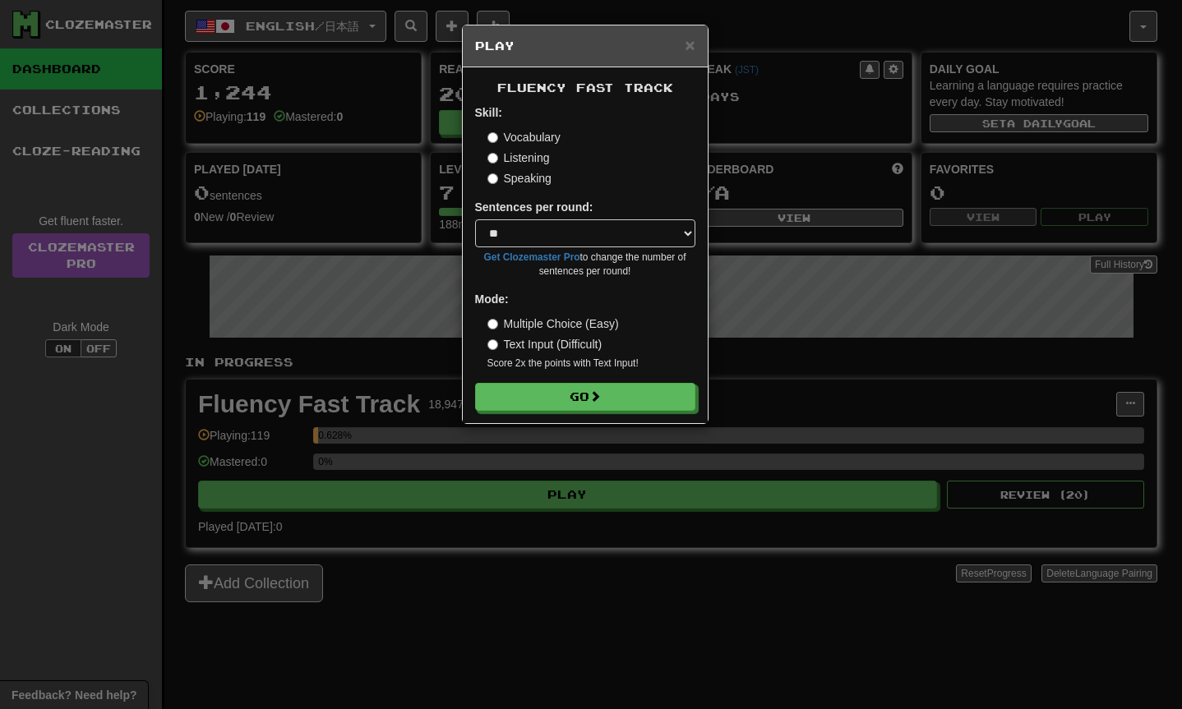
click at [536, 418] on div "Fluency Fast Track Skill: Vocabulary Listening Speaking Sentences per round: * …" at bounding box center [585, 245] width 245 height 356
click at [546, 403] on button "Go" at bounding box center [586, 398] width 220 height 28
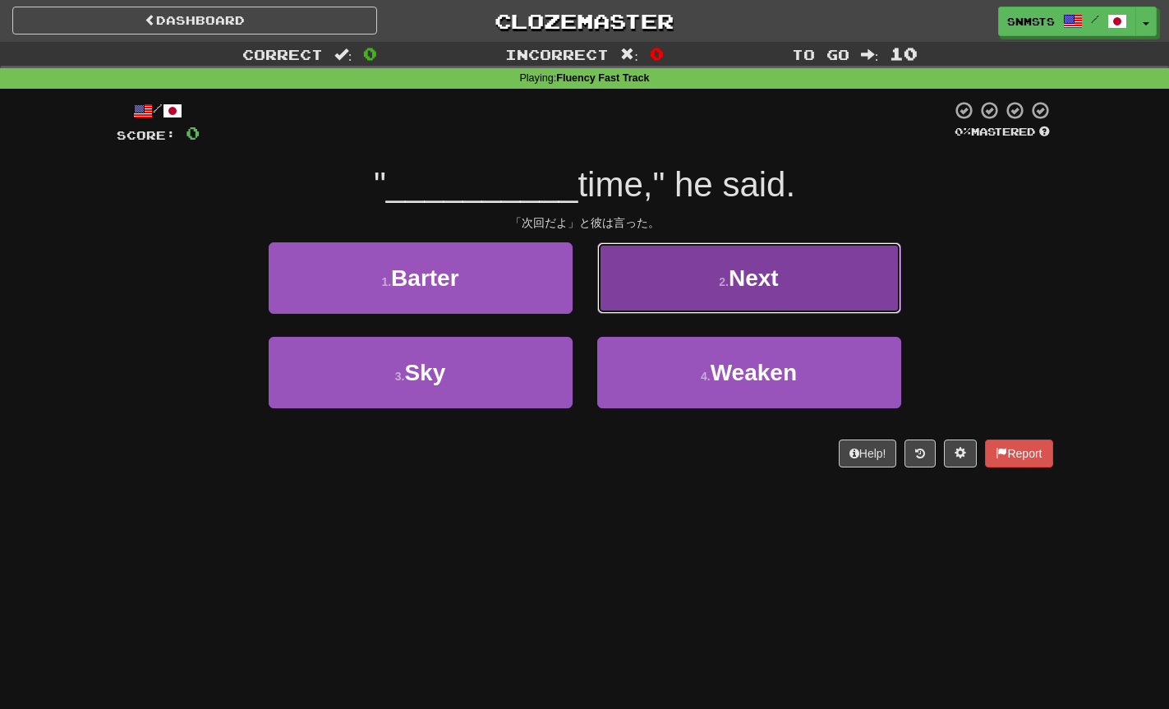
click at [638, 294] on button "2 . Next" at bounding box center [749, 277] width 304 height 71
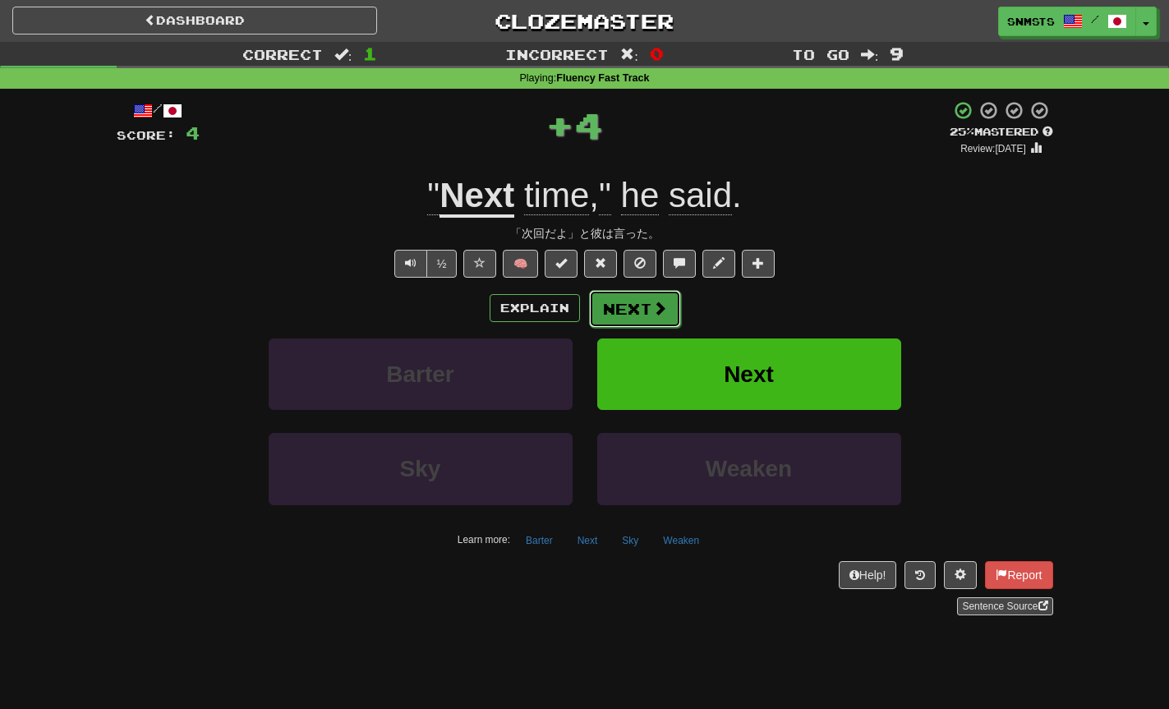
click at [614, 306] on button "Next" at bounding box center [635, 309] width 92 height 38
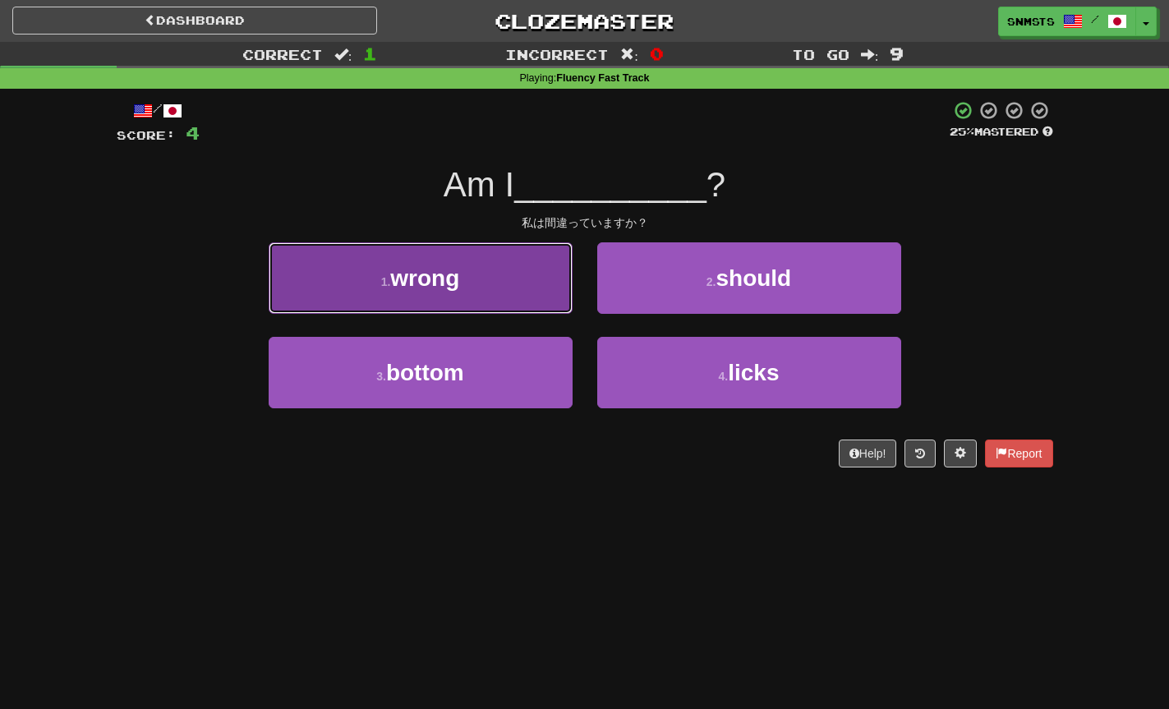
click at [528, 298] on button "1 . wrong" at bounding box center [421, 277] width 304 height 71
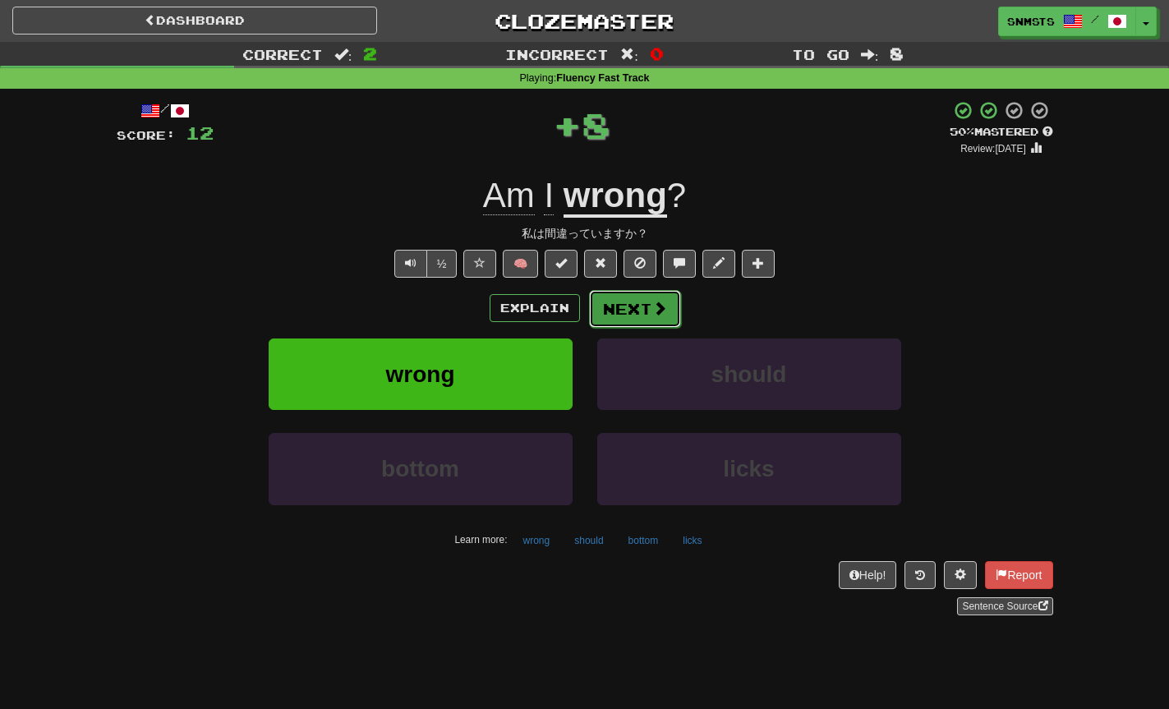
click at [602, 311] on button "Next" at bounding box center [635, 309] width 92 height 38
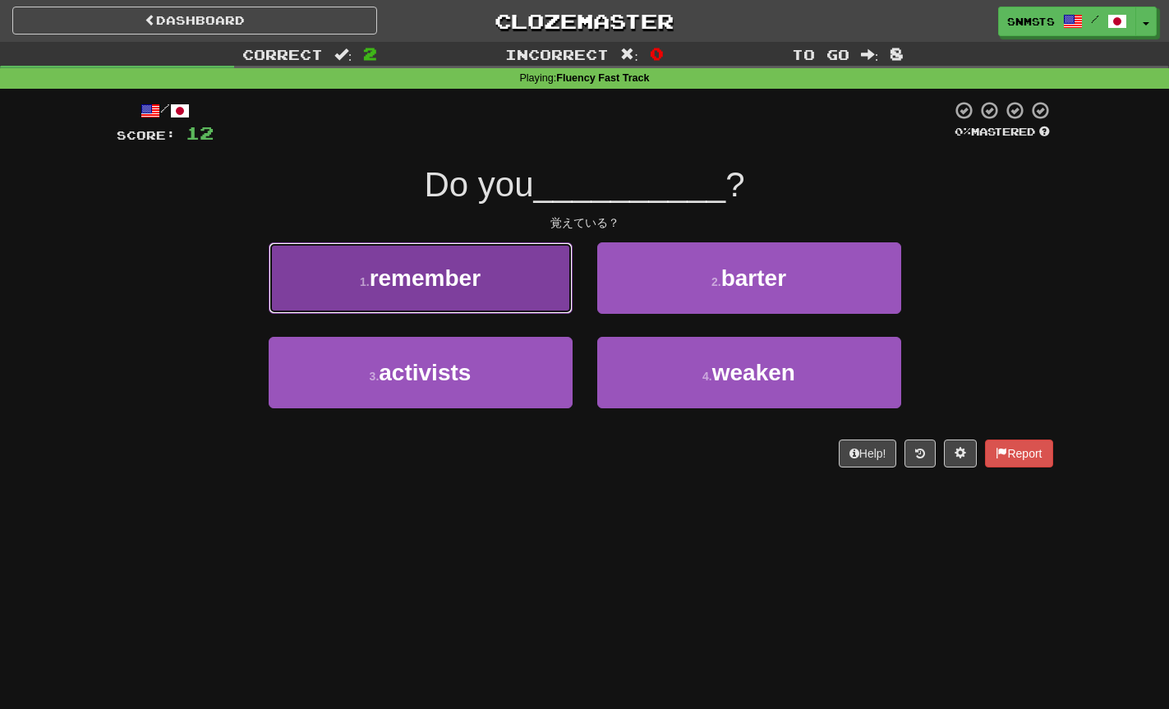
click at [501, 296] on button "1 . remember" at bounding box center [421, 277] width 304 height 71
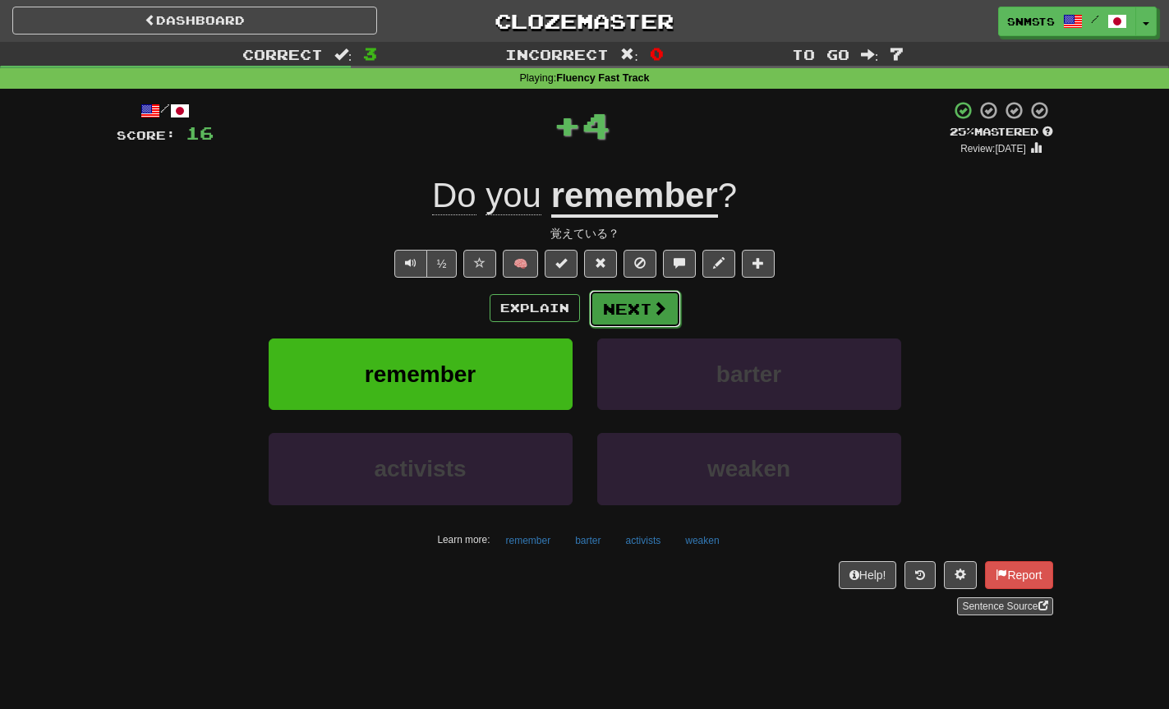
click at [614, 306] on button "Next" at bounding box center [635, 309] width 92 height 38
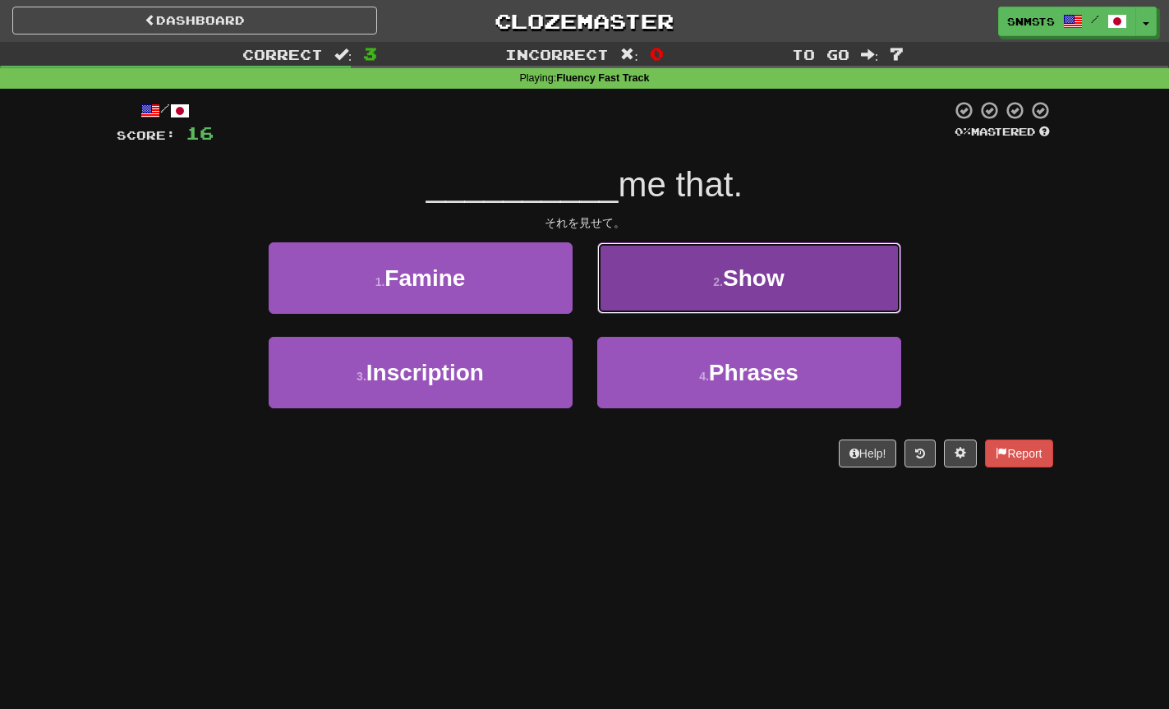
click at [620, 301] on button "2 . Show" at bounding box center [749, 277] width 304 height 71
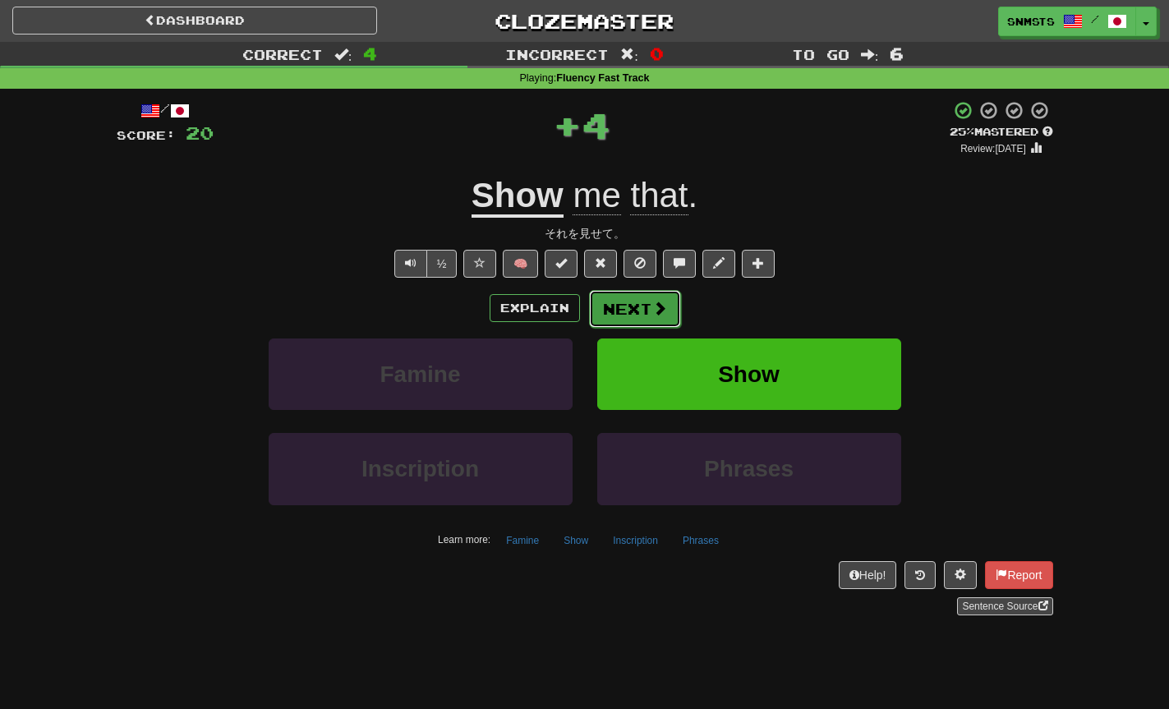
click at [620, 308] on button "Next" at bounding box center [635, 309] width 92 height 38
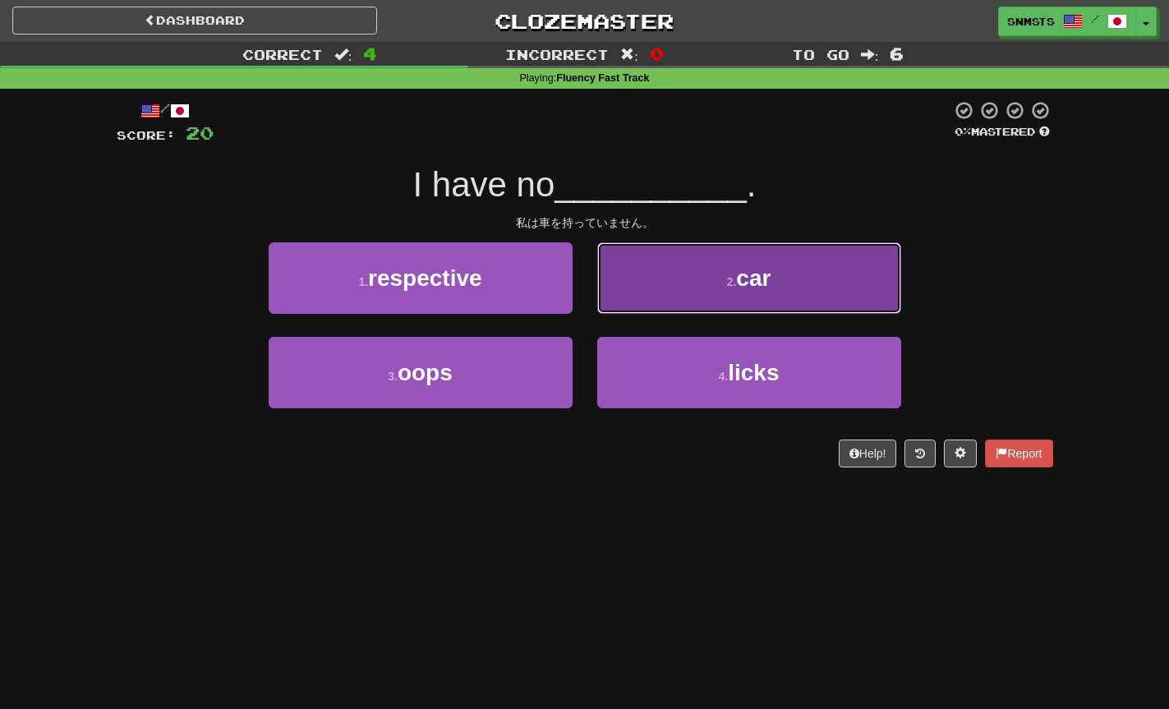
click at [640, 297] on button "2 . car" at bounding box center [749, 277] width 304 height 71
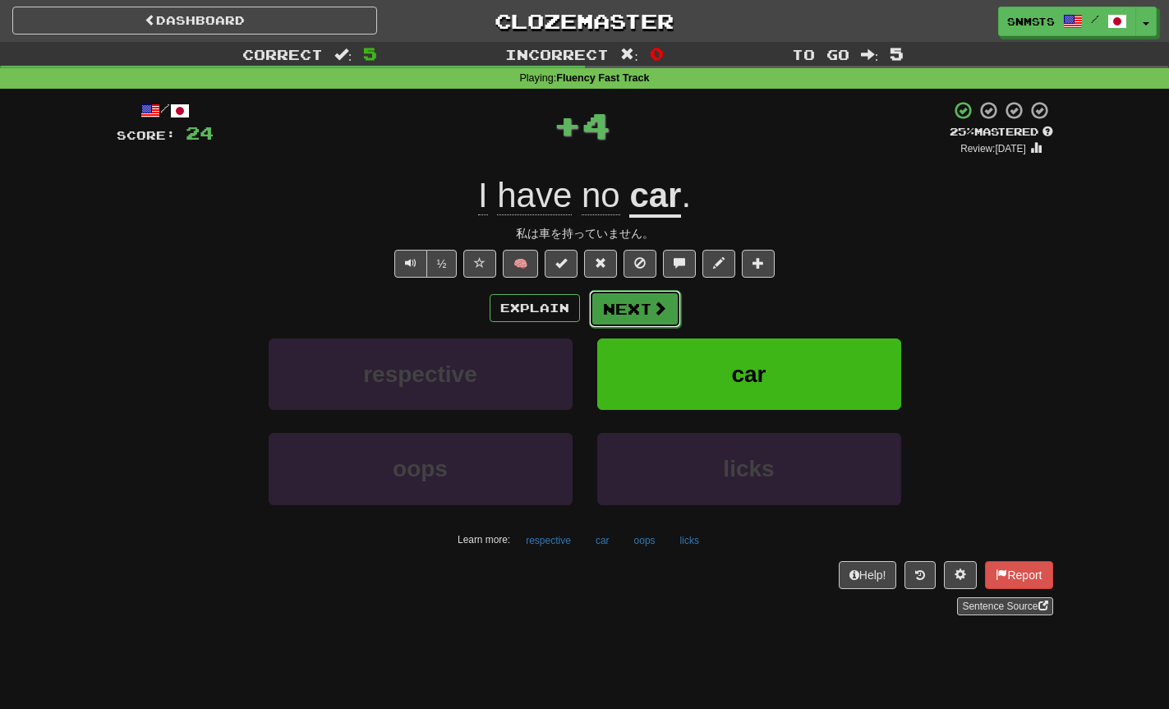
click at [645, 310] on button "Next" at bounding box center [635, 309] width 92 height 38
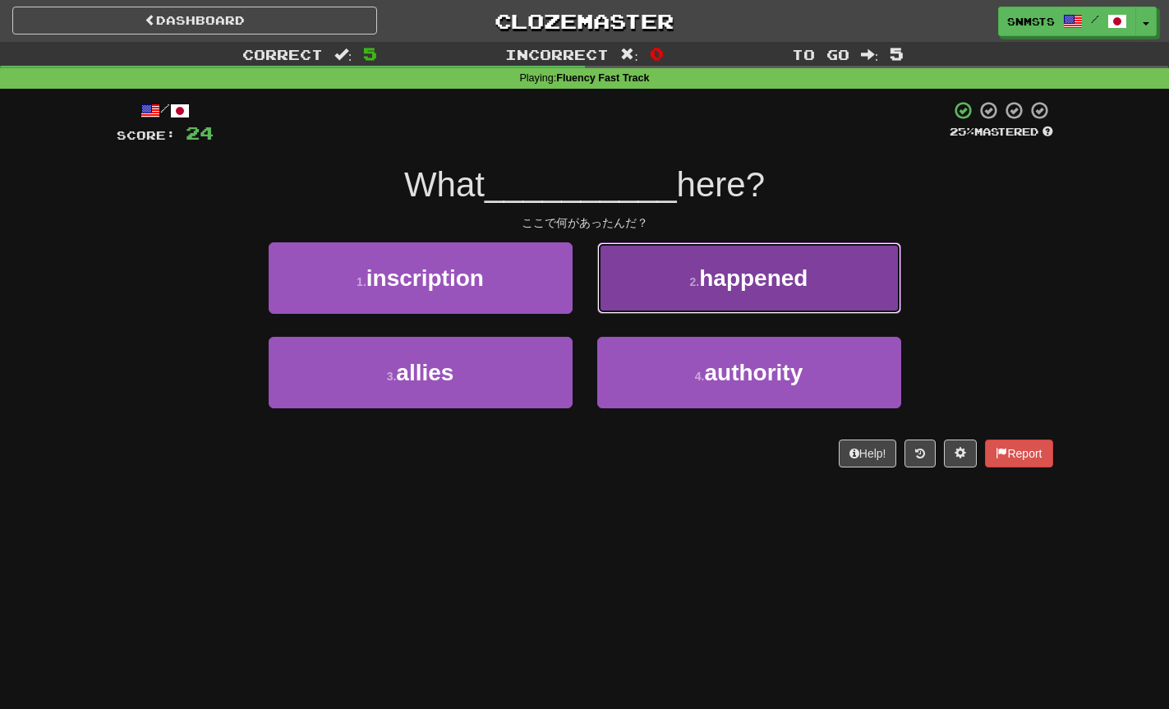
click at [651, 288] on button "2 . happened" at bounding box center [749, 277] width 304 height 71
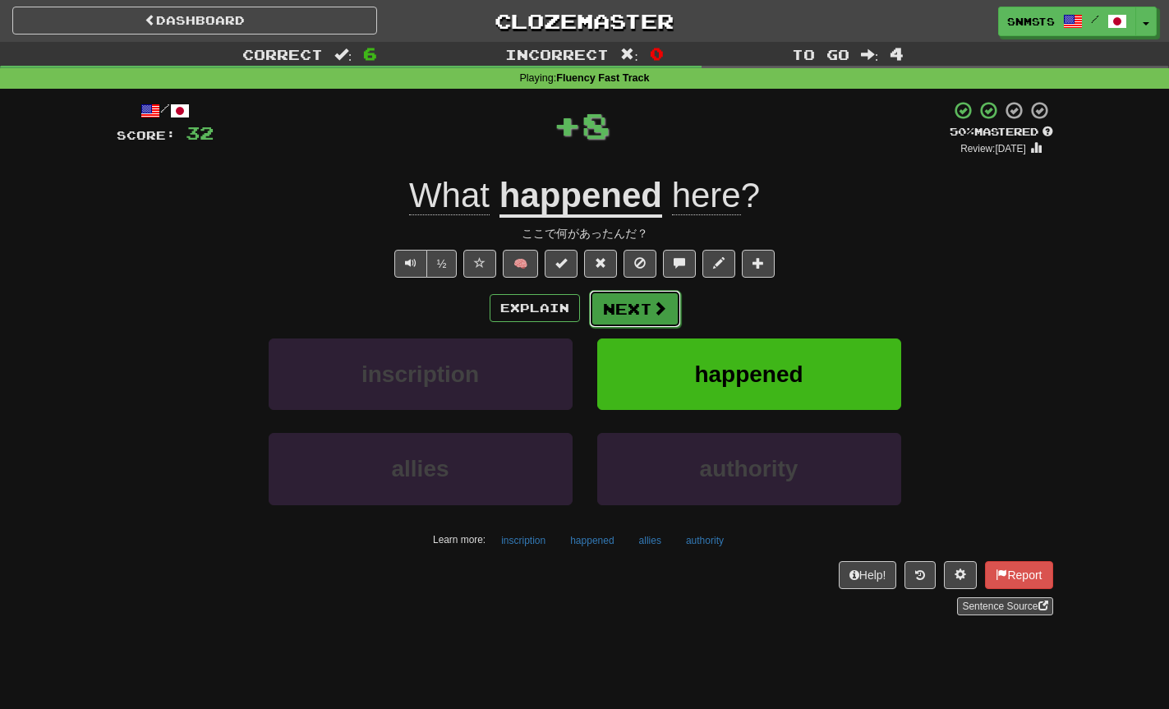
click at [657, 311] on span at bounding box center [659, 308] width 15 height 15
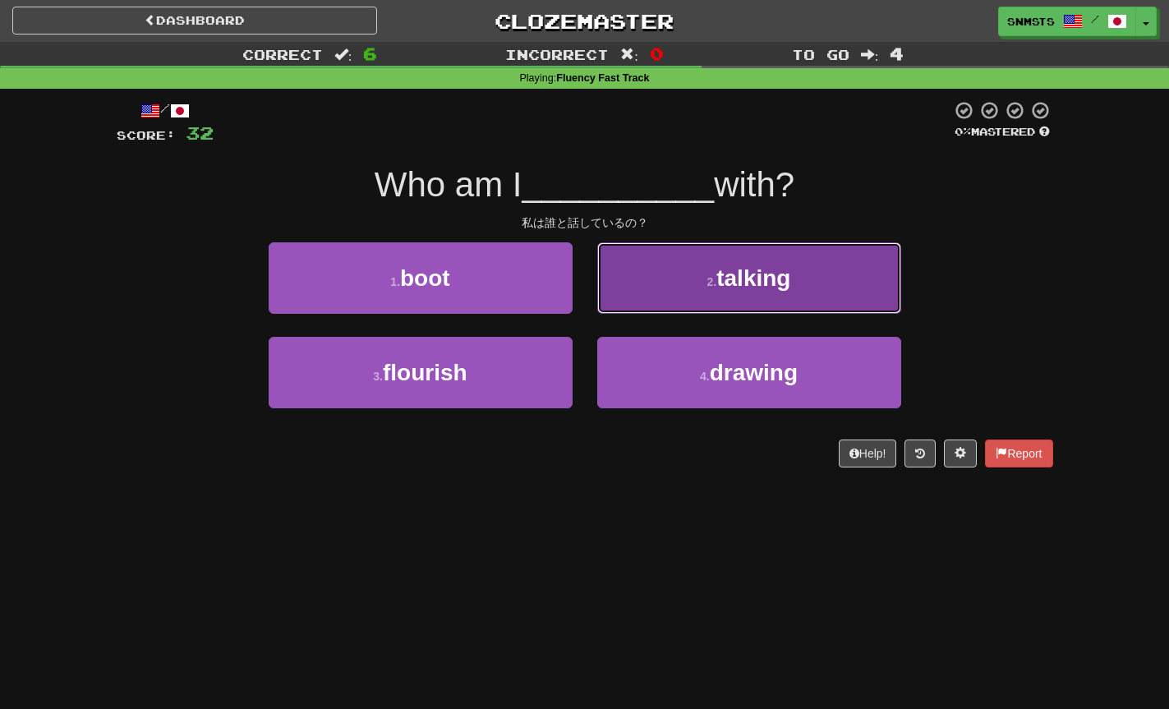
click at [669, 280] on button "2 . talking" at bounding box center [749, 277] width 304 height 71
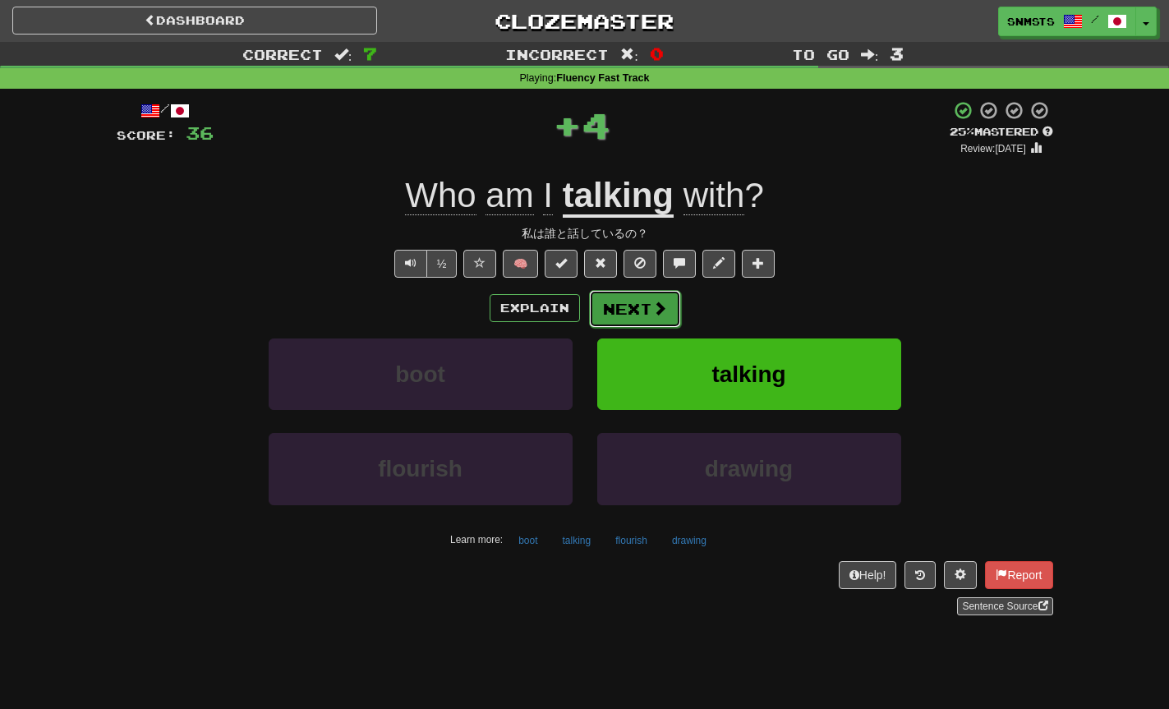
click at [646, 311] on button "Next" at bounding box center [635, 309] width 92 height 38
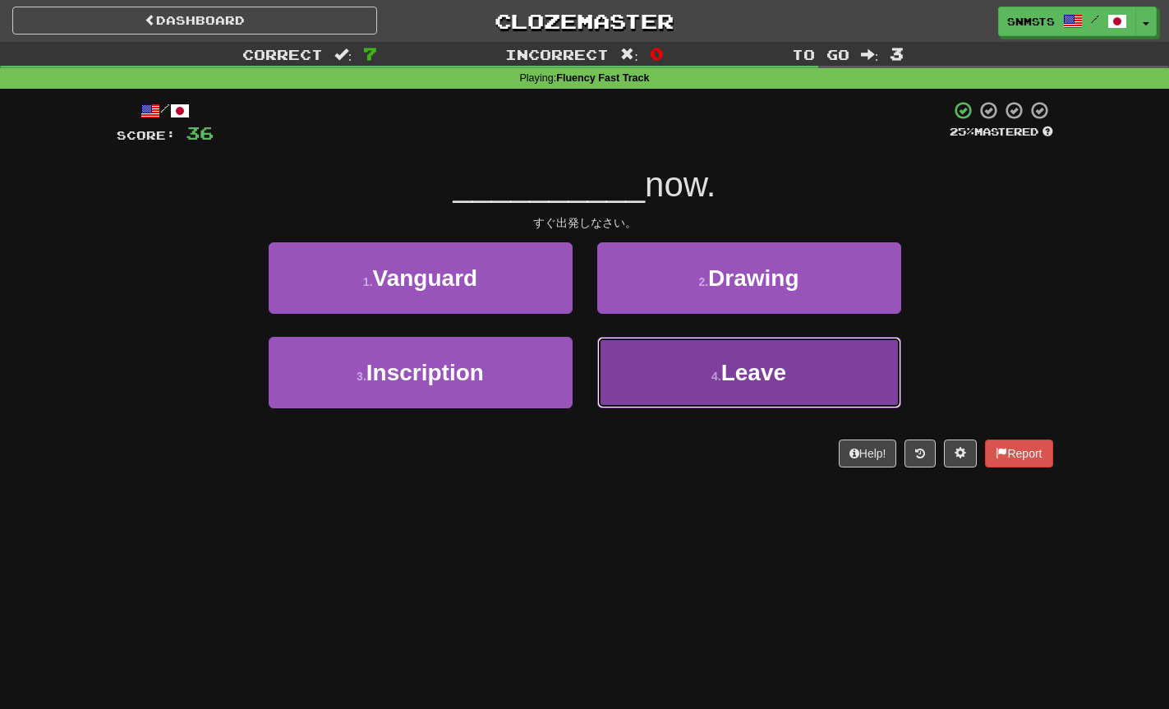
click at [654, 374] on button "4 . Leave" at bounding box center [749, 372] width 304 height 71
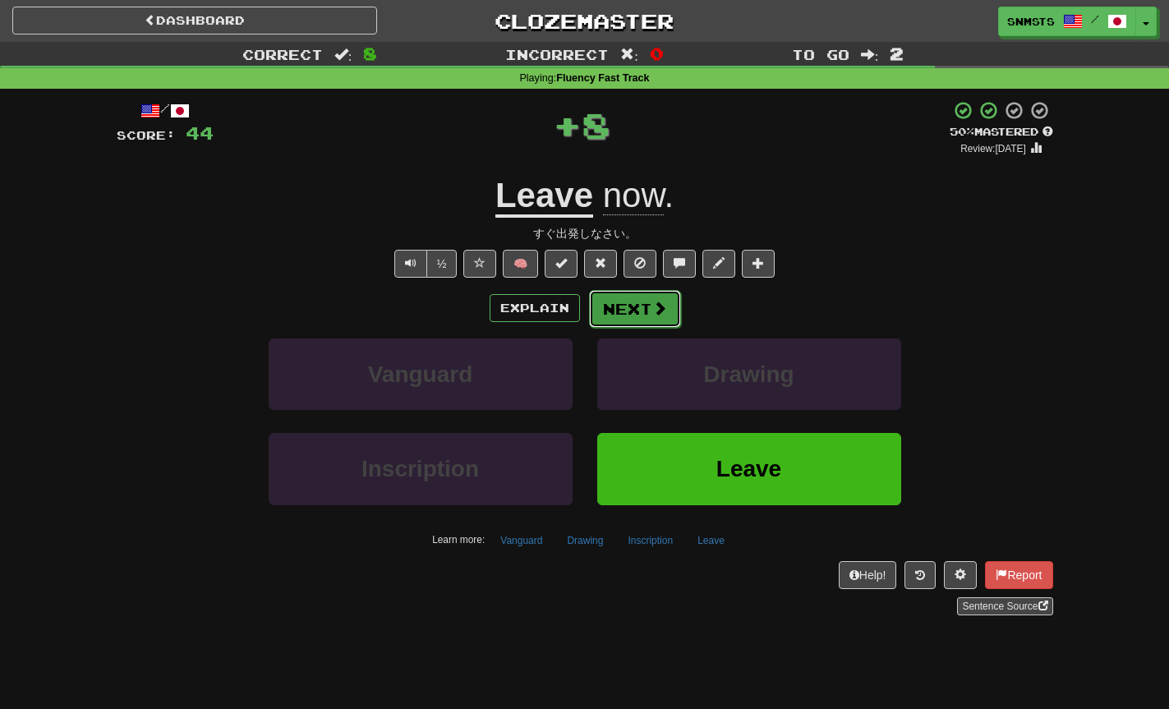
click at [661, 313] on span at bounding box center [659, 308] width 15 height 15
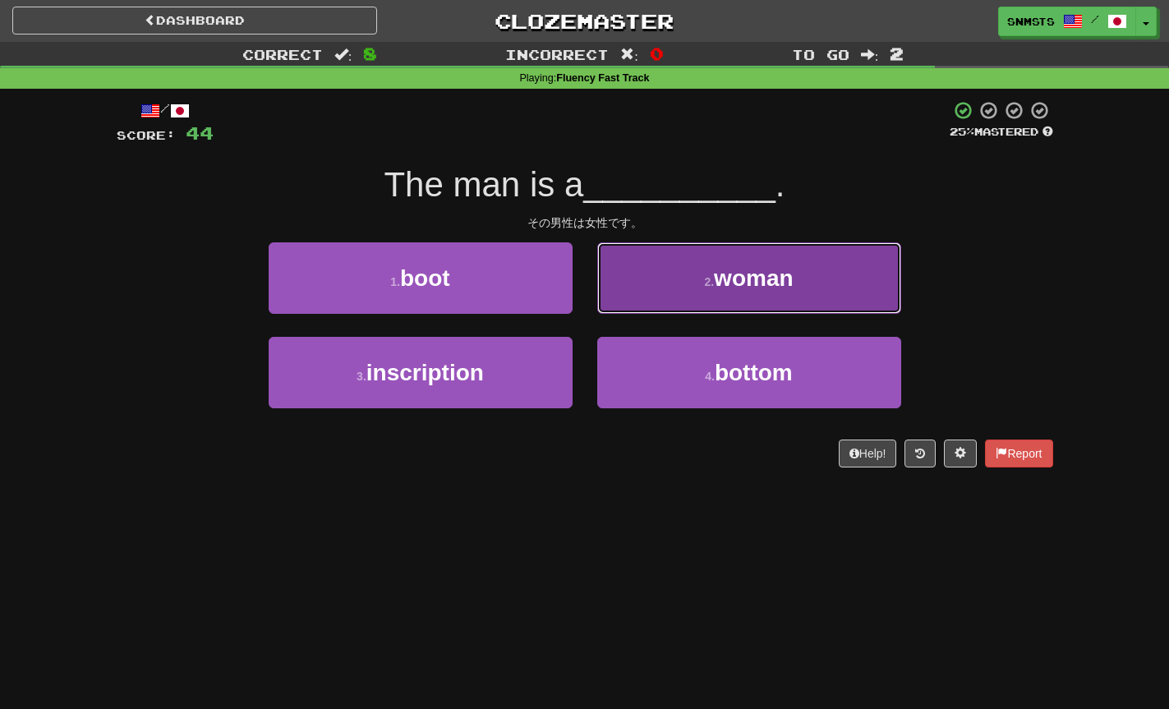
click at [665, 276] on button "2 . woman" at bounding box center [749, 277] width 304 height 71
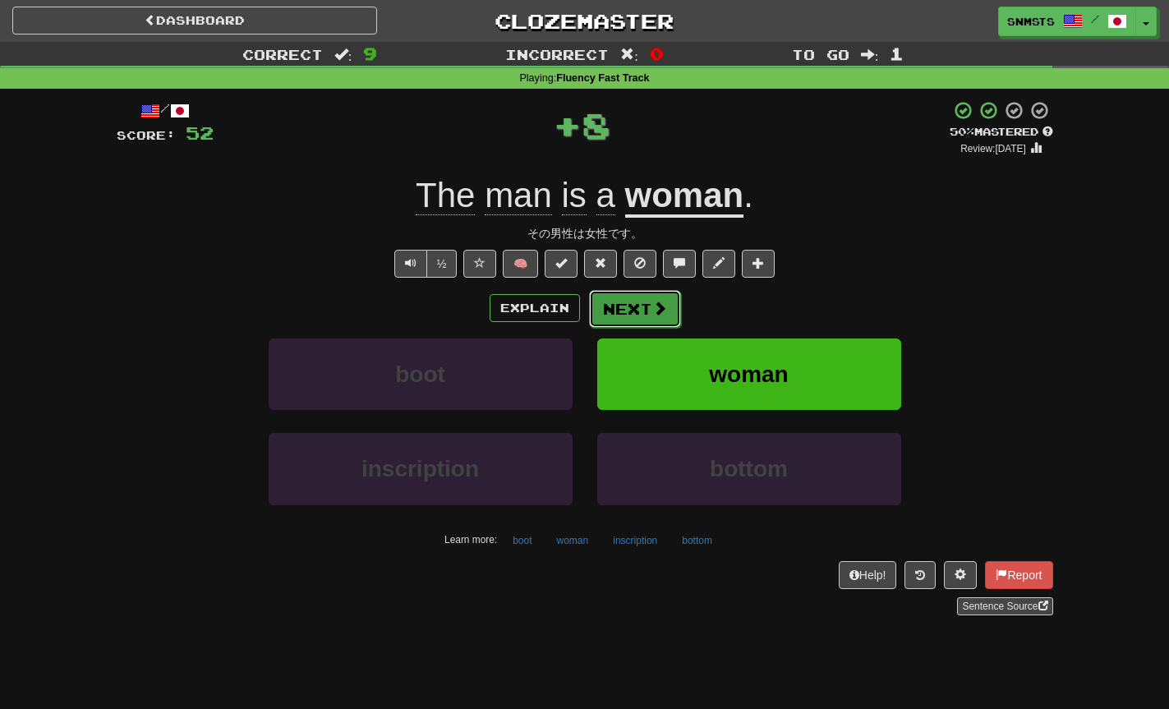
click at [633, 314] on button "Next" at bounding box center [635, 309] width 92 height 38
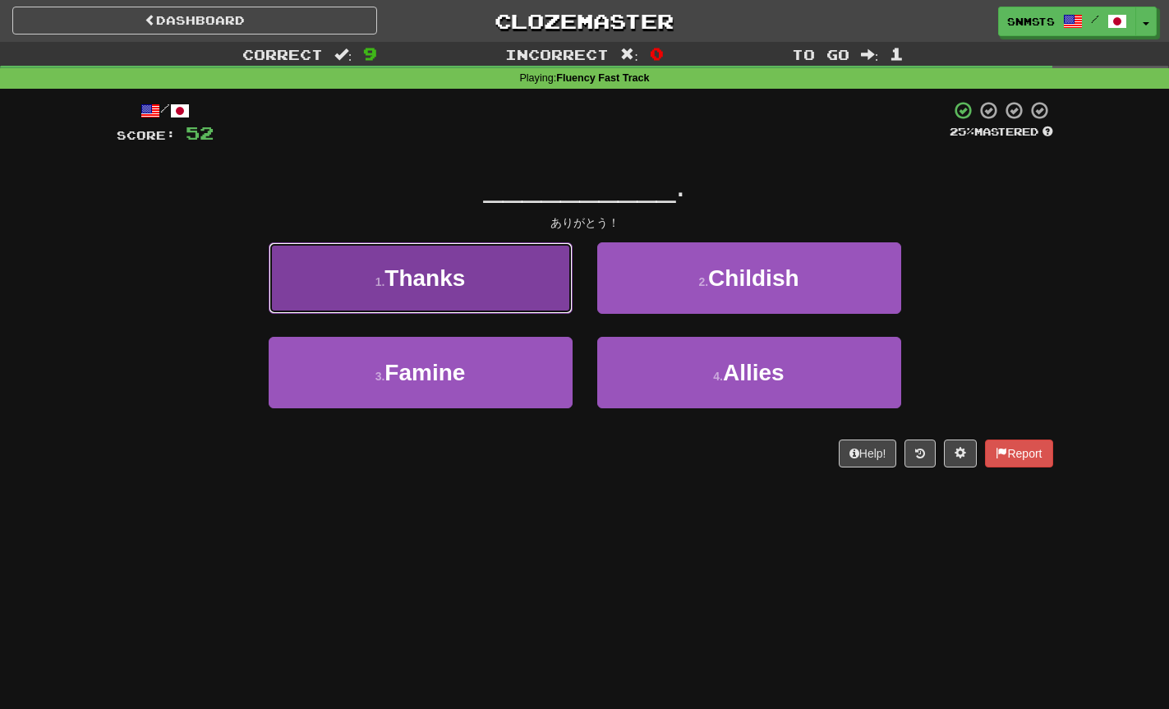
click at [542, 301] on button "1 . Thanks" at bounding box center [421, 277] width 304 height 71
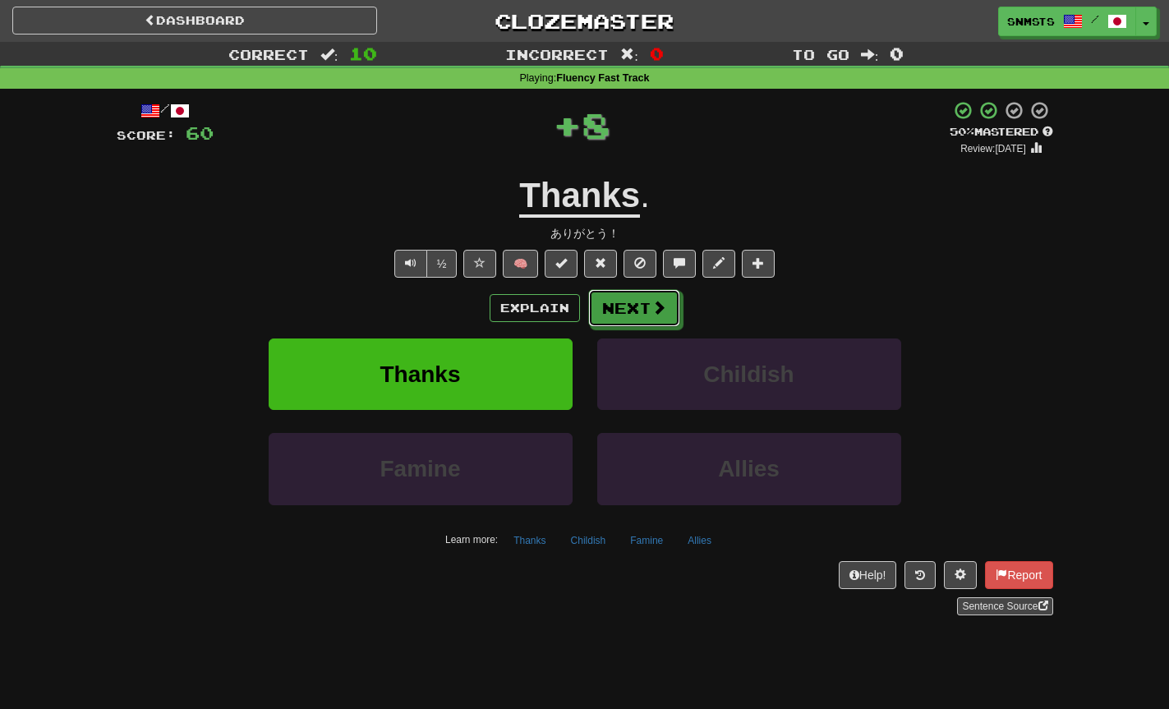
click at [627, 312] on button "Next" at bounding box center [634, 308] width 92 height 38
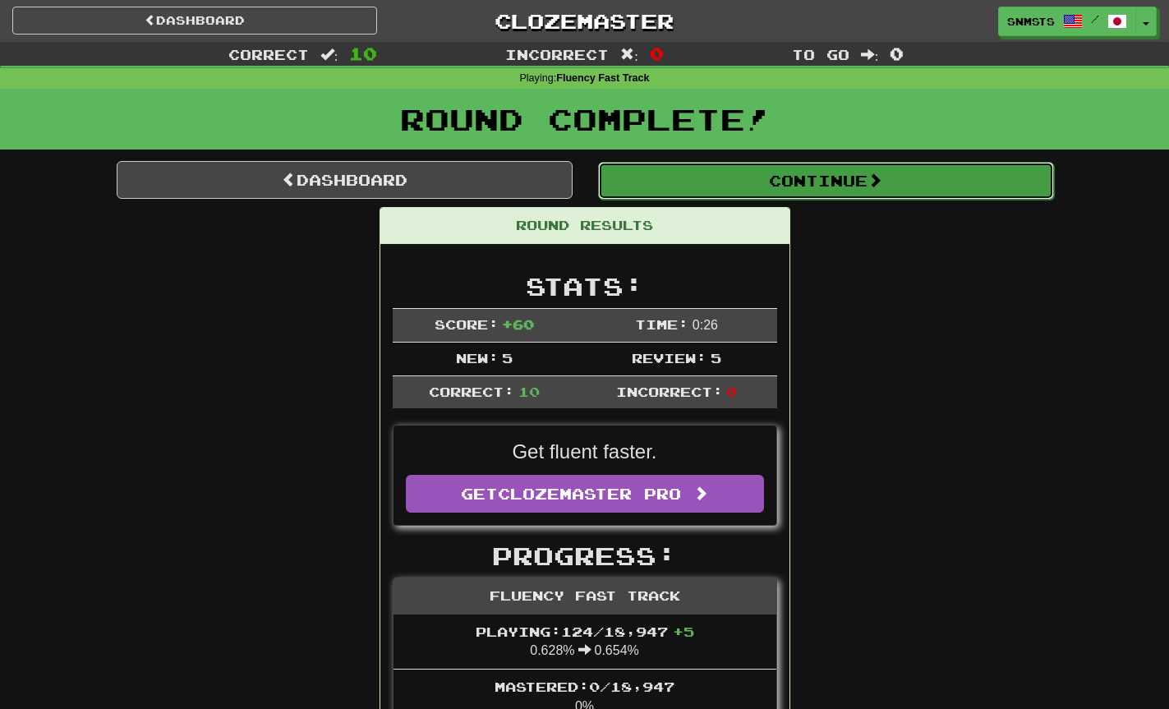
click at [749, 182] on button "Continue" at bounding box center [826, 181] width 456 height 38
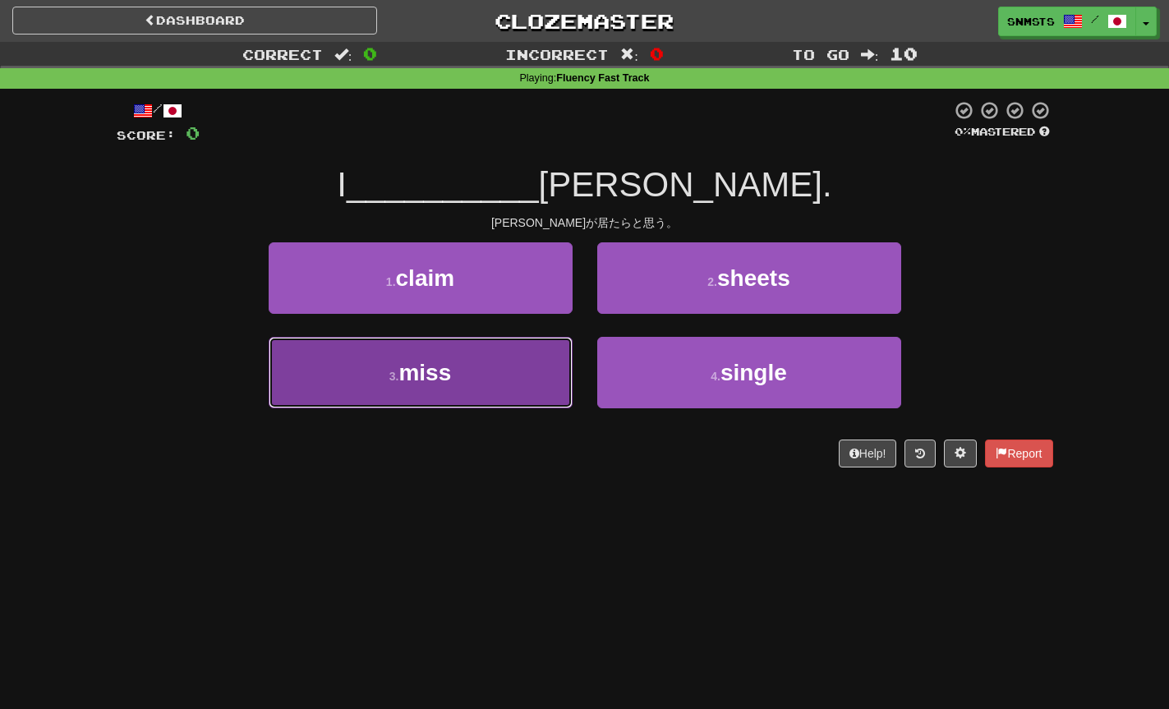
click at [554, 346] on button "3 . miss" at bounding box center [421, 372] width 304 height 71
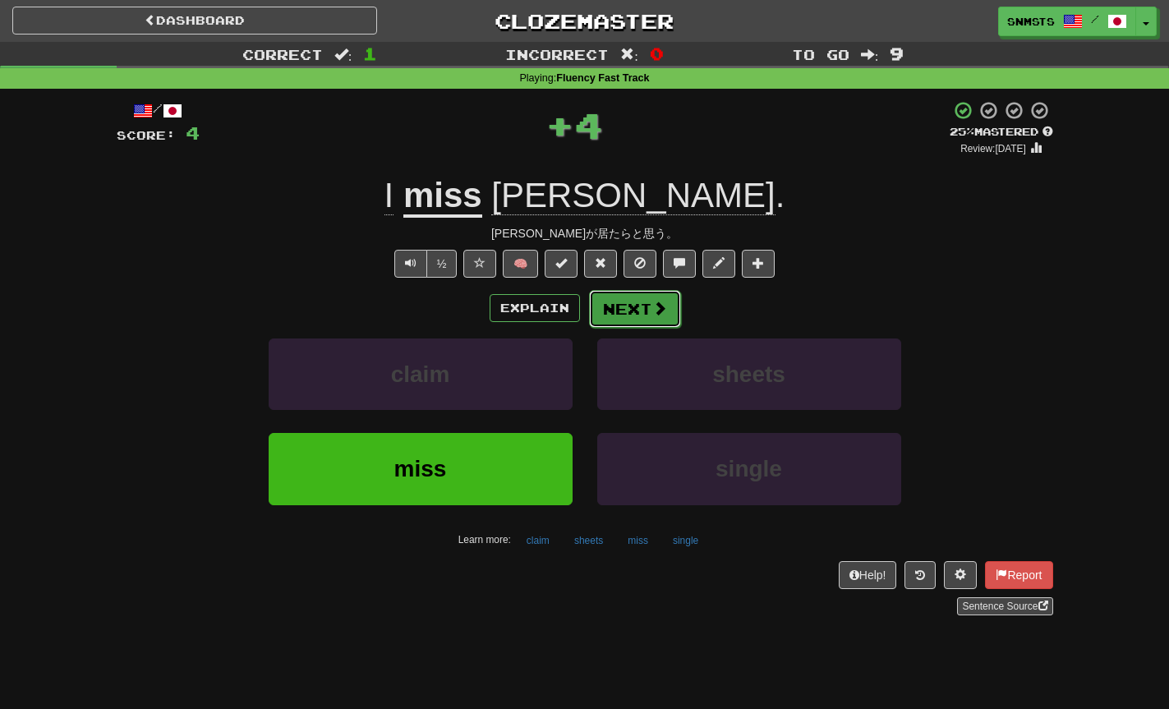
click at [629, 304] on button "Next" at bounding box center [635, 309] width 92 height 38
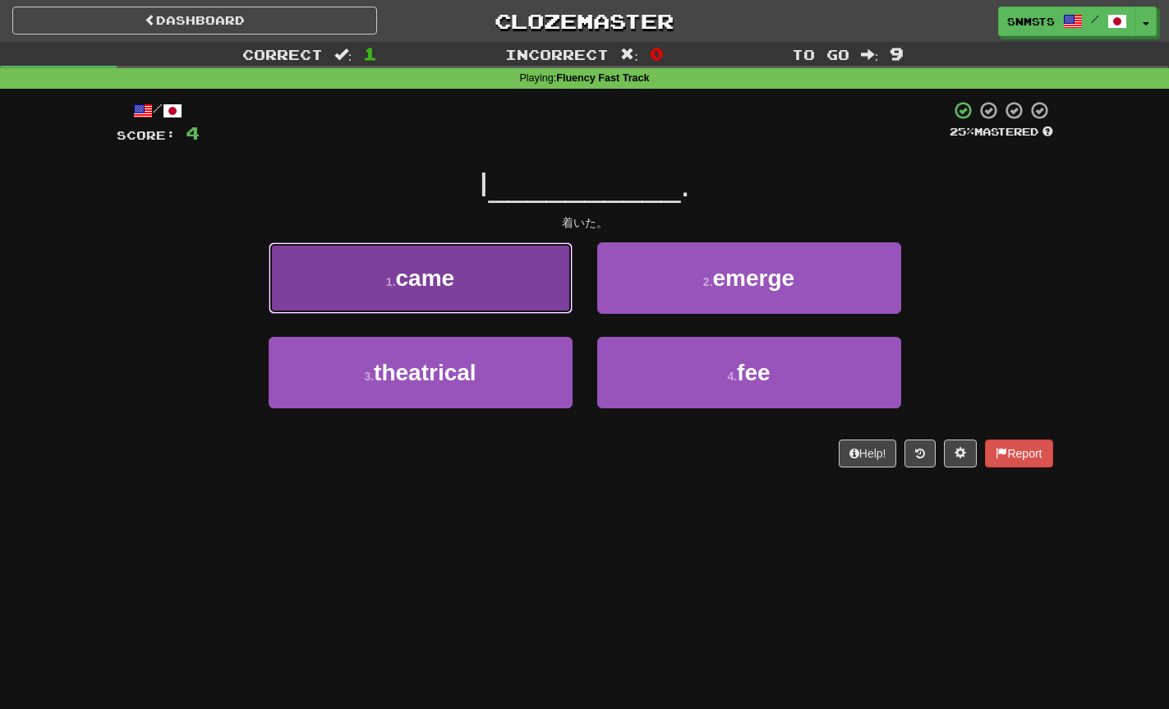
click at [549, 303] on button "1 . came" at bounding box center [421, 277] width 304 height 71
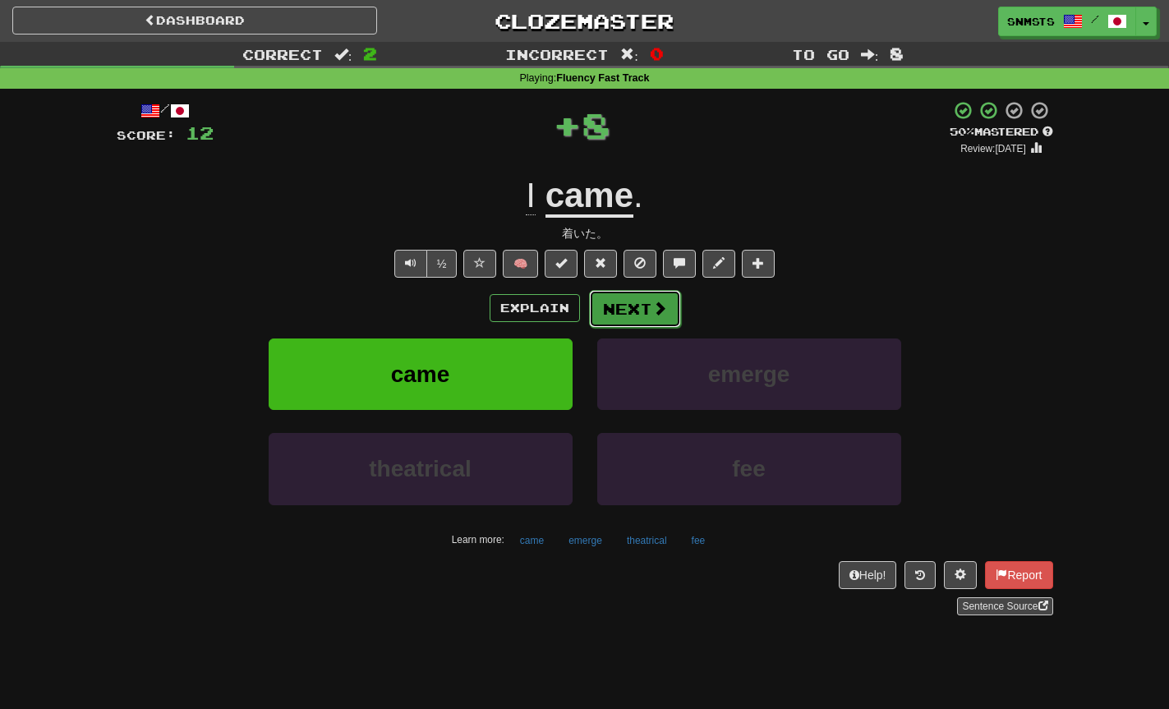
click at [615, 313] on button "Next" at bounding box center [635, 309] width 92 height 38
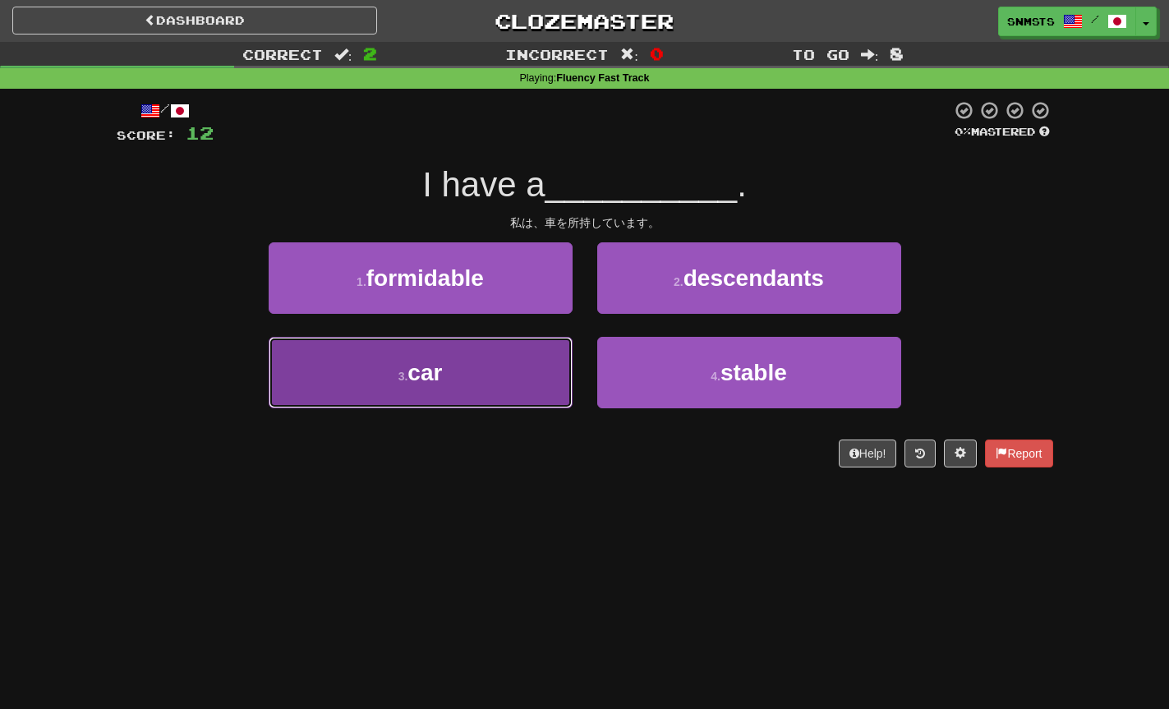
click at [555, 348] on button "3 . car" at bounding box center [421, 372] width 304 height 71
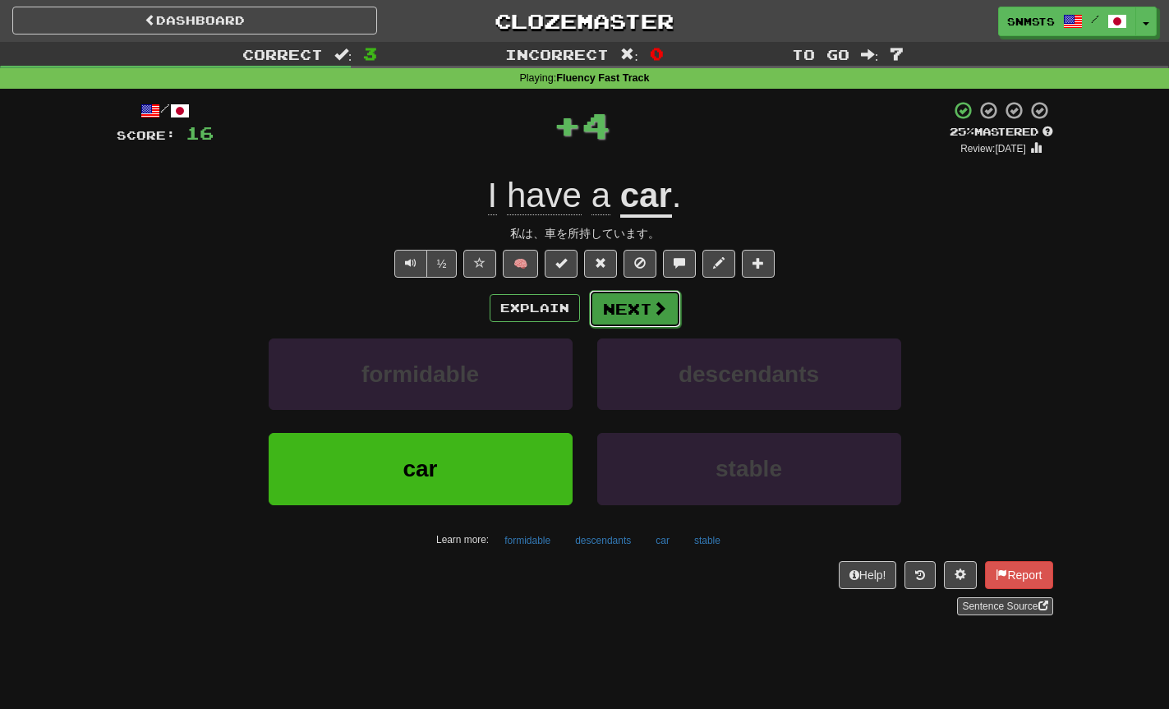
click at [634, 311] on button "Next" at bounding box center [635, 309] width 92 height 38
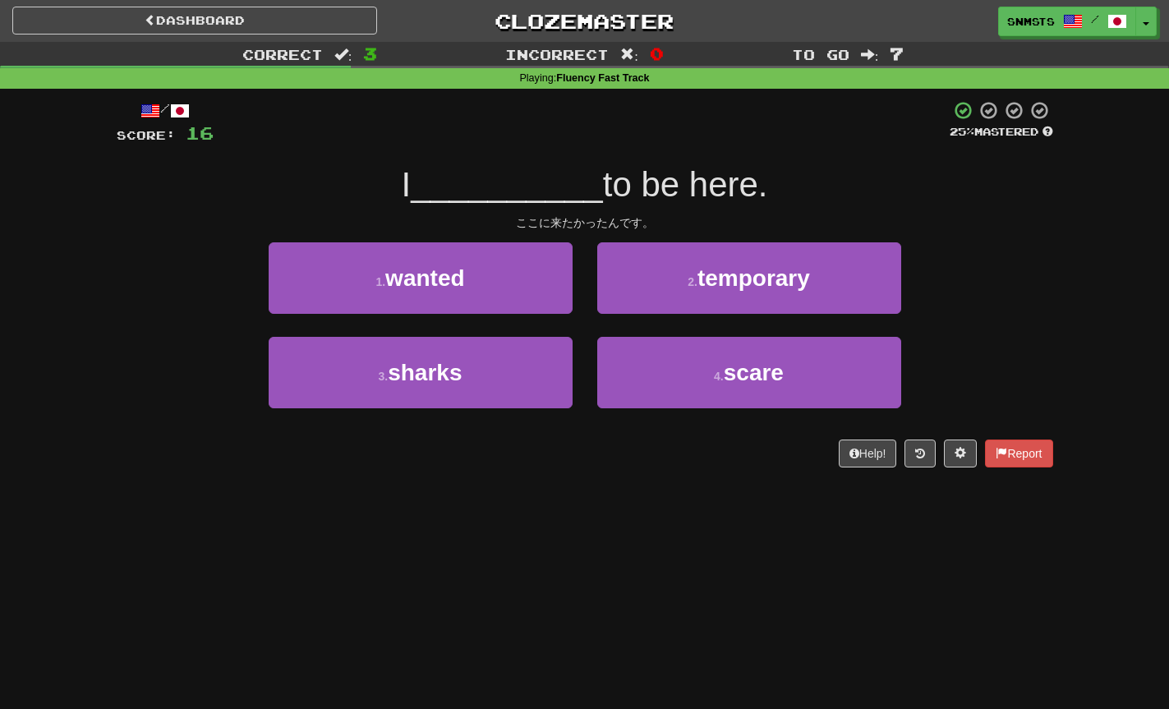
click at [574, 302] on div "1 . wanted" at bounding box center [420, 289] width 329 height 94
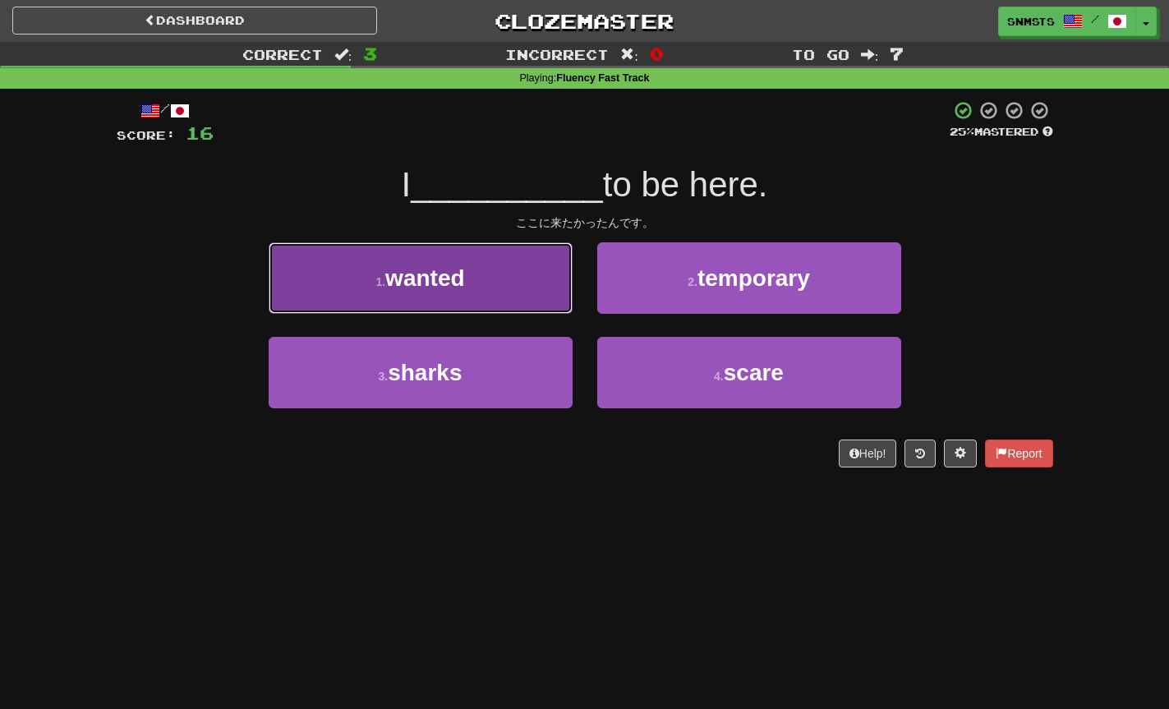
click at [562, 301] on button "1 . wanted" at bounding box center [421, 277] width 304 height 71
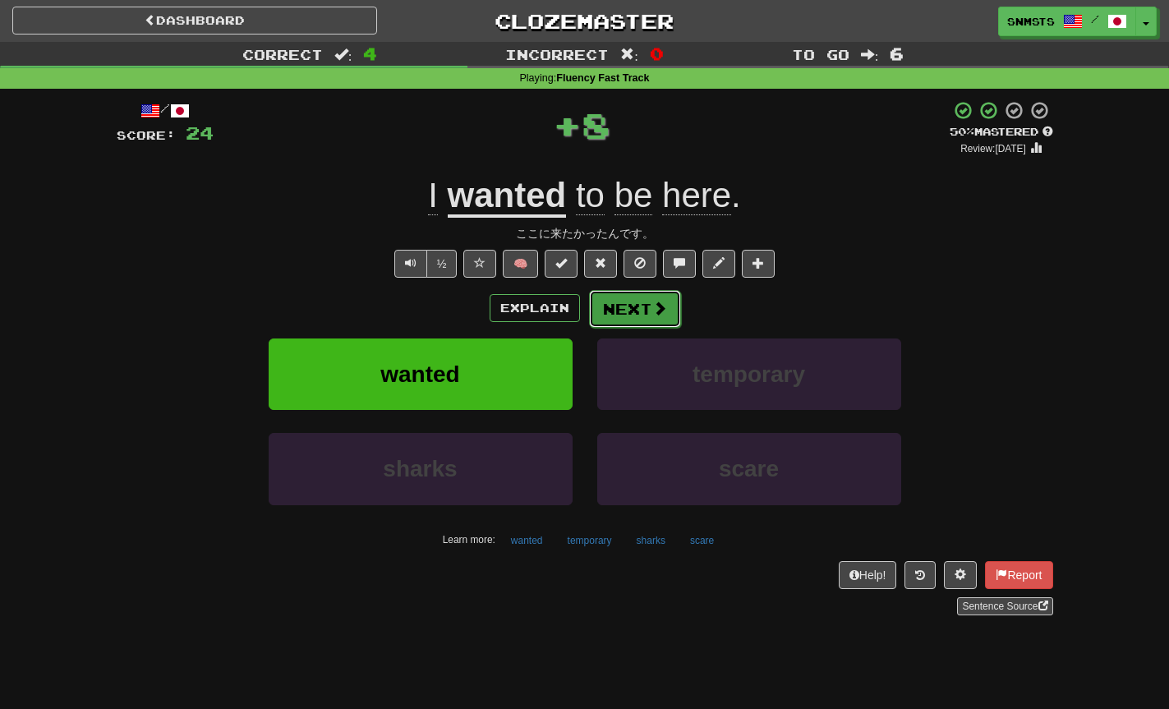
click at [620, 302] on button "Next" at bounding box center [635, 309] width 92 height 38
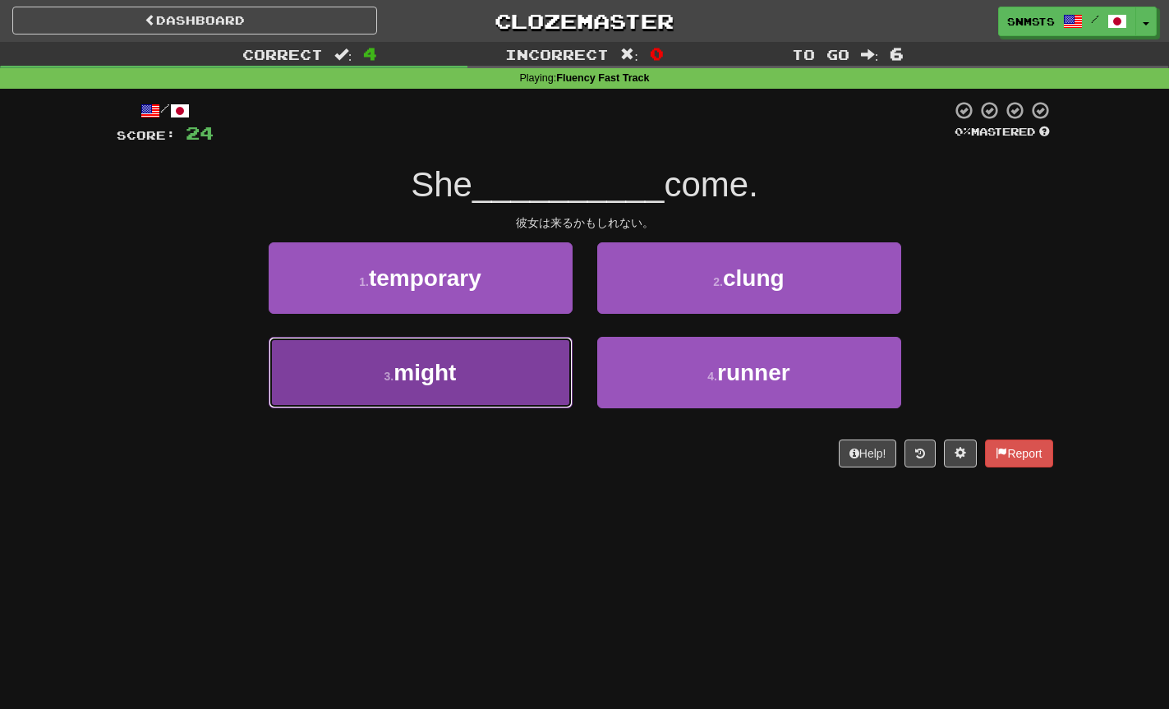
click at [546, 360] on button "3 . might" at bounding box center [421, 372] width 304 height 71
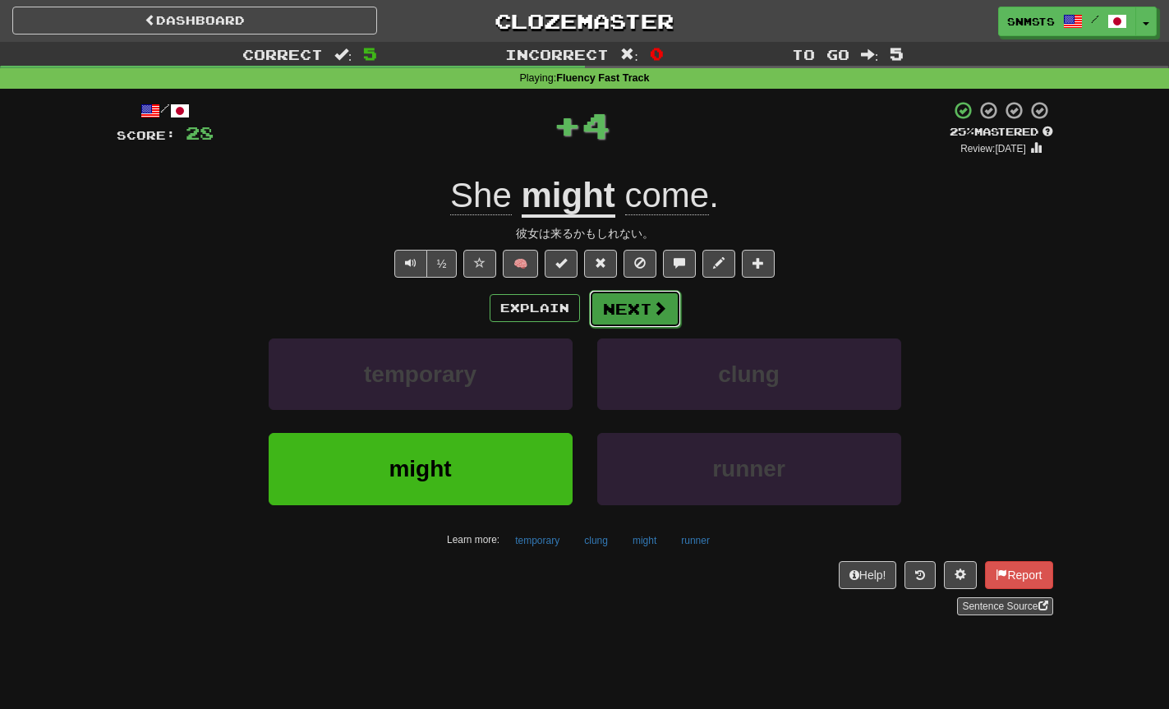
click at [617, 319] on button "Next" at bounding box center [635, 309] width 92 height 38
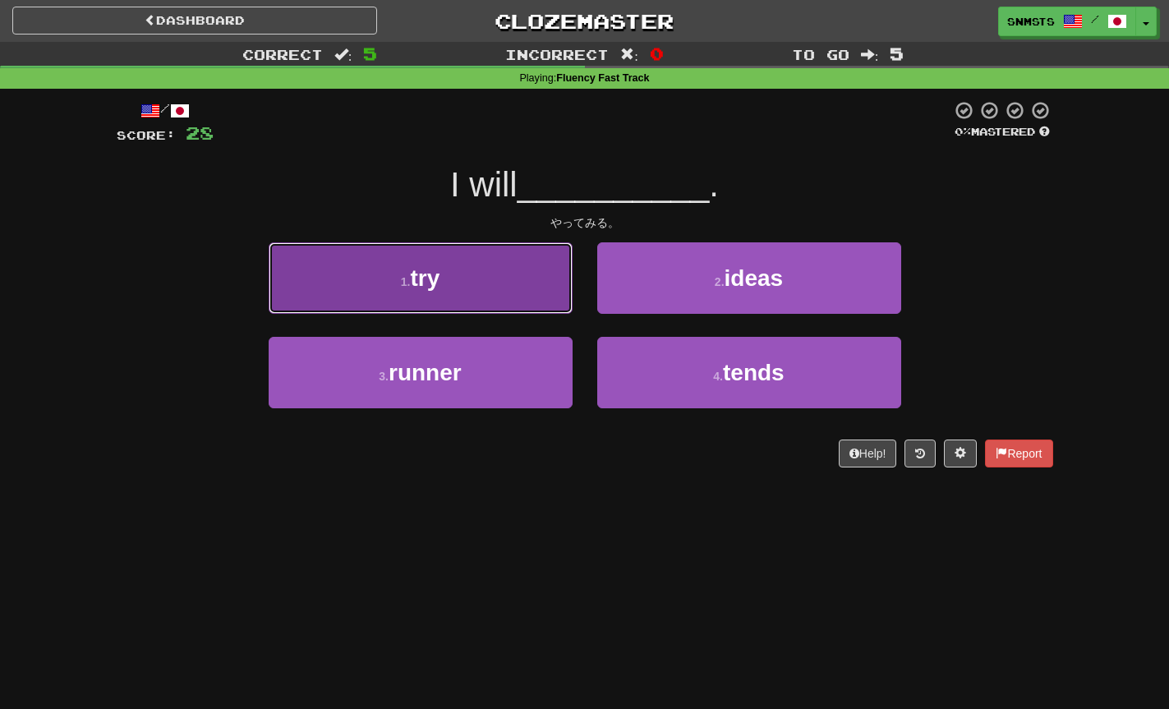
click at [558, 306] on button "1 . try" at bounding box center [421, 277] width 304 height 71
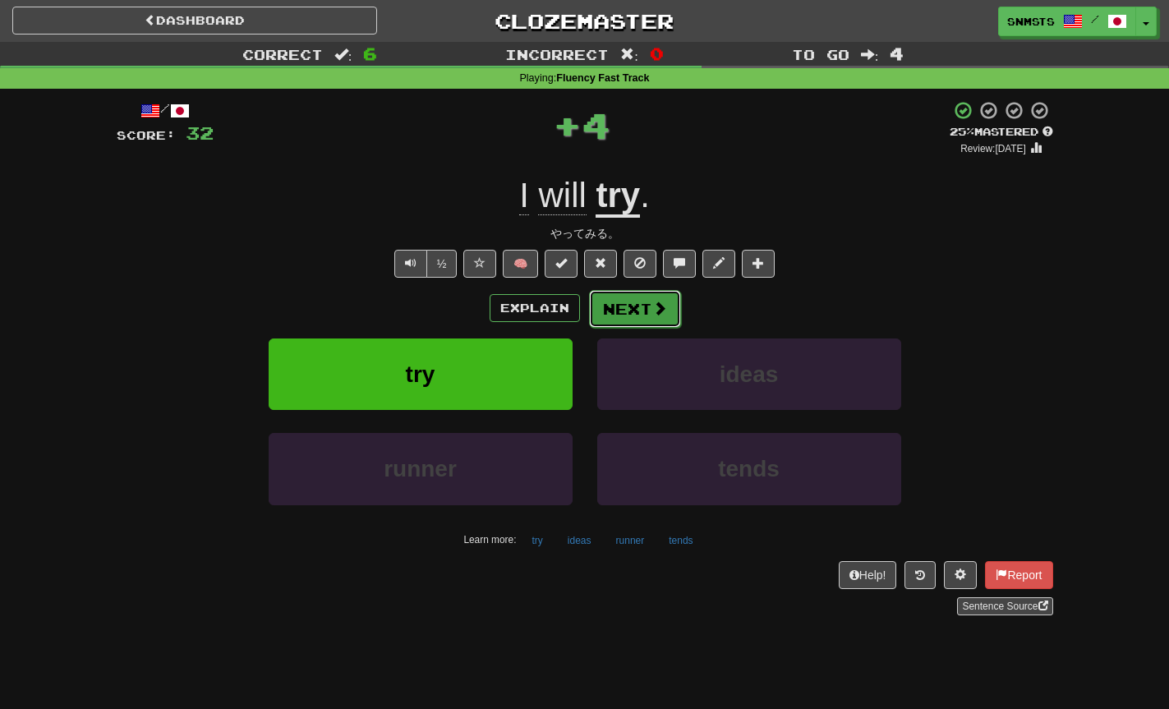
click at [618, 309] on button "Next" at bounding box center [635, 309] width 92 height 38
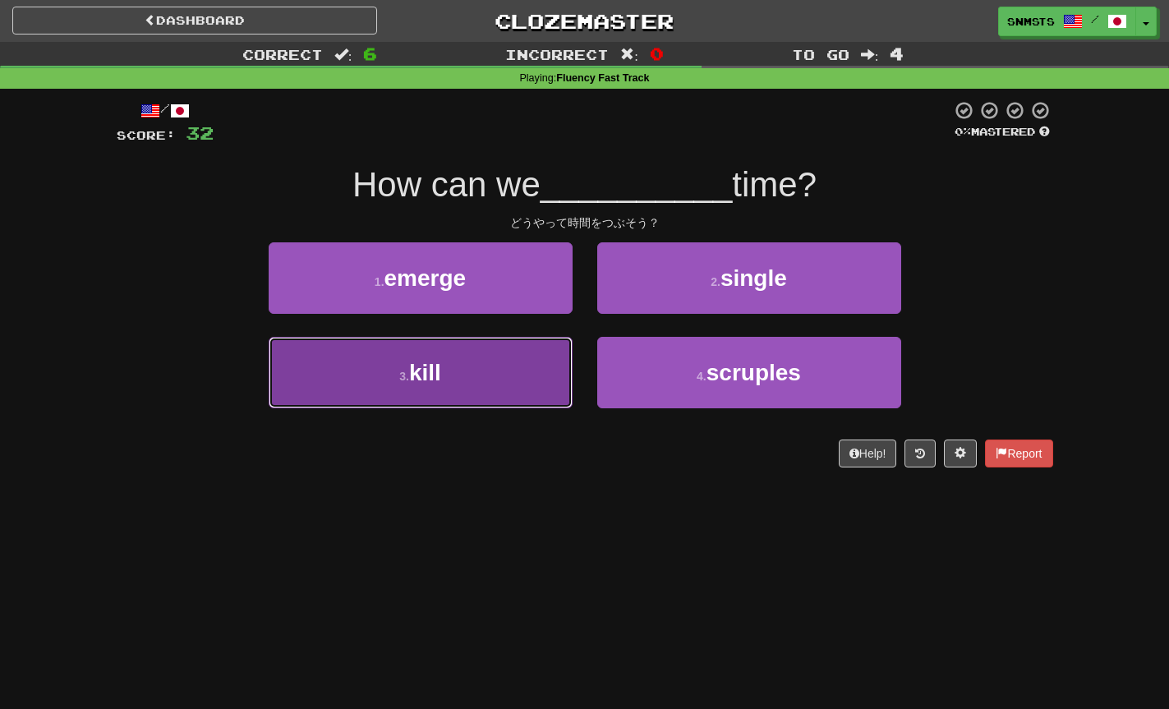
click at [560, 349] on button "3 . kill" at bounding box center [421, 372] width 304 height 71
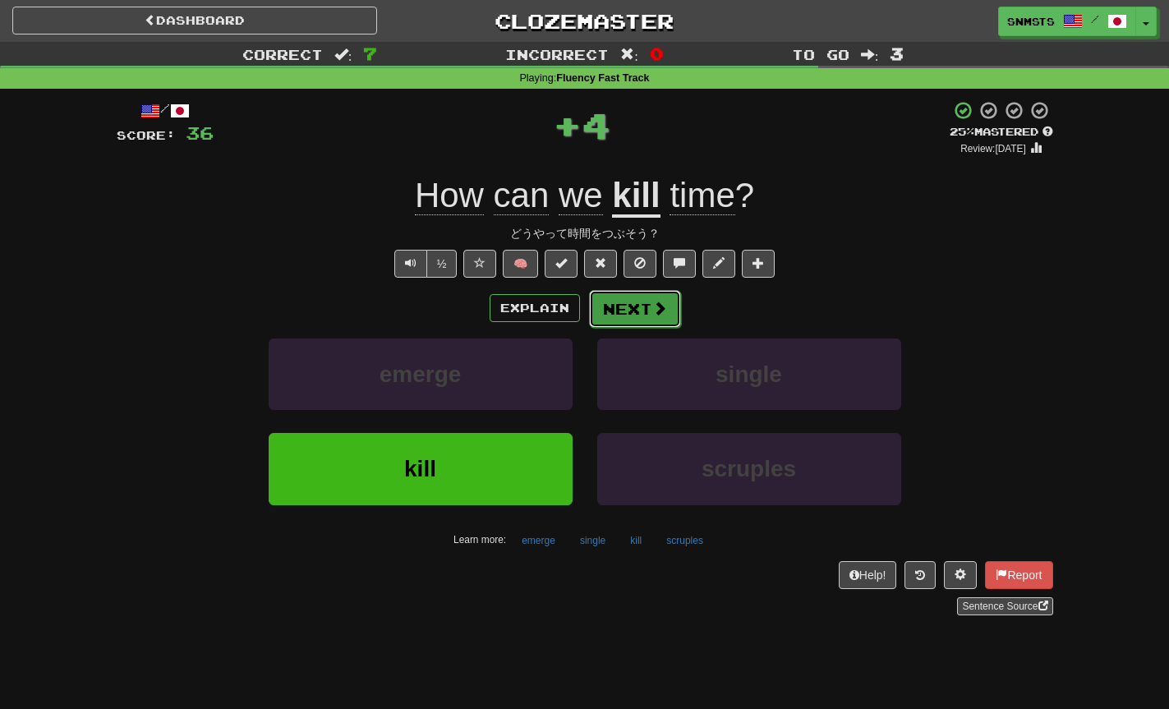
click at [624, 306] on button "Next" at bounding box center [635, 309] width 92 height 38
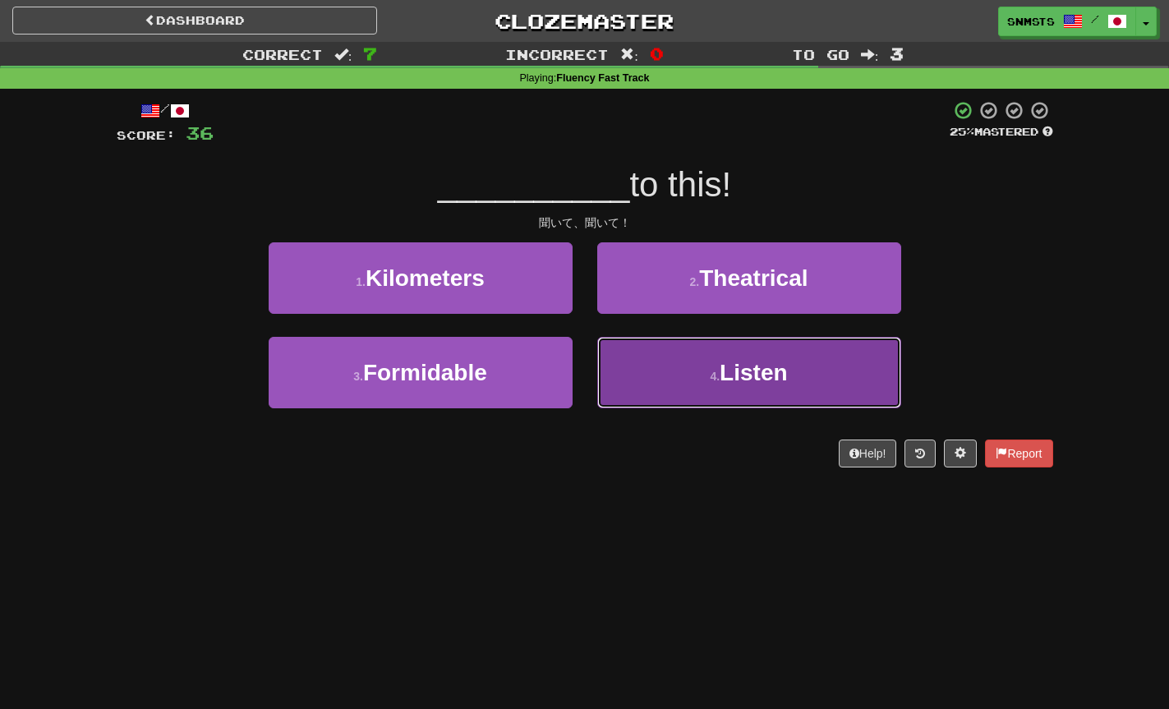
click at [620, 361] on button "4 . Listen" at bounding box center [749, 372] width 304 height 71
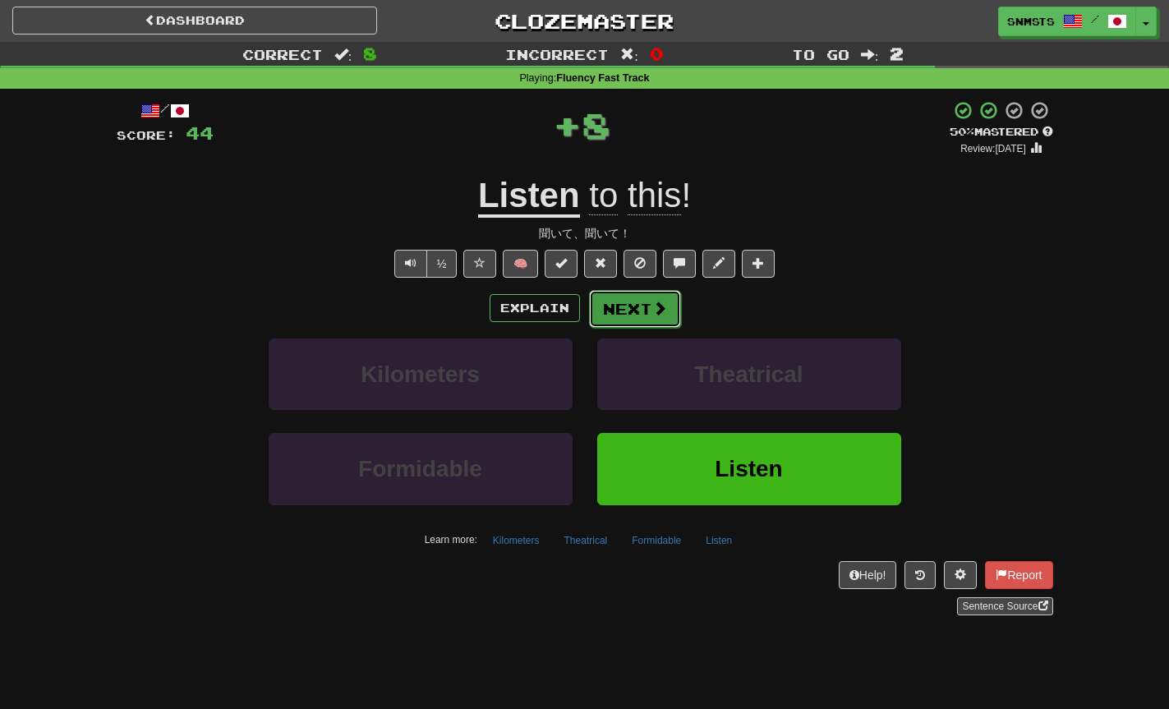
click at [638, 311] on button "Next" at bounding box center [635, 309] width 92 height 38
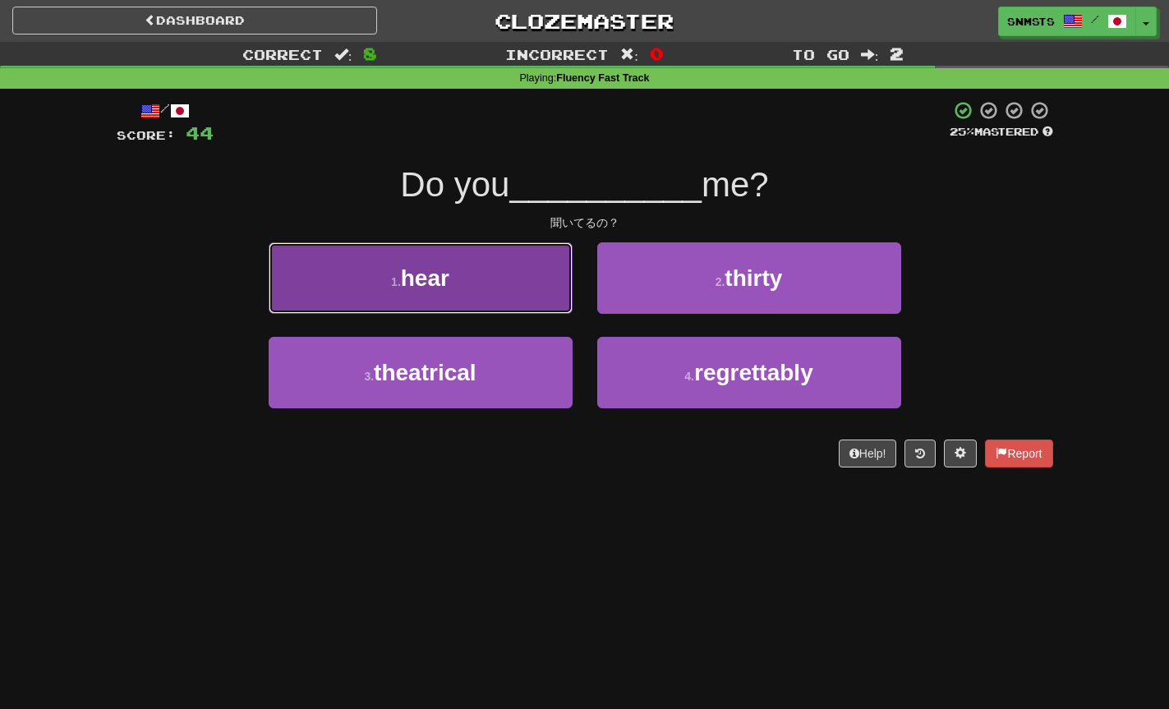
click at [550, 308] on button "1 . hear" at bounding box center [421, 277] width 304 height 71
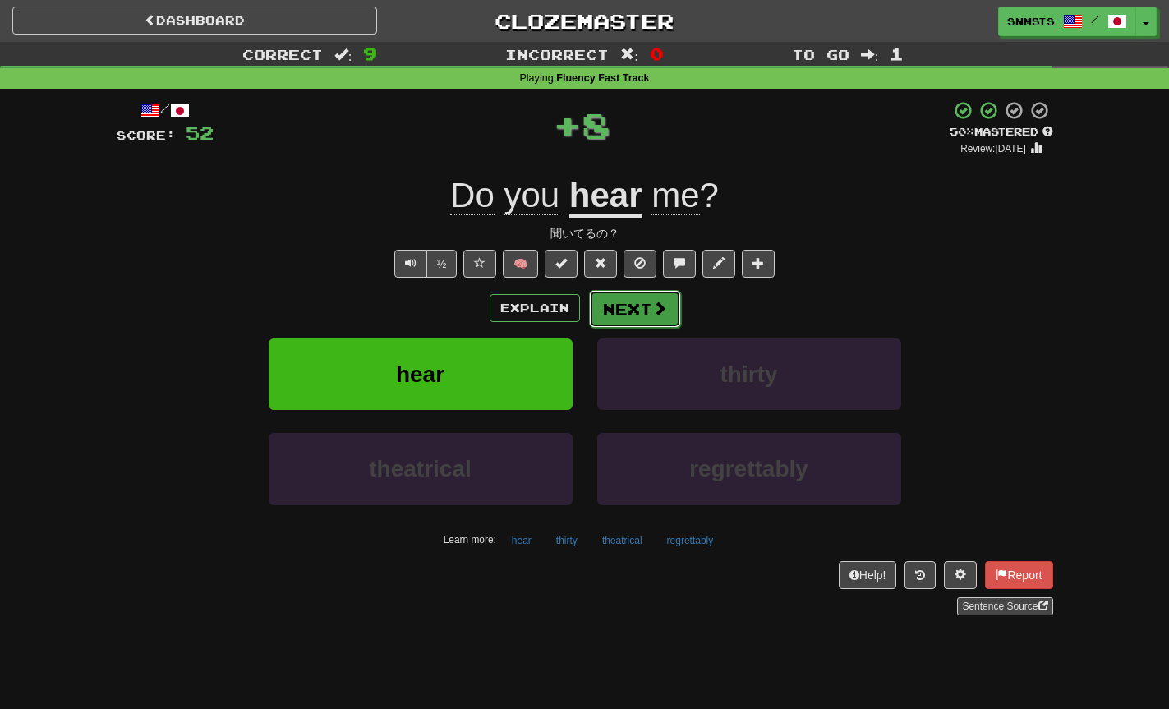
click at [620, 299] on button "Next" at bounding box center [635, 309] width 92 height 38
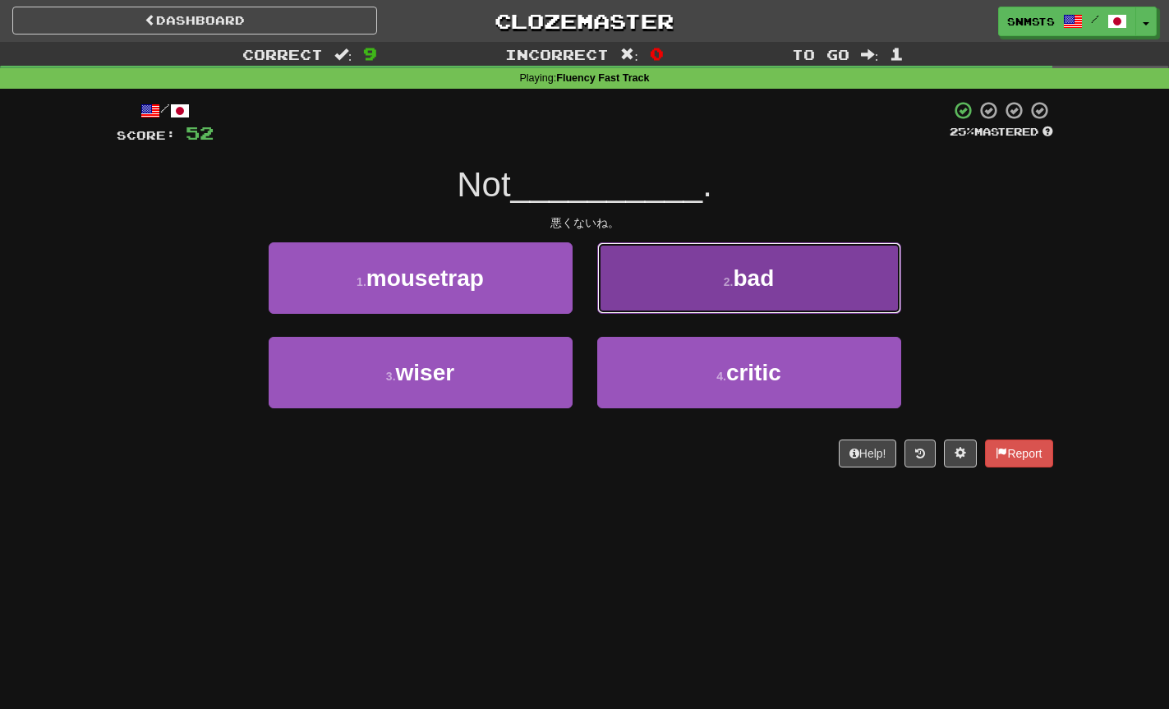
click at [620, 299] on button "2 . bad" at bounding box center [749, 277] width 304 height 71
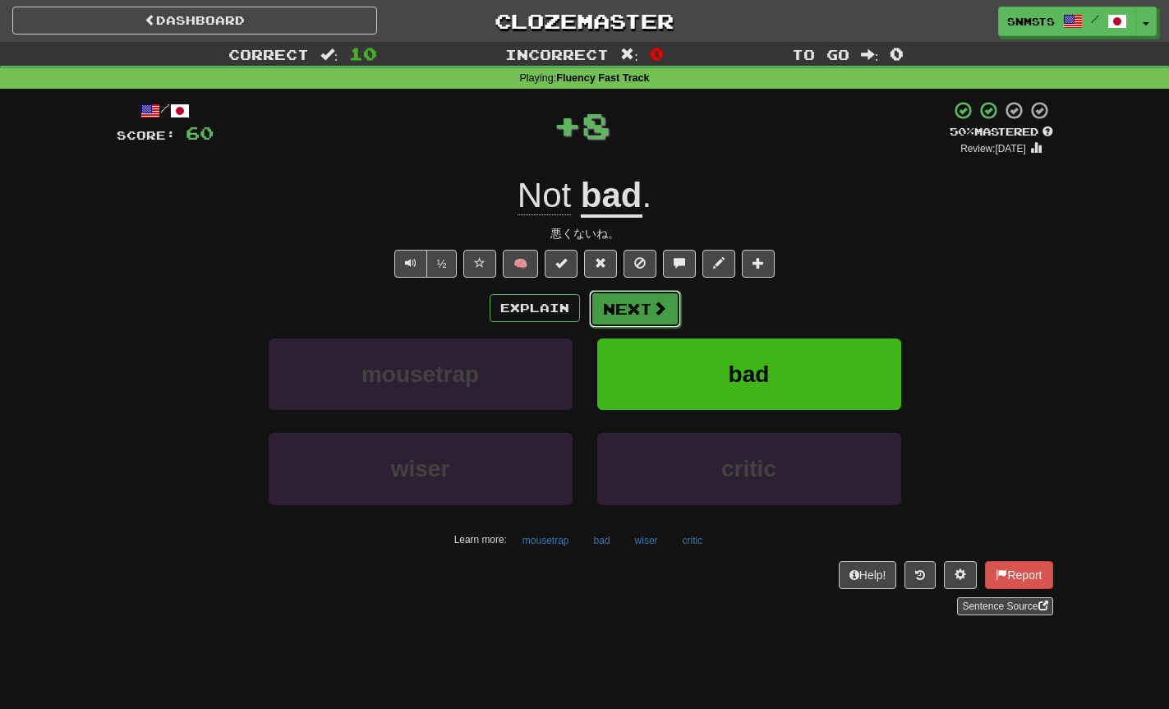
click at [613, 307] on button "Next" at bounding box center [635, 309] width 92 height 38
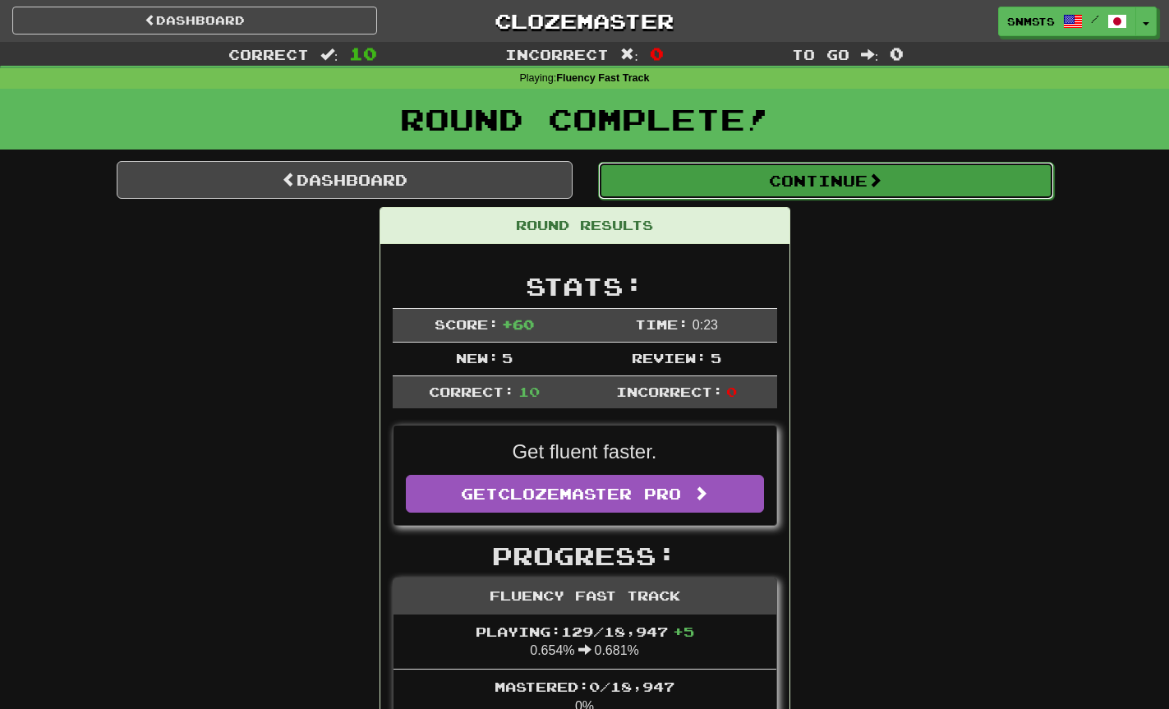
click at [740, 177] on button "Continue" at bounding box center [826, 181] width 456 height 38
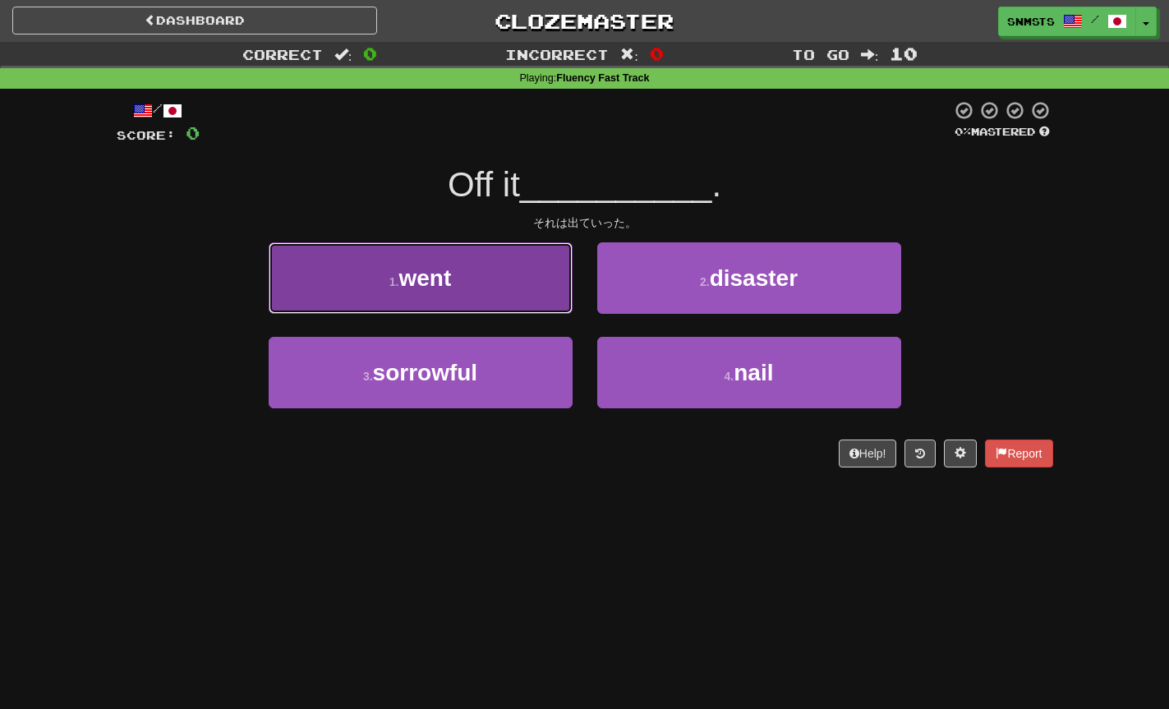
click at [544, 290] on button "1 . went" at bounding box center [421, 277] width 304 height 71
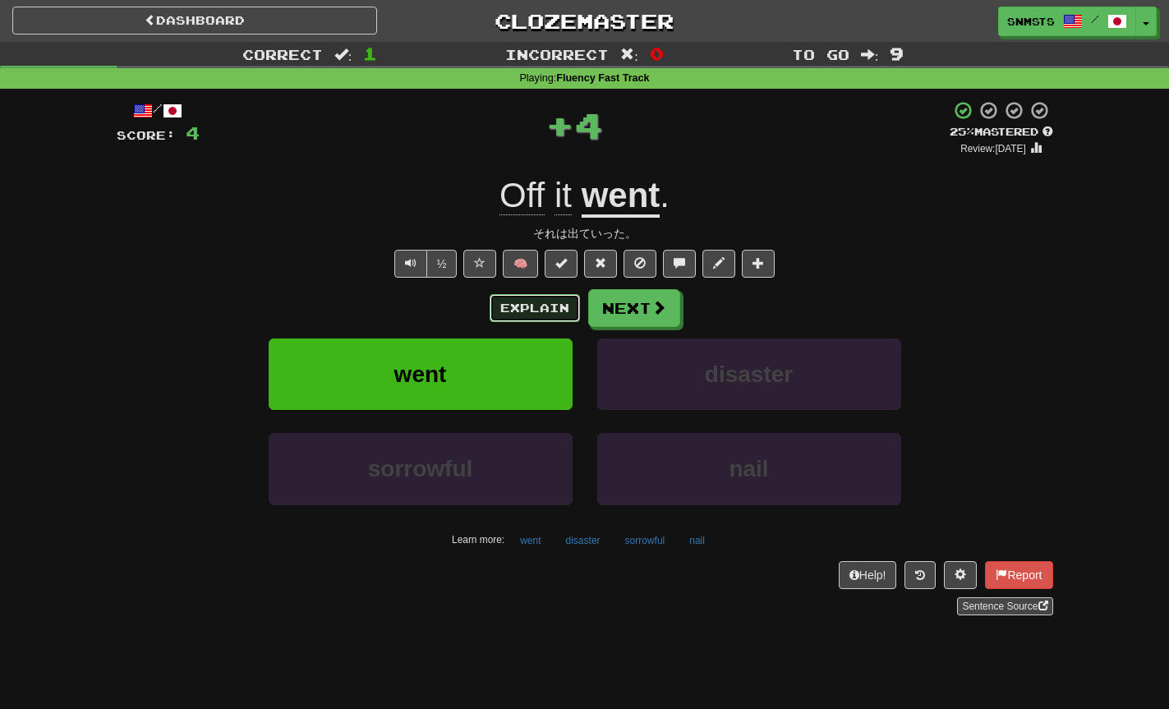
click at [537, 309] on button "Explain" at bounding box center [535, 308] width 90 height 28
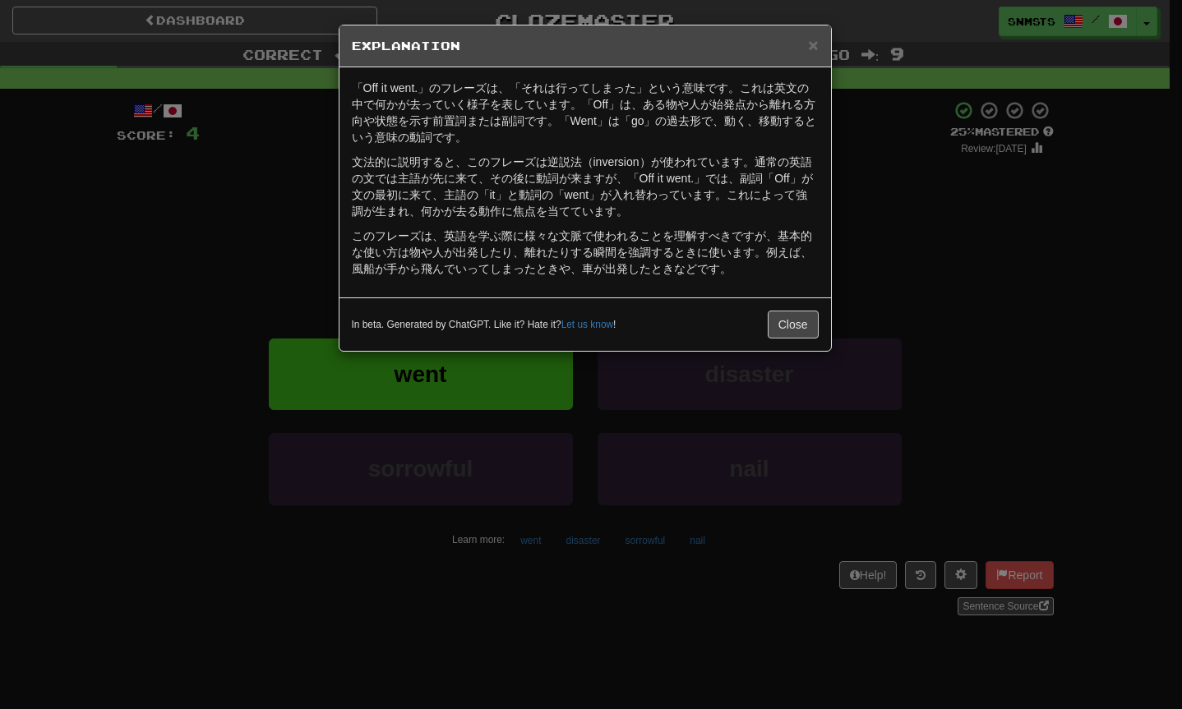
click at [885, 252] on div "× Explanation 「Off it went.」のフレーズは、「それは行ってしまった」という意味です。これは英文の中で何かが去っていく様子を表していま…" at bounding box center [591, 354] width 1182 height 709
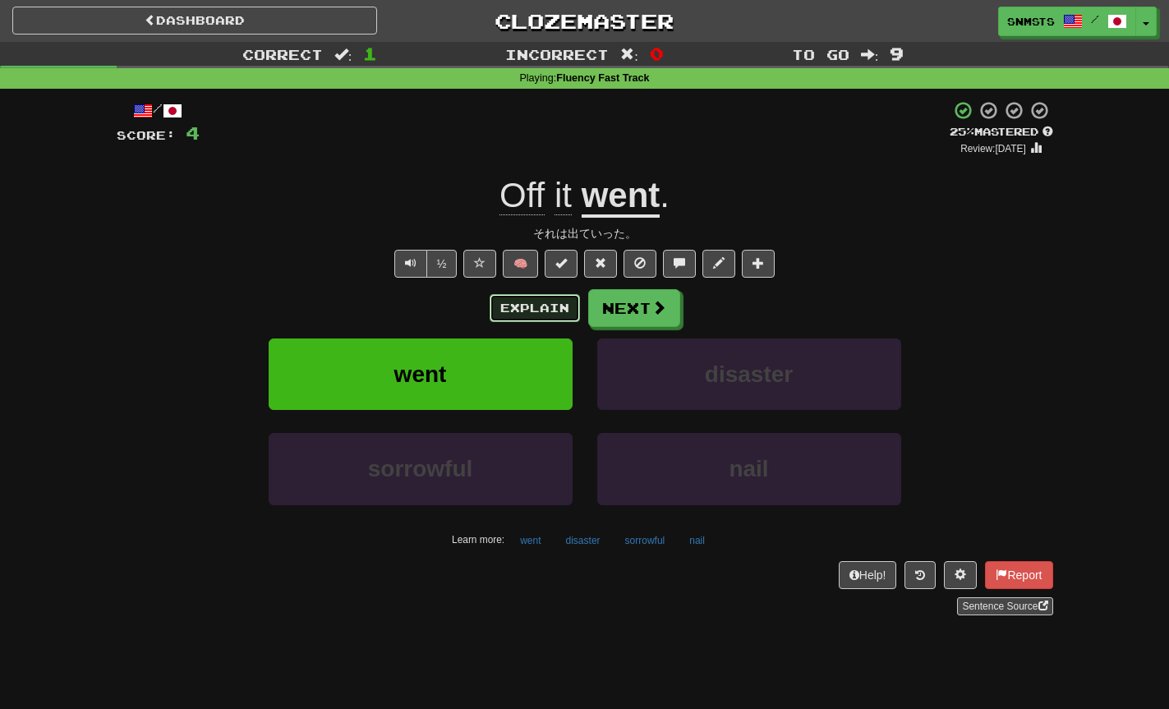
click at [573, 297] on button "Explain" at bounding box center [535, 308] width 90 height 28
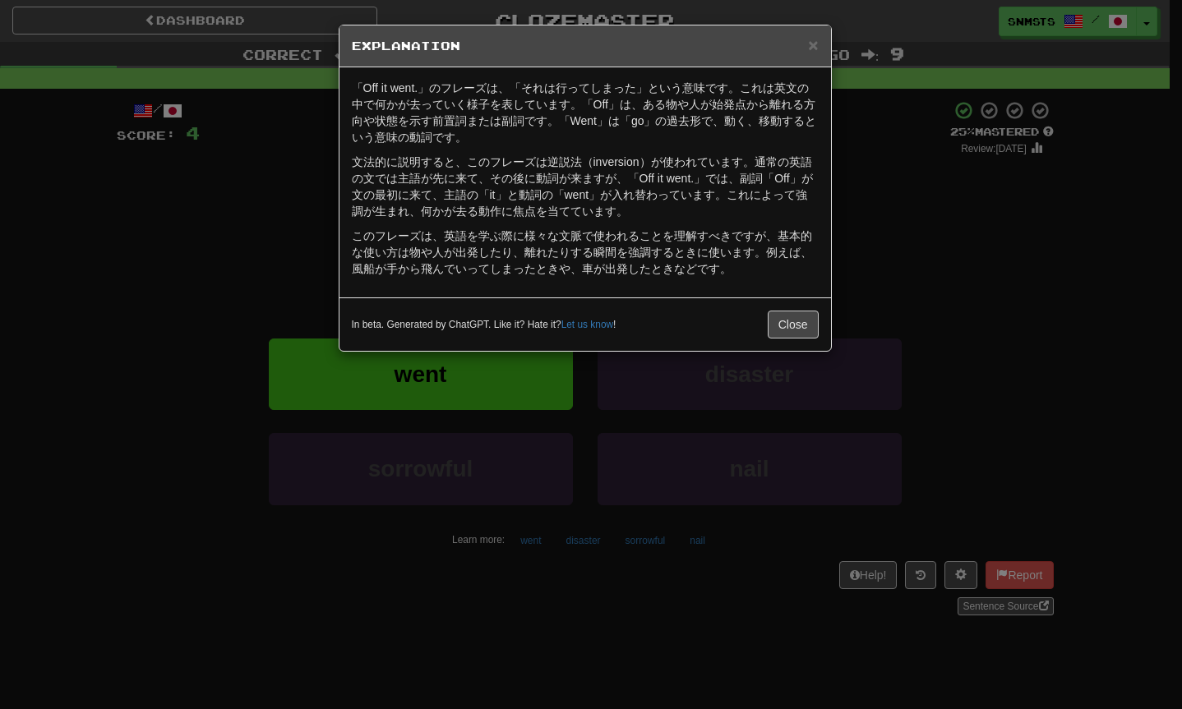
click at [908, 242] on div "× Explanation 「Off it went.」のフレーズは、「それは行ってしまった」という意味です。これは英文の中で何かが去っていく様子を表していま…" at bounding box center [591, 354] width 1182 height 709
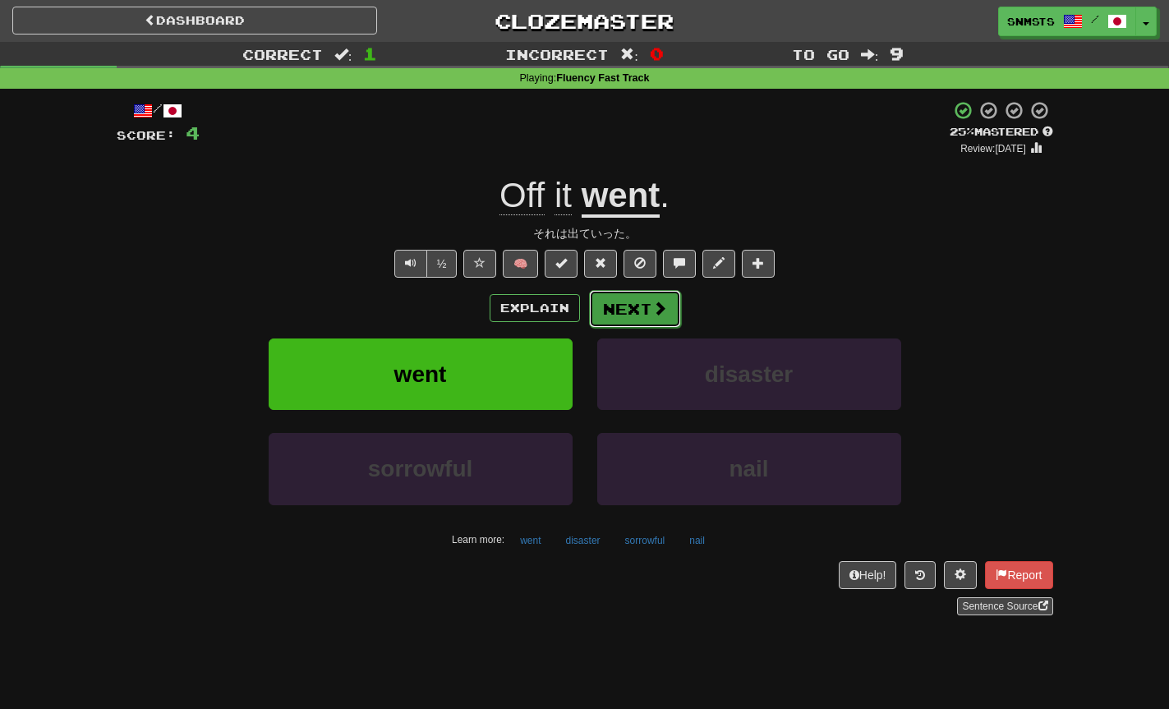
click at [660, 301] on span at bounding box center [659, 308] width 15 height 15
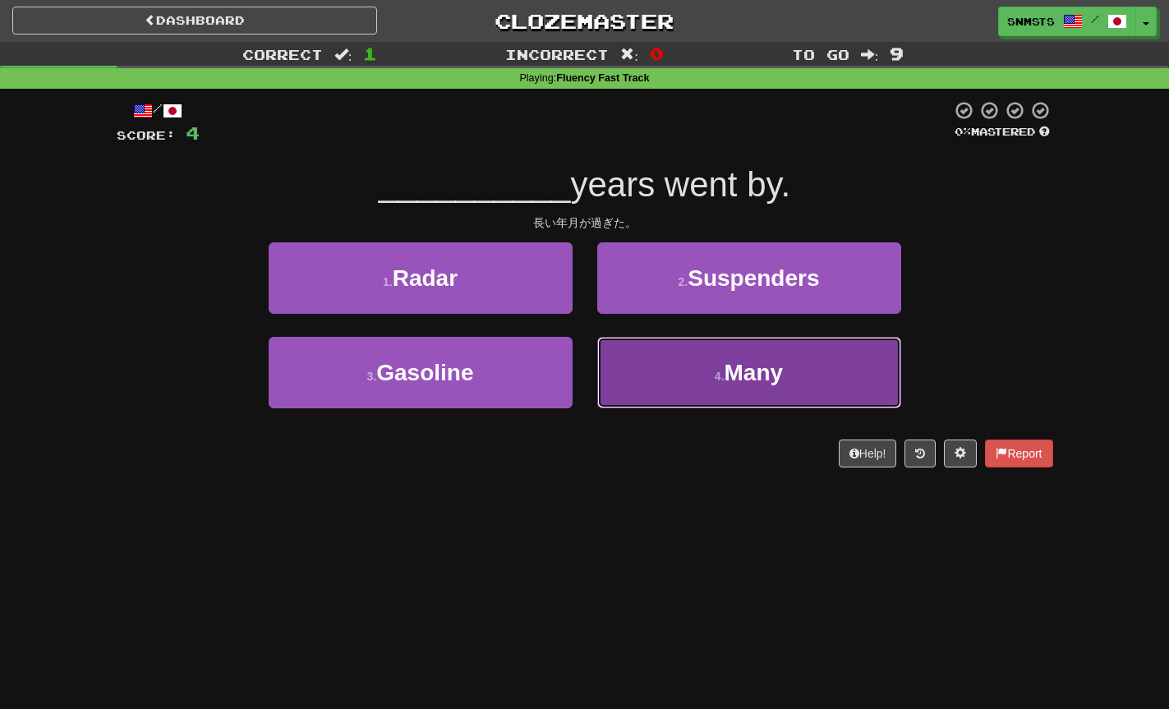
click at [615, 350] on button "4 . Many" at bounding box center [749, 372] width 304 height 71
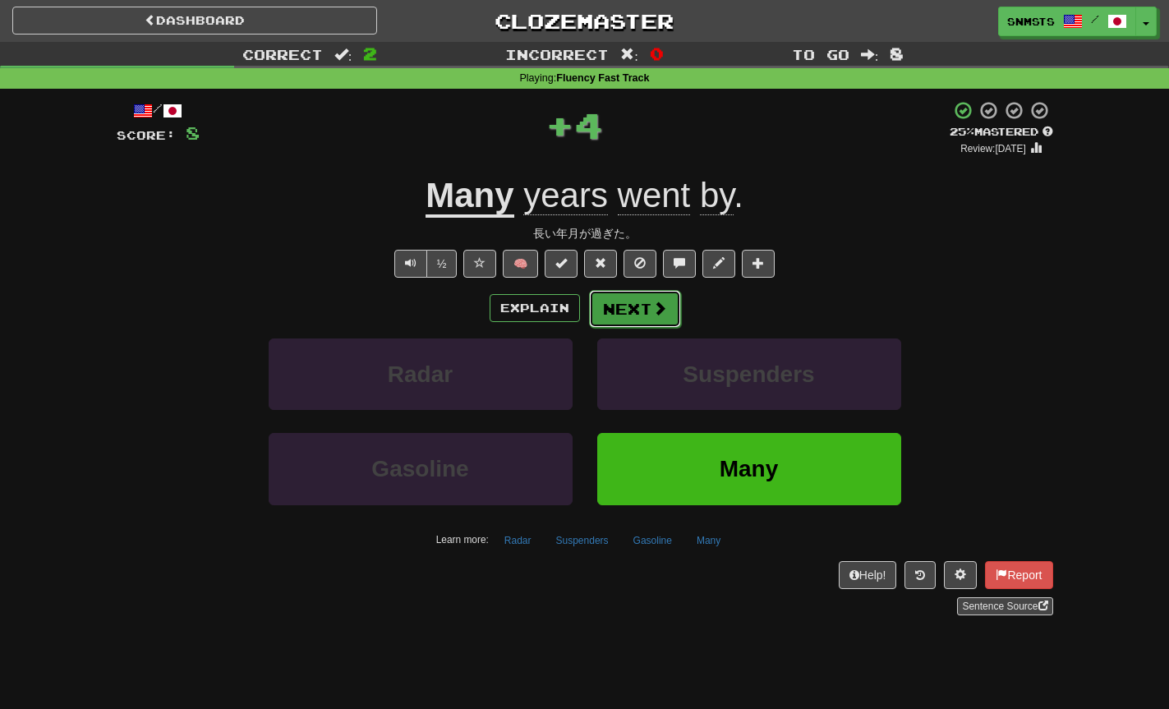
click at [624, 312] on button "Next" at bounding box center [635, 309] width 92 height 38
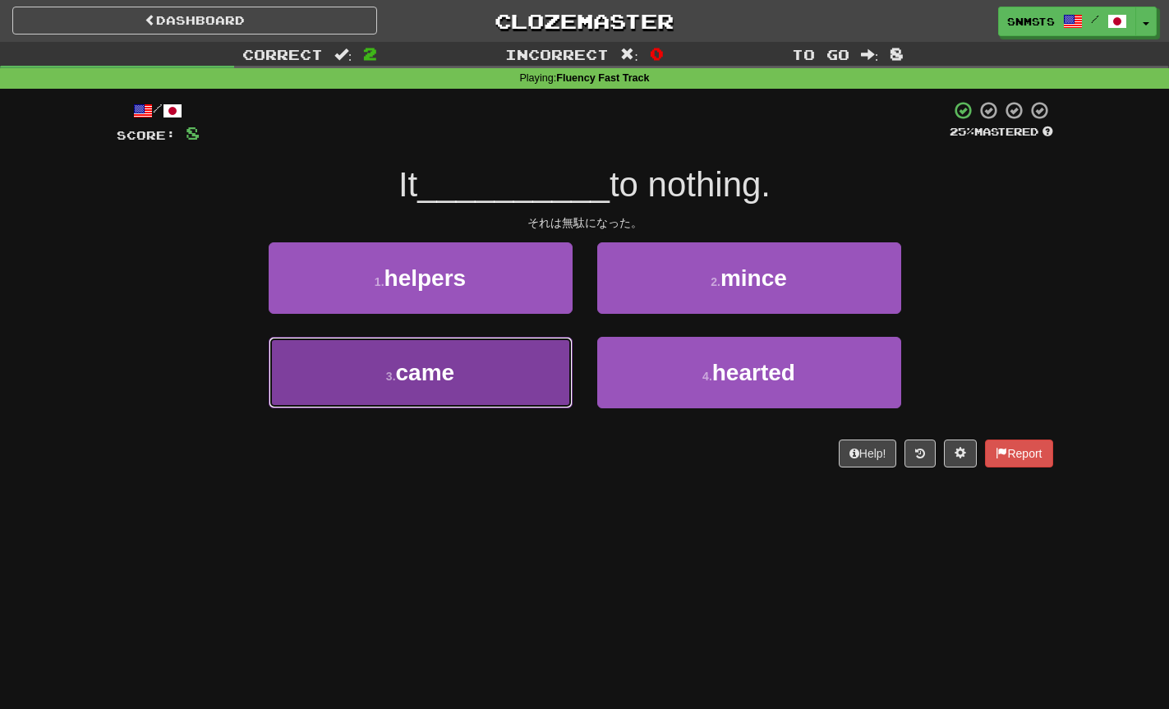
click at [562, 355] on button "3 . came" at bounding box center [421, 372] width 304 height 71
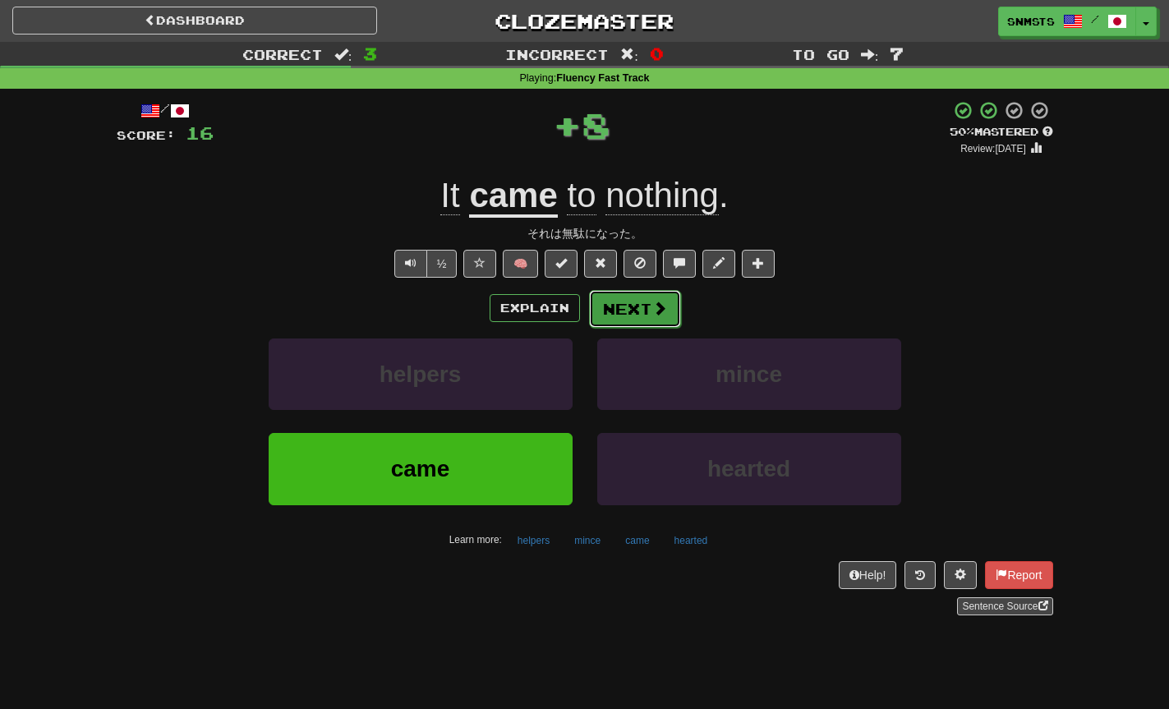
click at [621, 312] on button "Next" at bounding box center [635, 309] width 92 height 38
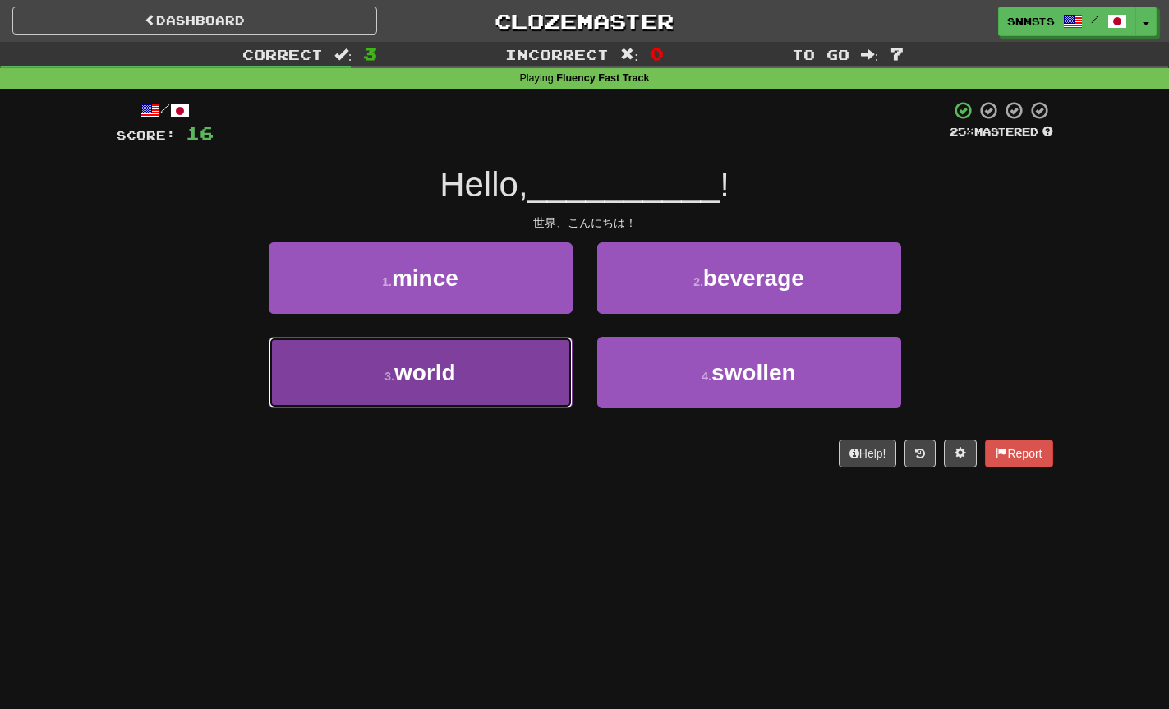
click at [547, 359] on button "3 . world" at bounding box center [421, 372] width 304 height 71
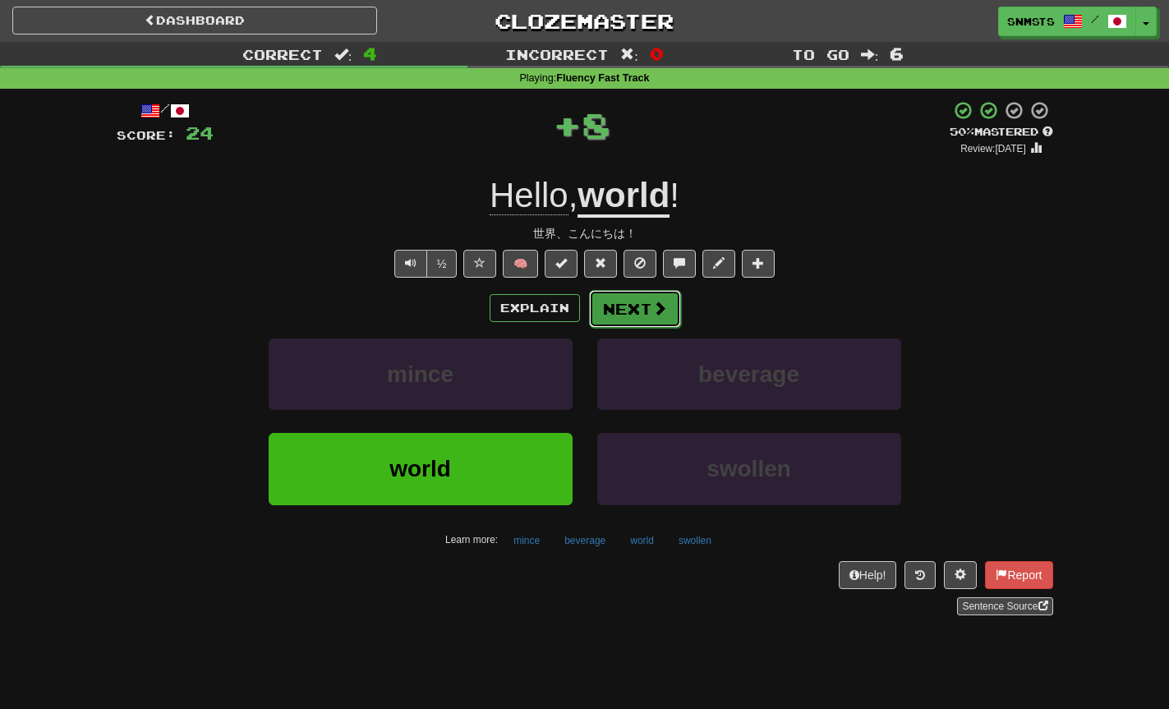
click at [606, 311] on button "Next" at bounding box center [635, 309] width 92 height 38
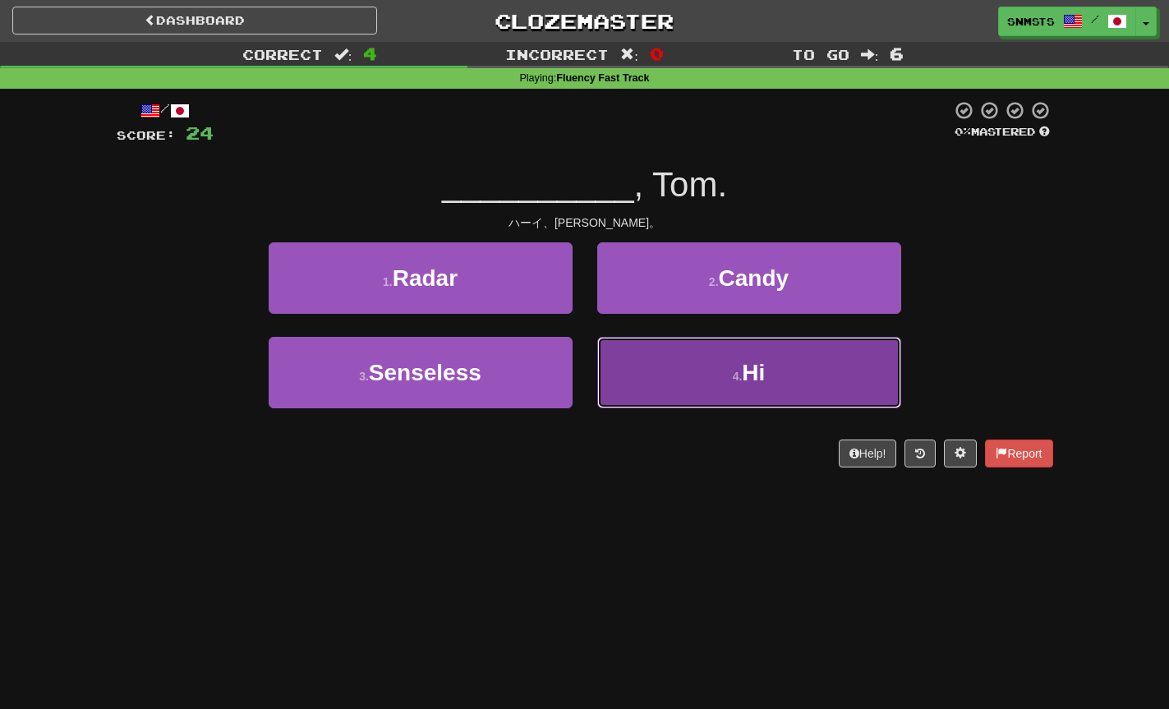
click at [621, 344] on button "4 . Hi" at bounding box center [749, 372] width 304 height 71
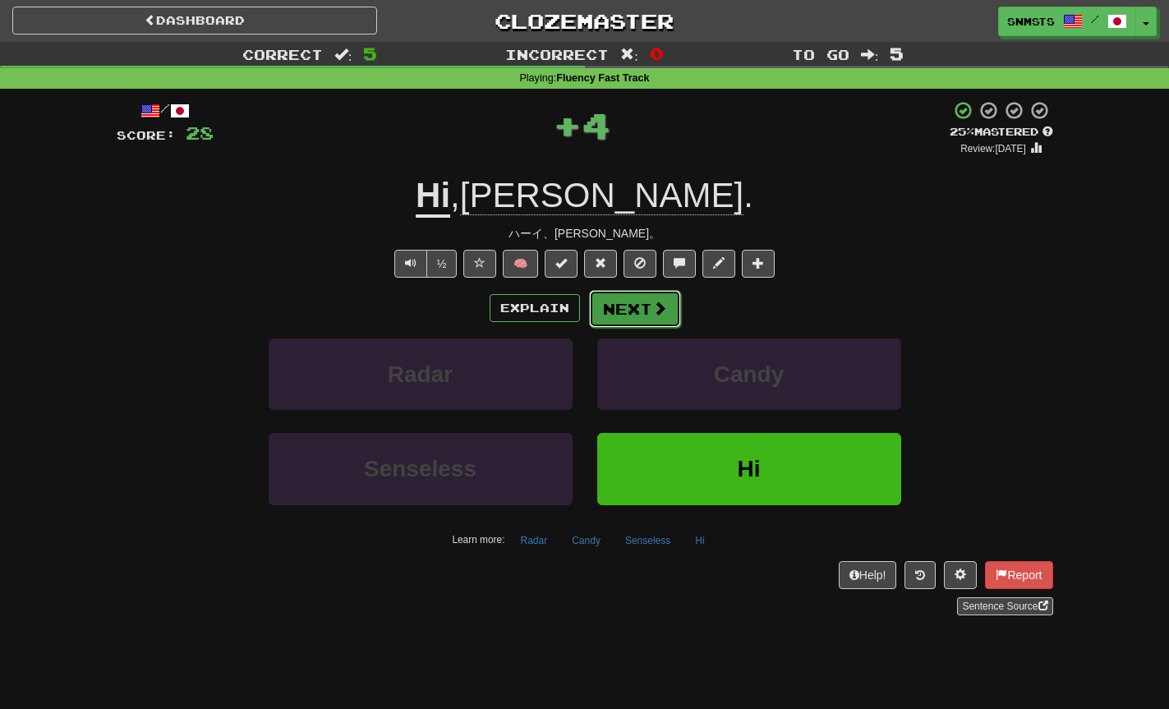
click at [636, 302] on button "Next" at bounding box center [635, 309] width 92 height 38
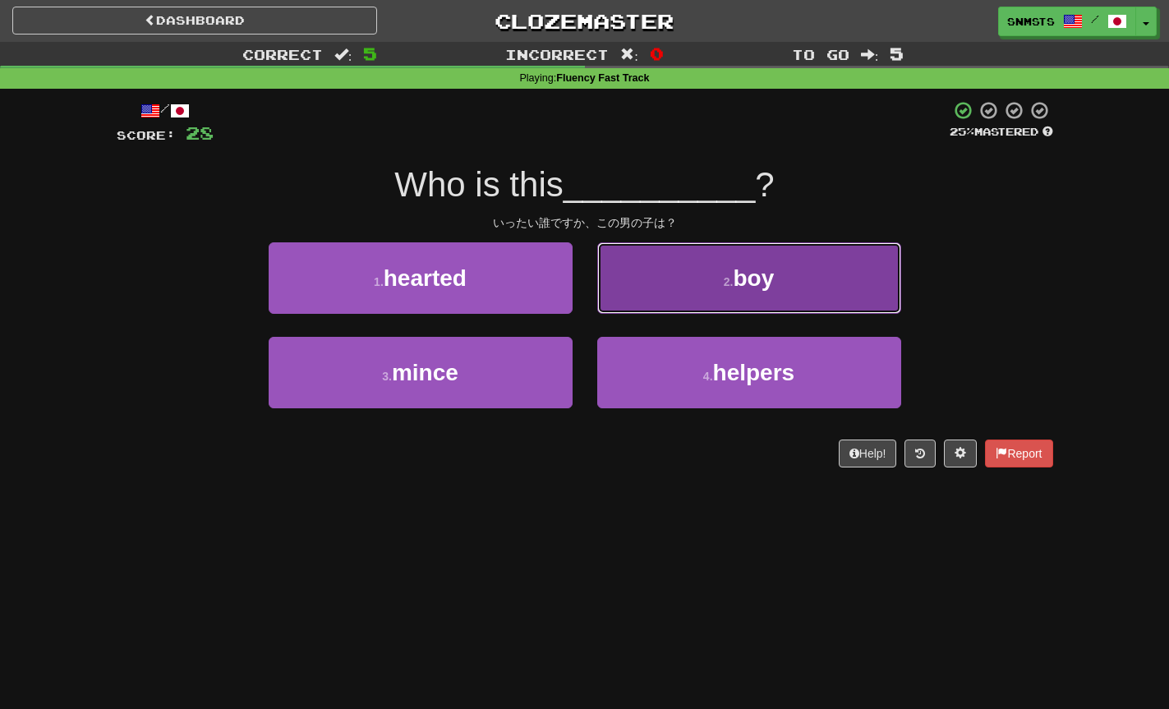
click at [646, 297] on button "2 . boy" at bounding box center [749, 277] width 304 height 71
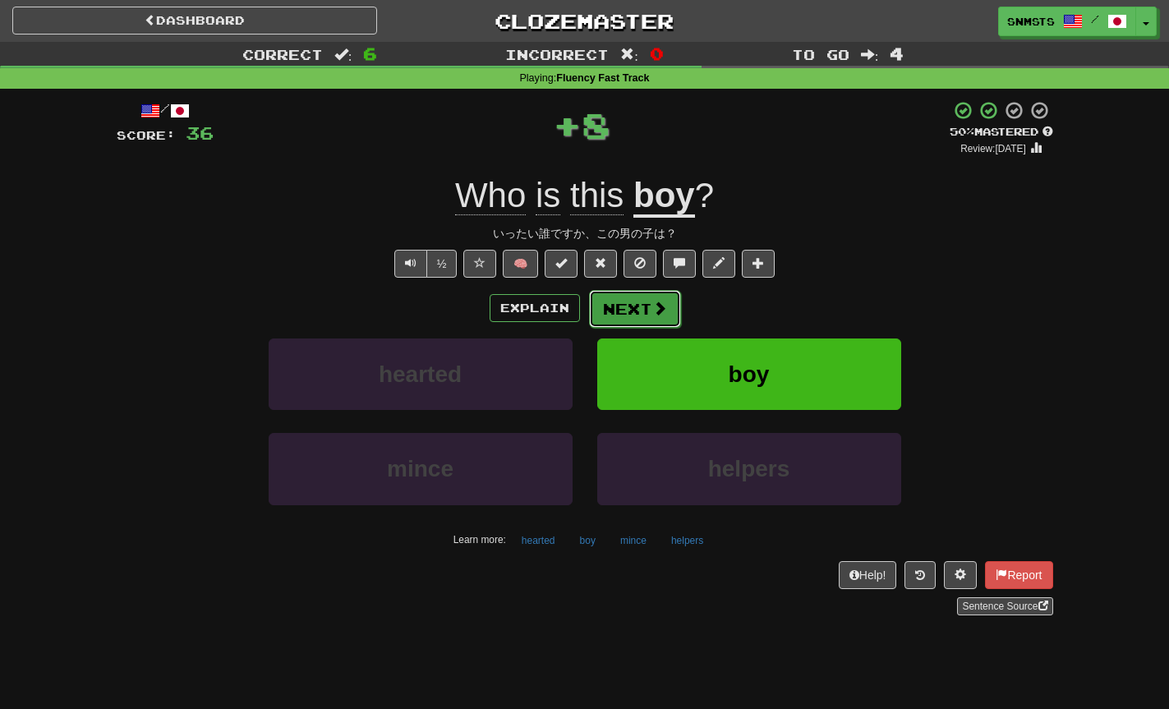
click at [629, 308] on button "Next" at bounding box center [635, 309] width 92 height 38
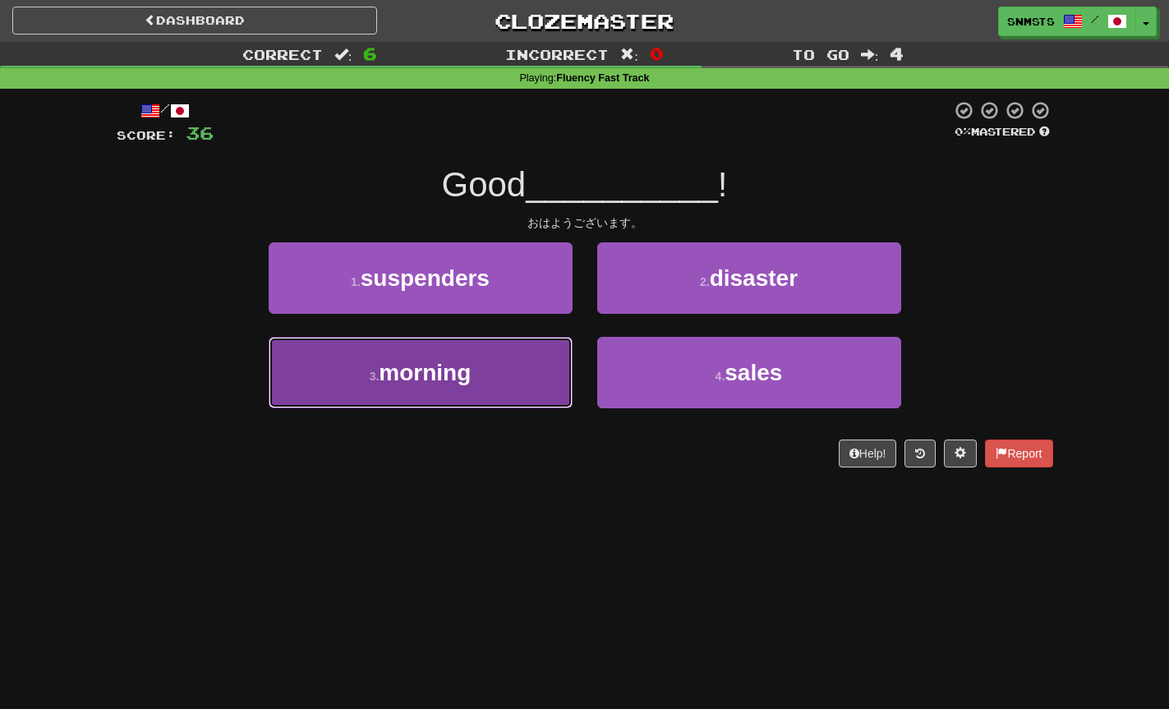
click at [555, 353] on button "3 . morning" at bounding box center [421, 372] width 304 height 71
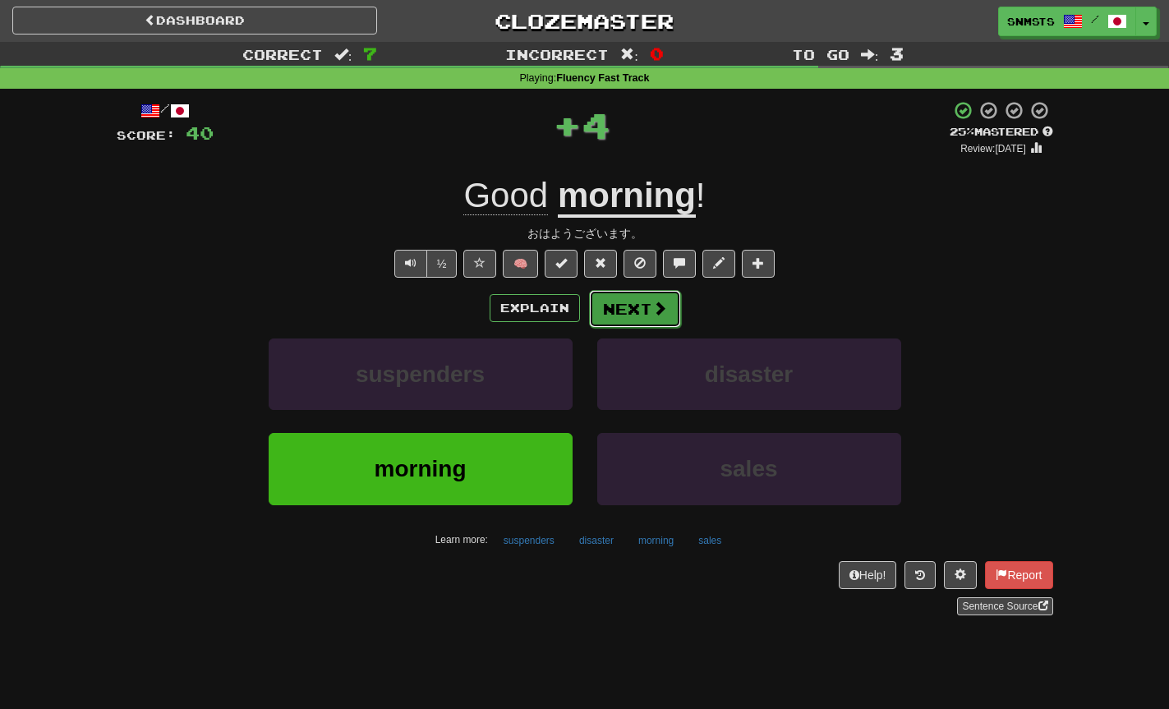
click at [609, 313] on button "Next" at bounding box center [635, 309] width 92 height 38
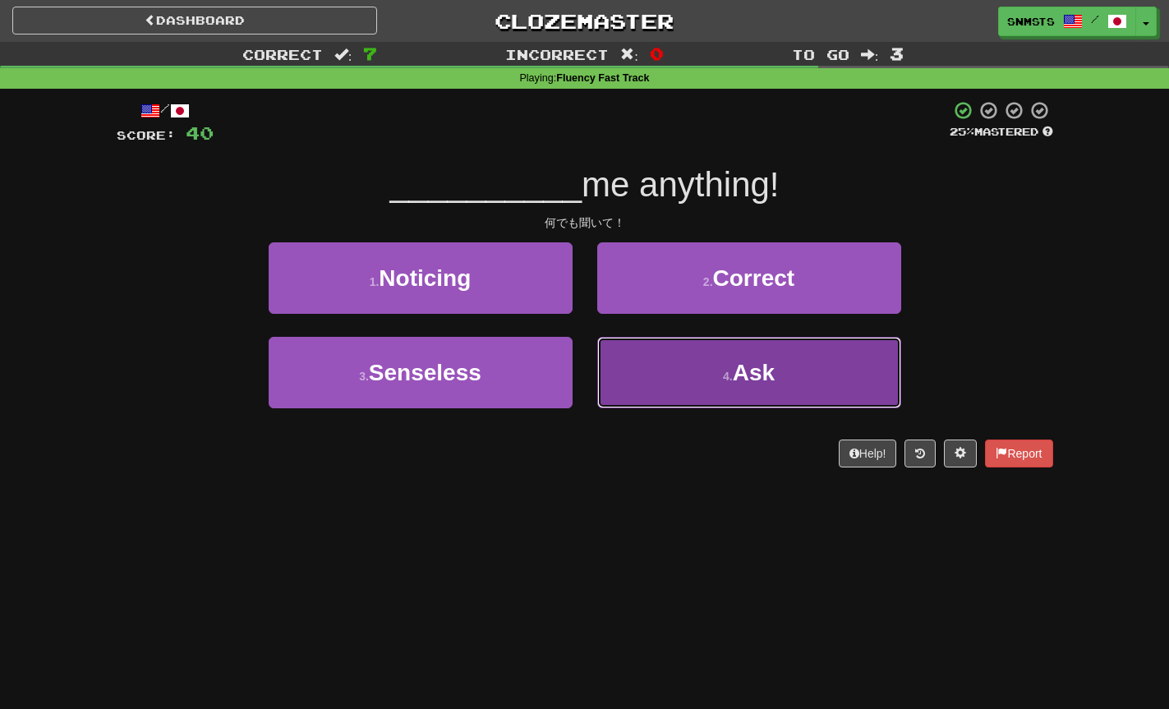
click at [627, 360] on button "4 . Ask" at bounding box center [749, 372] width 304 height 71
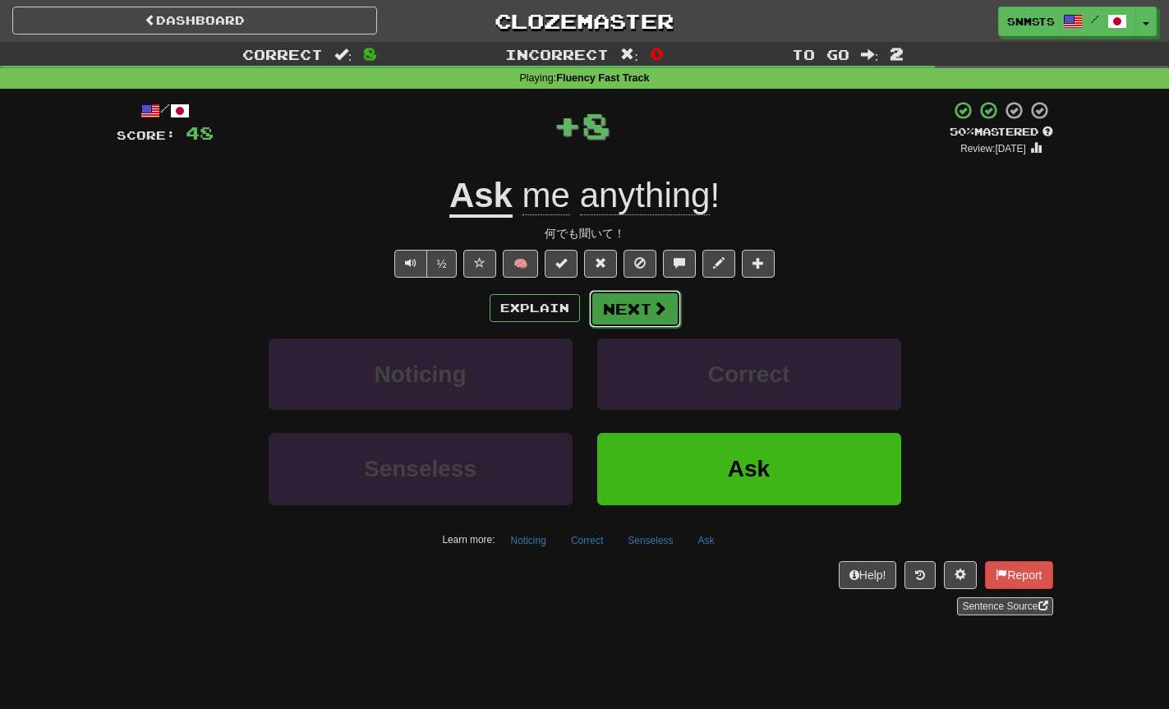
click at [620, 320] on button "Next" at bounding box center [635, 309] width 92 height 38
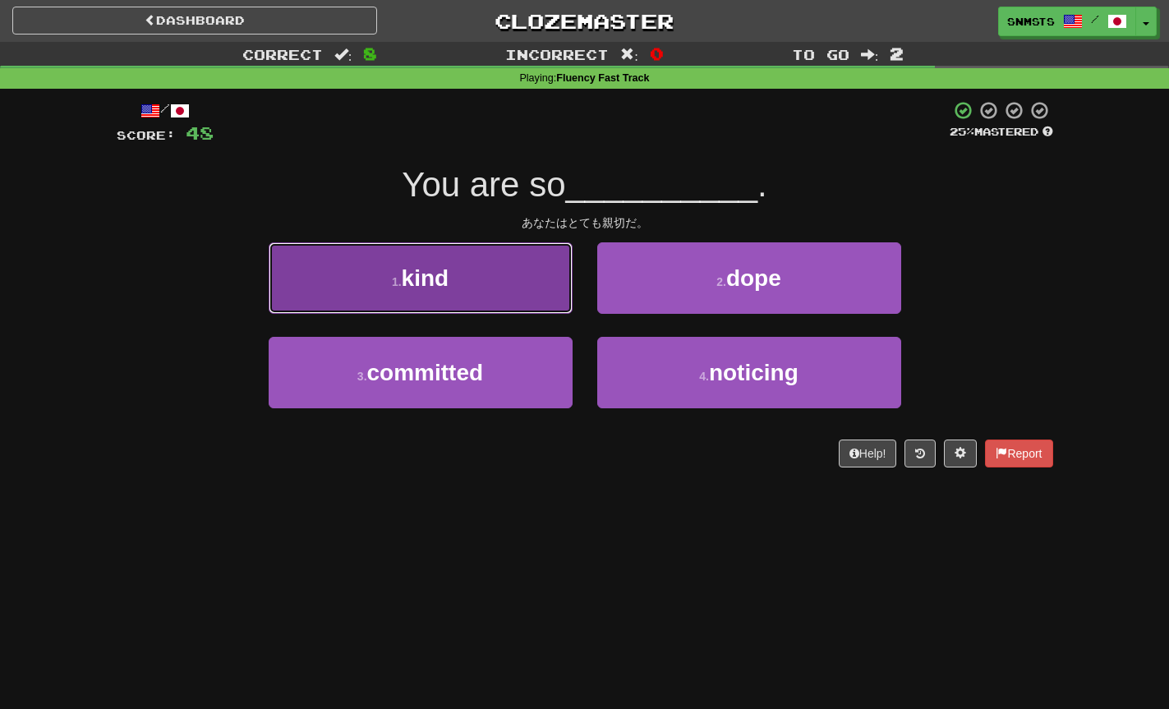
click at [555, 304] on button "1 . kind" at bounding box center [421, 277] width 304 height 71
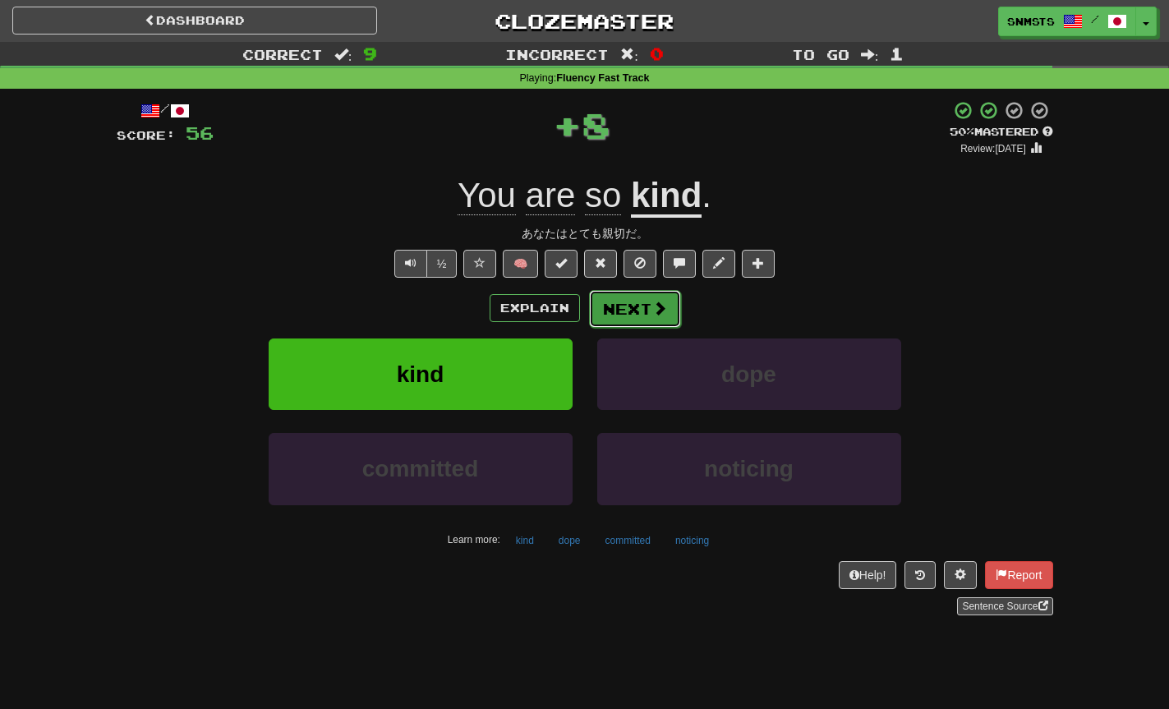
click at [634, 298] on button "Next" at bounding box center [635, 309] width 92 height 38
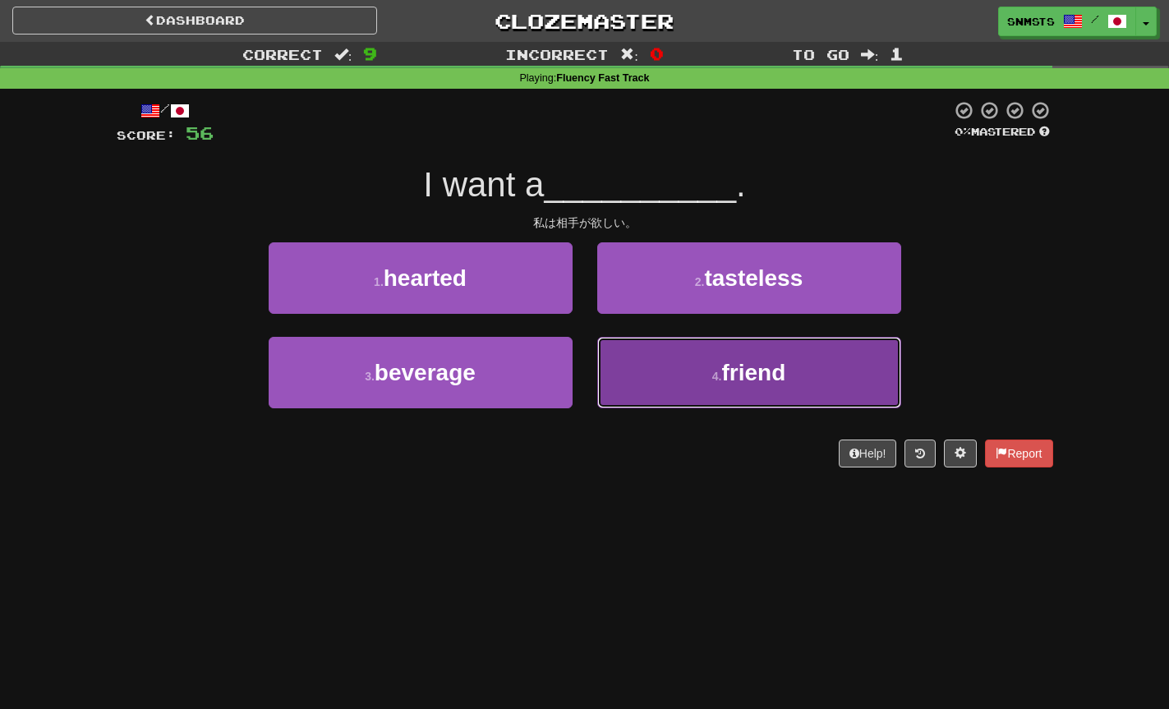
click at [614, 346] on button "4 . friend" at bounding box center [749, 372] width 304 height 71
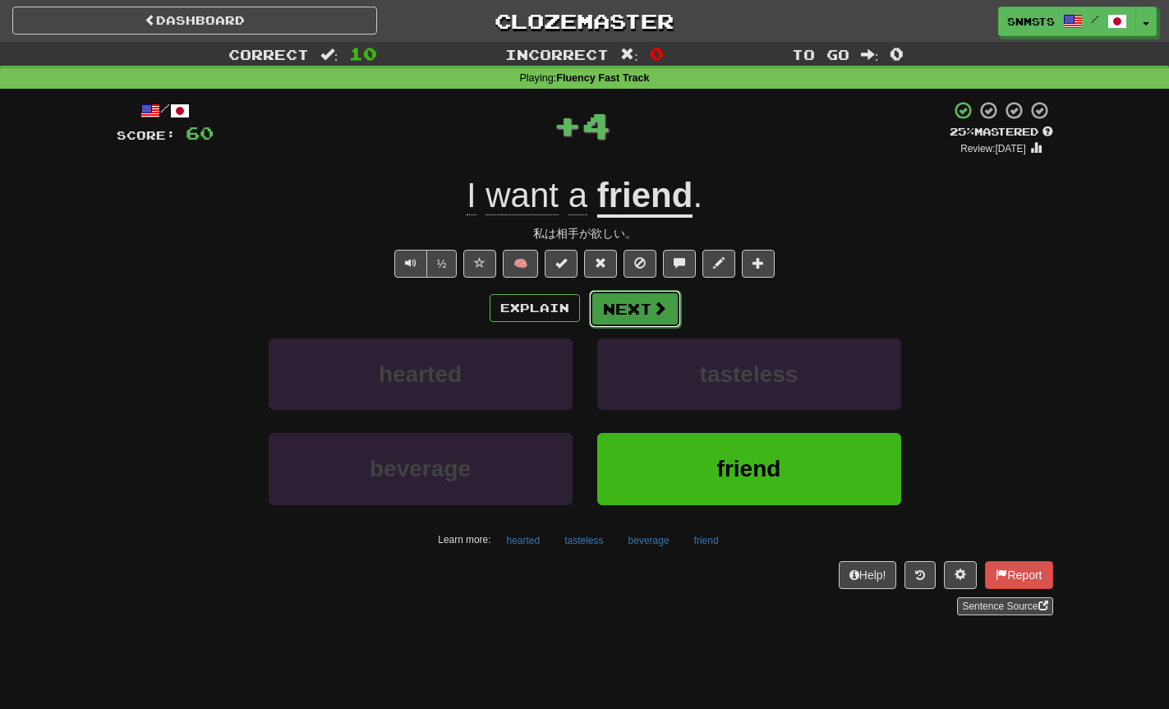
click at [638, 309] on button "Next" at bounding box center [635, 309] width 92 height 38
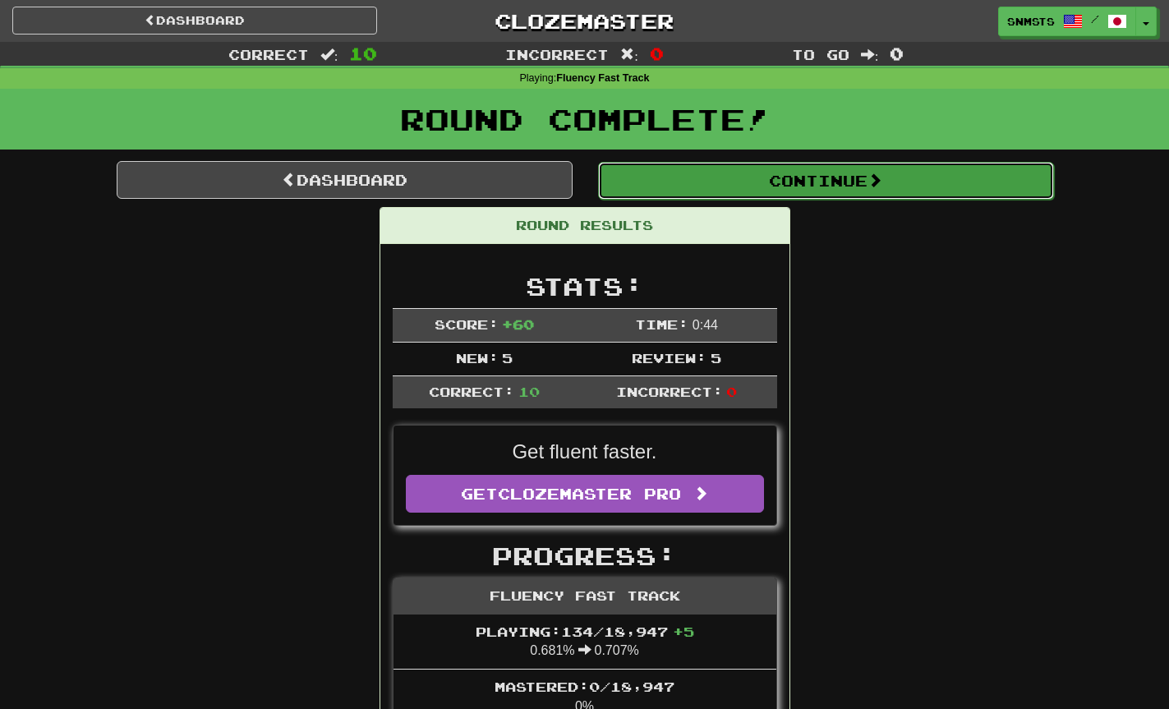
click at [687, 171] on button "Continue" at bounding box center [826, 181] width 456 height 38
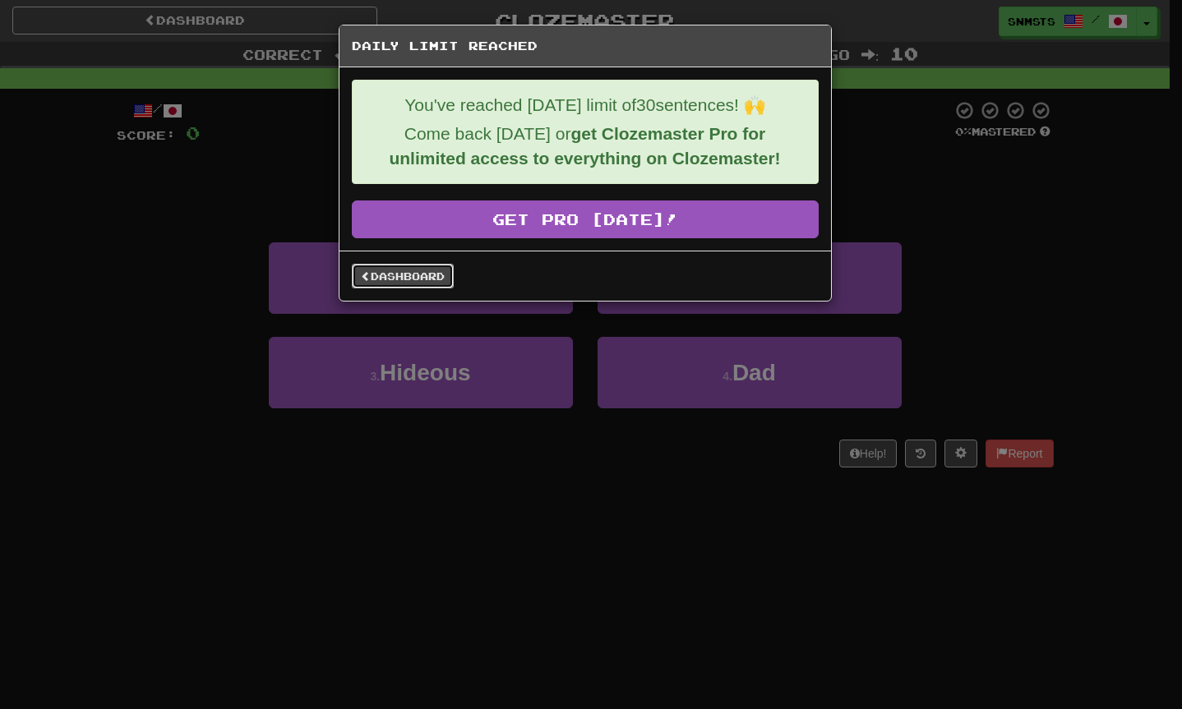
click at [431, 274] on link "Dashboard" at bounding box center [403, 276] width 102 height 25
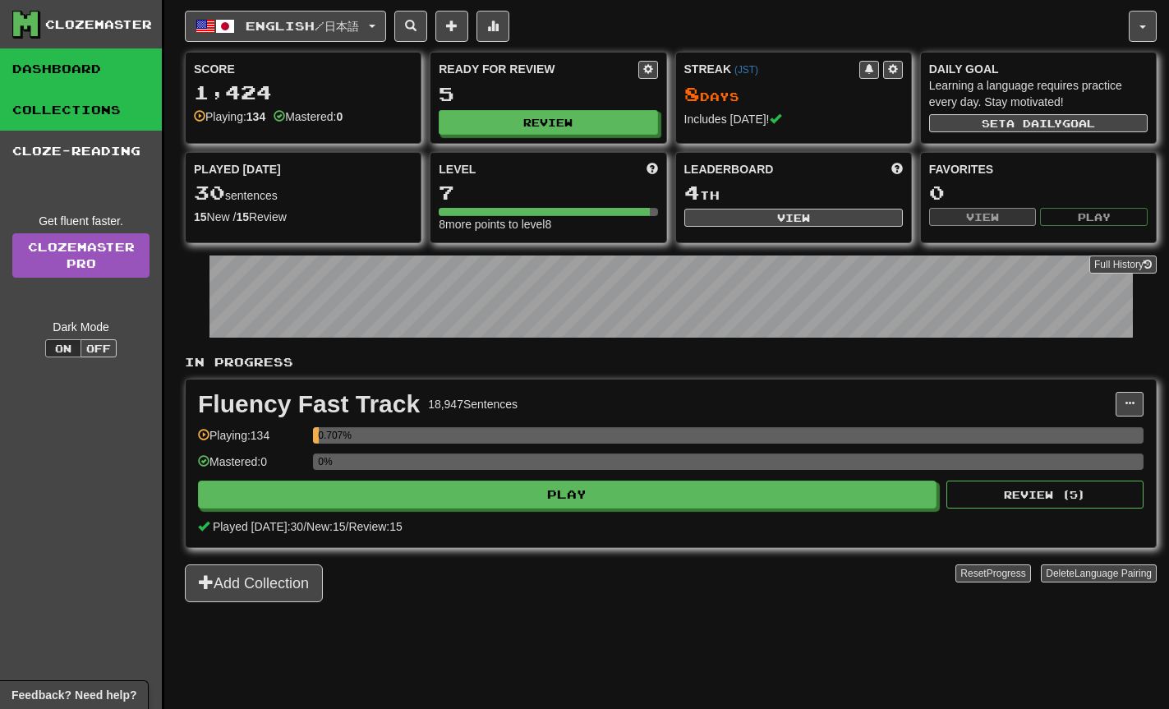
click at [128, 113] on link "Collections" at bounding box center [81, 110] width 162 height 41
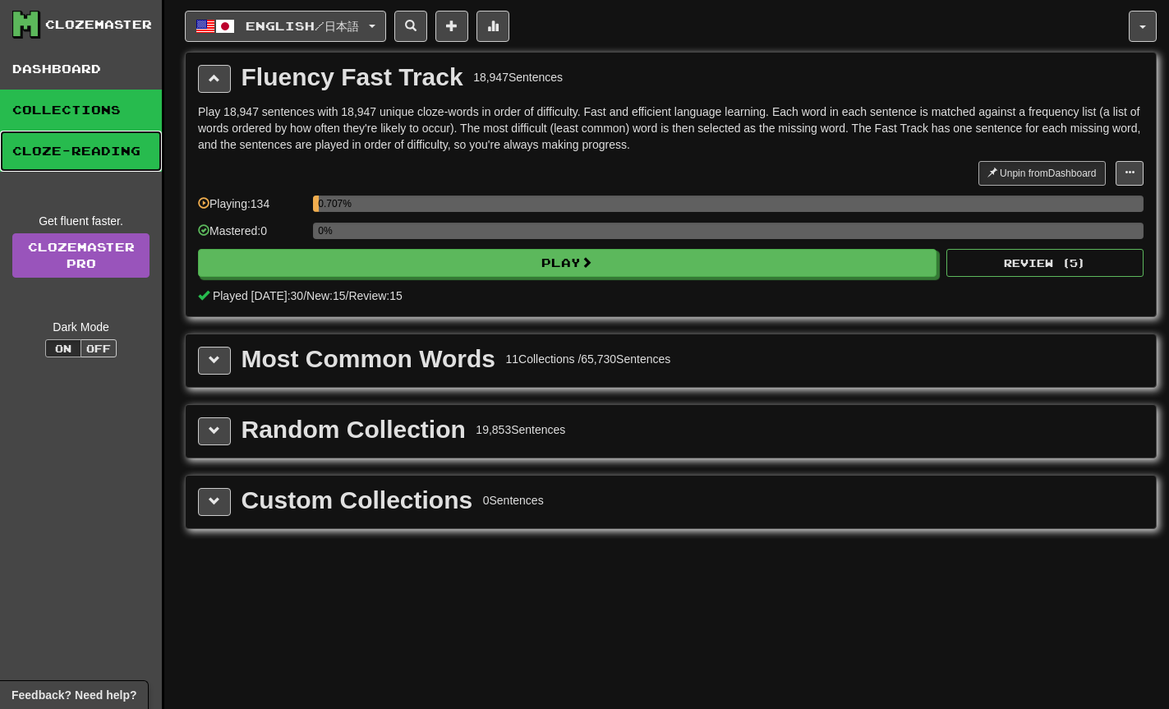
click at [131, 162] on link "Cloze-Reading" at bounding box center [81, 151] width 162 height 41
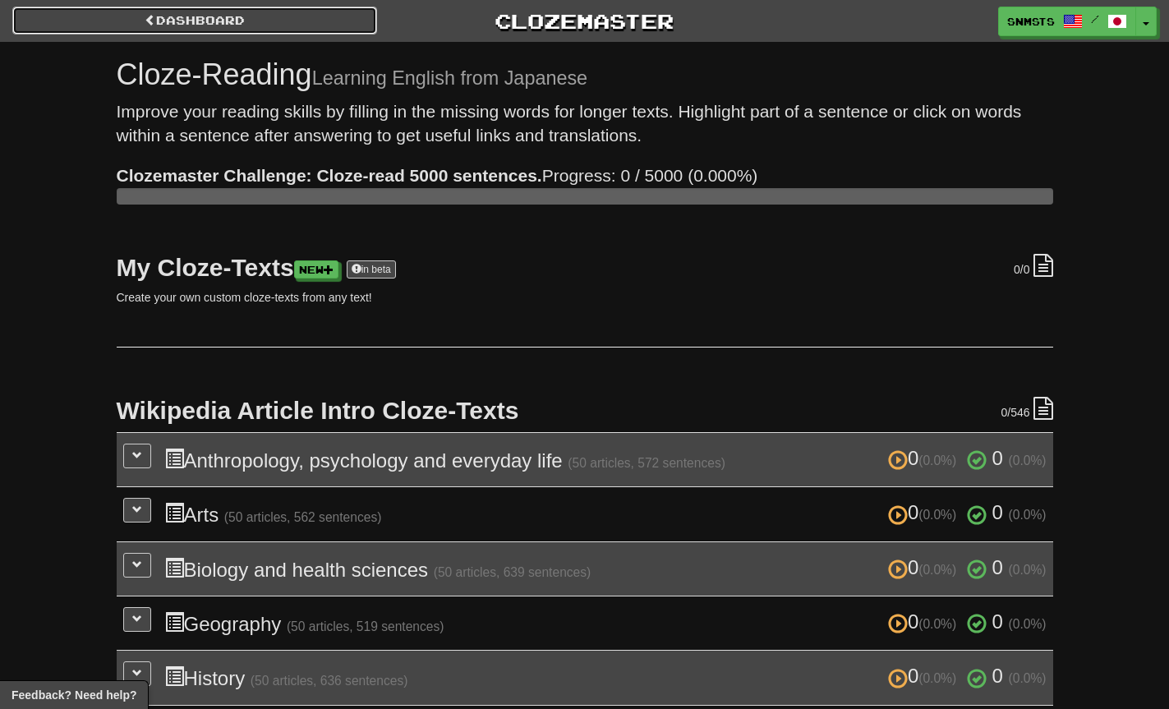
click at [94, 12] on link "Dashboard" at bounding box center [194, 21] width 365 height 28
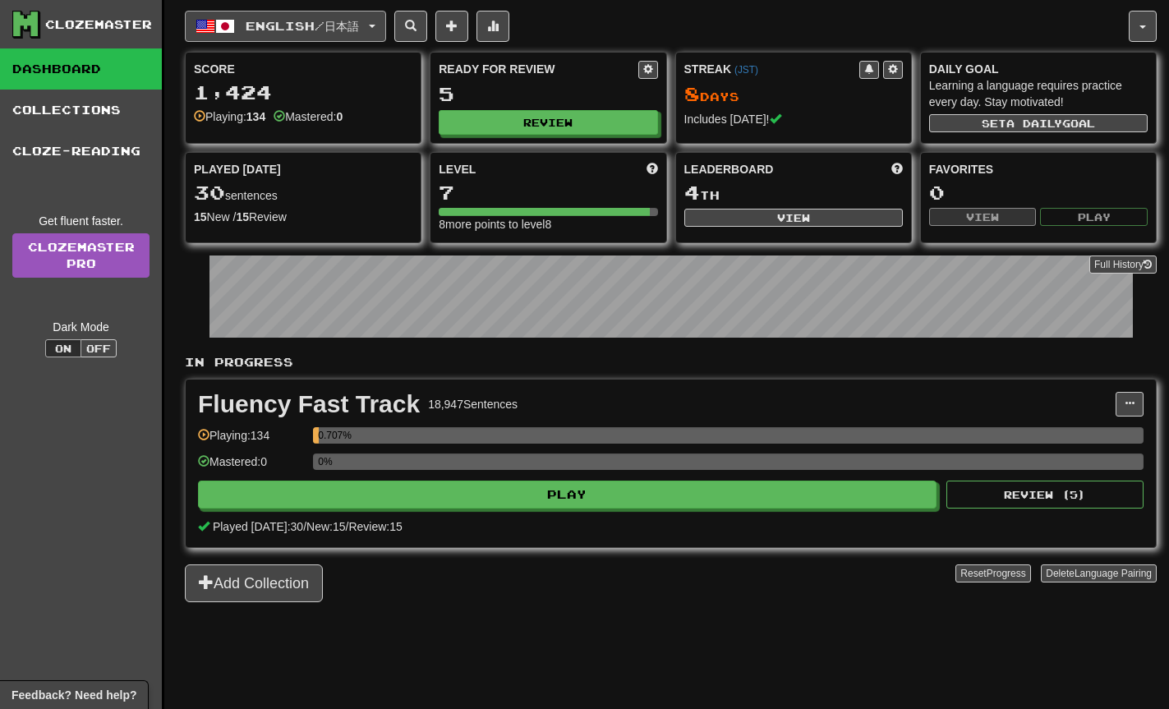
click at [216, 23] on span "button" at bounding box center [225, 26] width 20 height 20
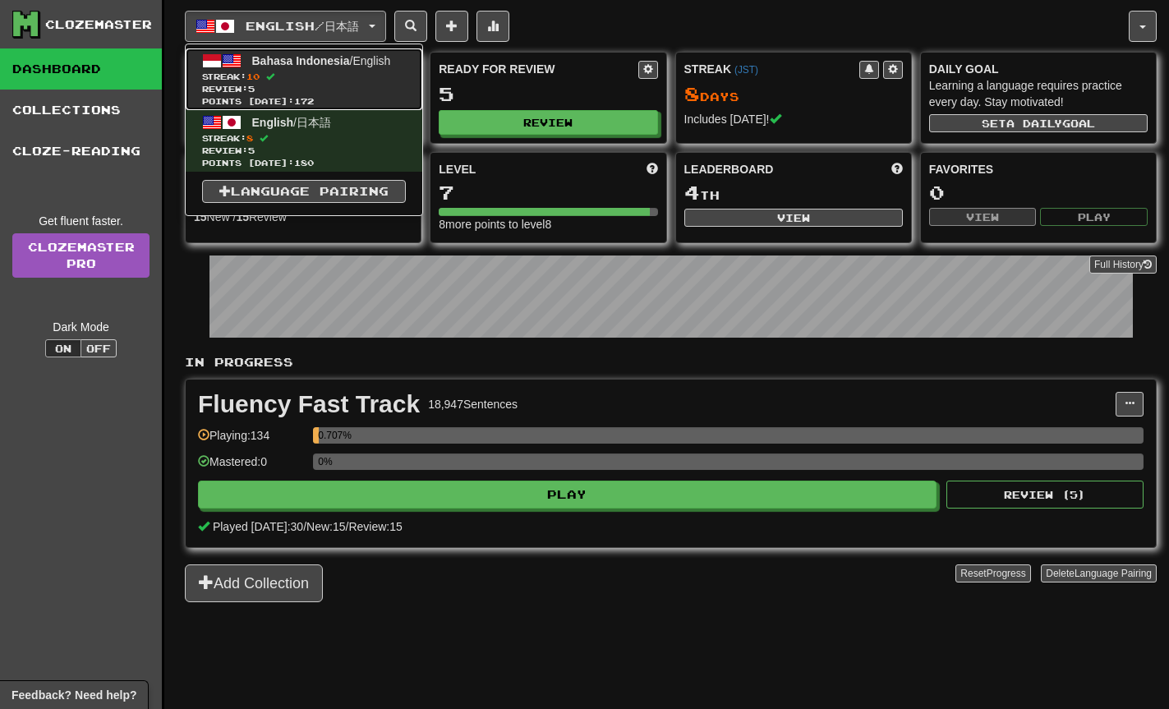
click at [260, 71] on span "10" at bounding box center [253, 76] width 13 height 10
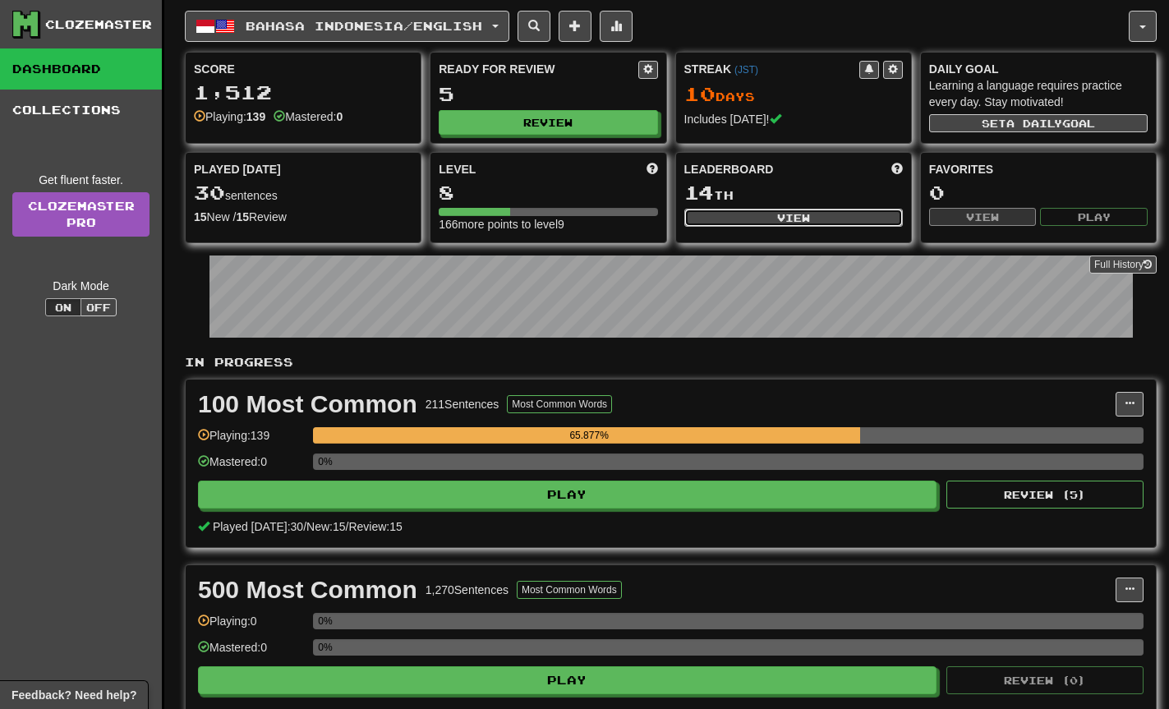
click at [755, 224] on button "View" at bounding box center [793, 218] width 219 height 18
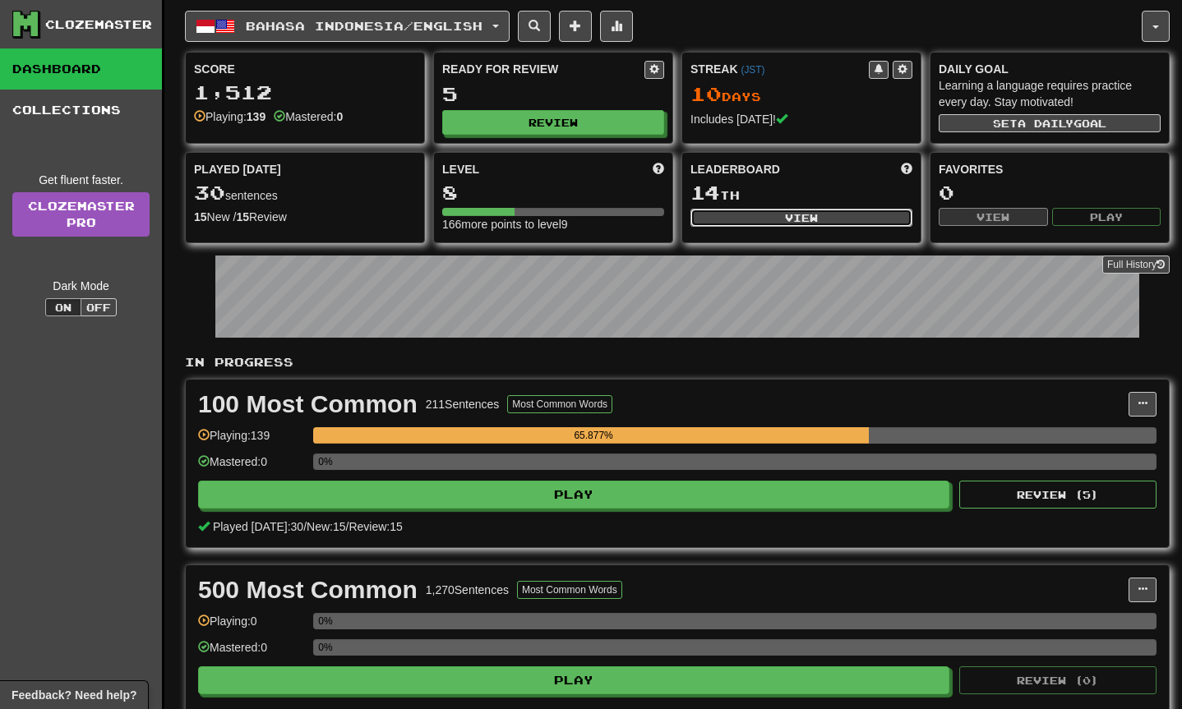
select select "**********"
